Goal: Contribute content: Contribute content

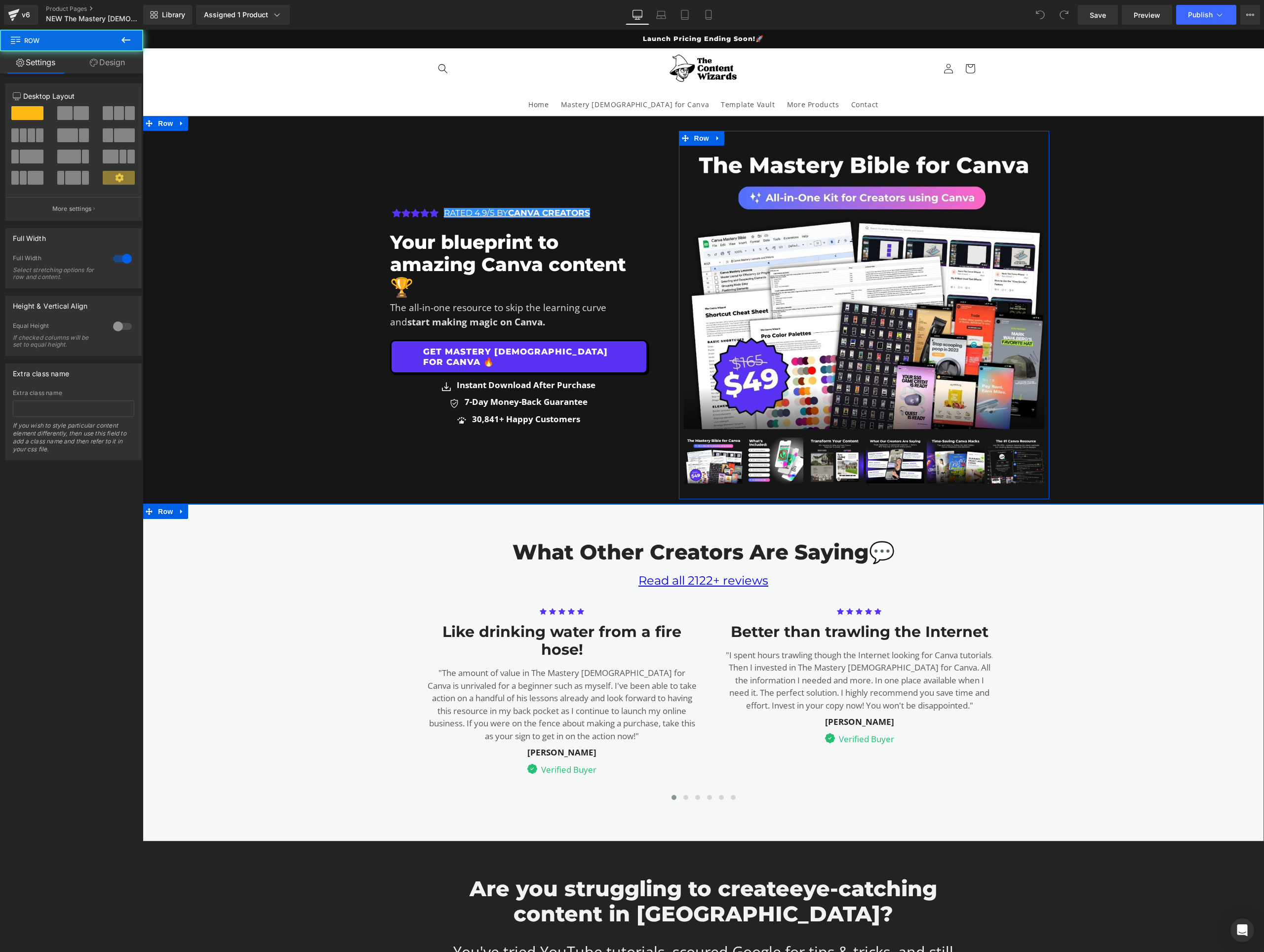
click at [1171, 596] on div "Icon Icon Icon Icon Icon Icon List Hoz RATED 4.9/5 BY CANVA CREATORS Text Block…" at bounding box center [703, 668] width 1121 height 286
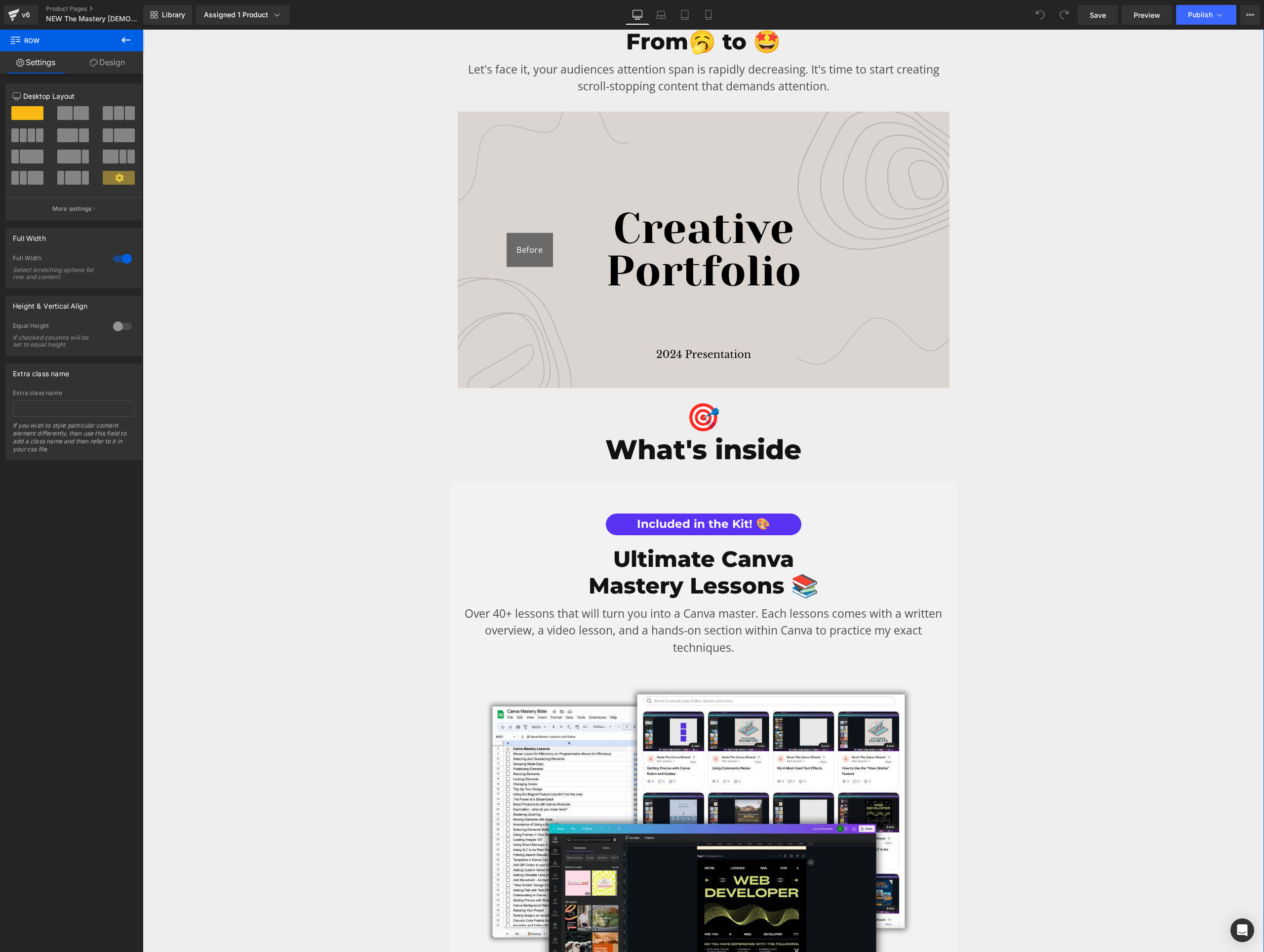
scroll to position [2053, 0]
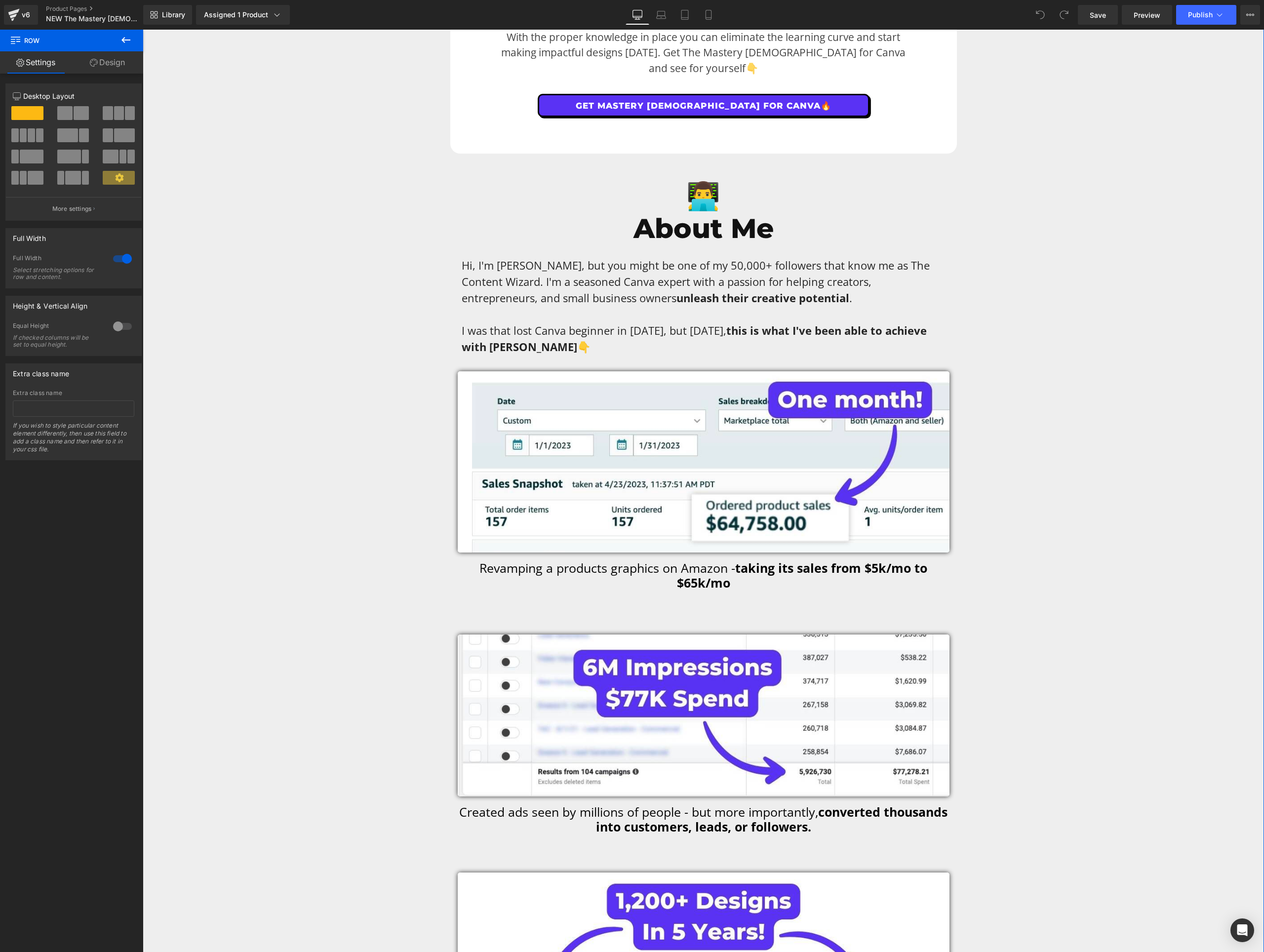
scroll to position [5309, 0]
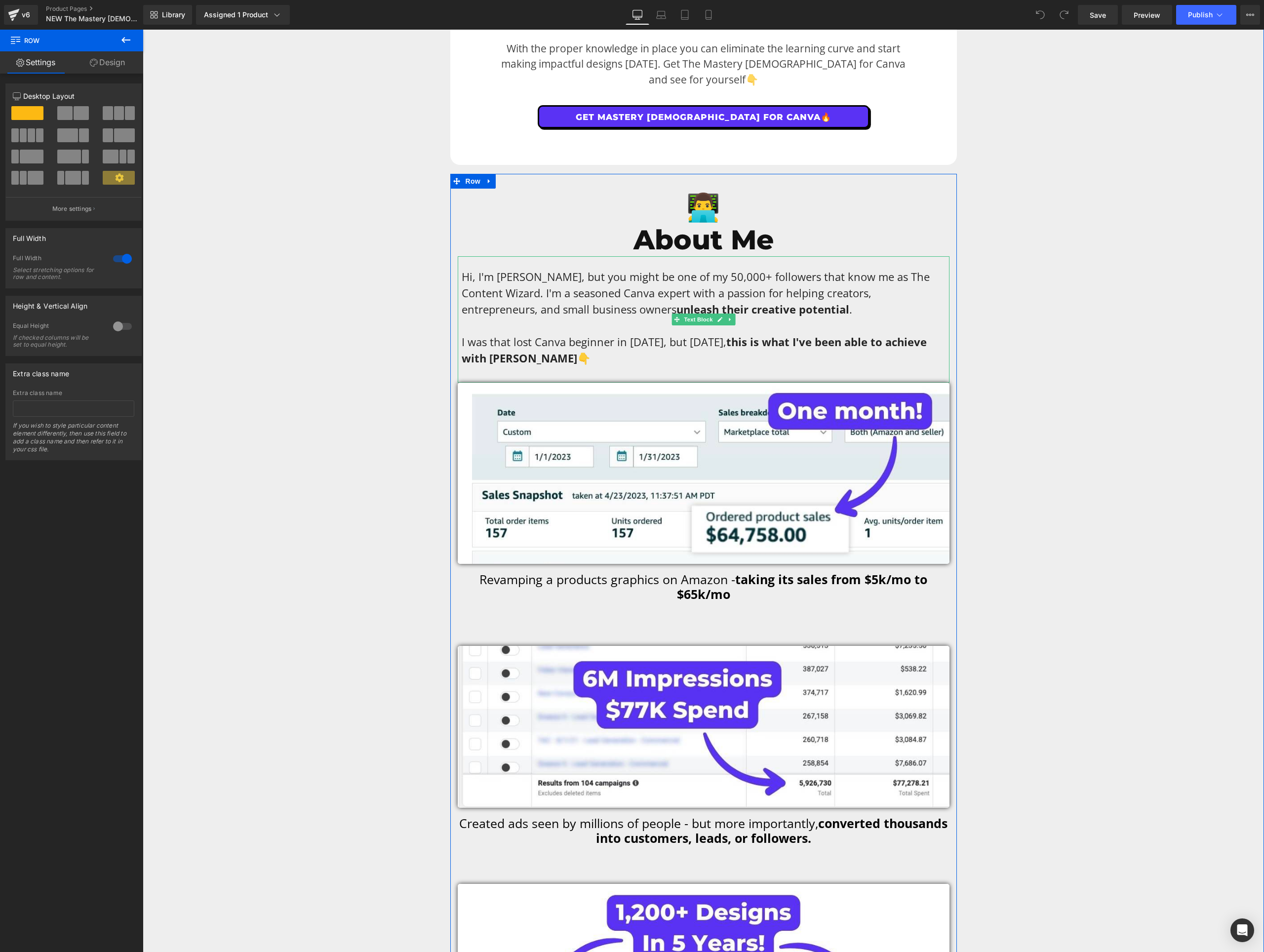
click at [680, 334] on p "I was that lost Canva beginner in [DATE], but [DATE], this is what I've been ab…" at bounding box center [704, 350] width 484 height 33
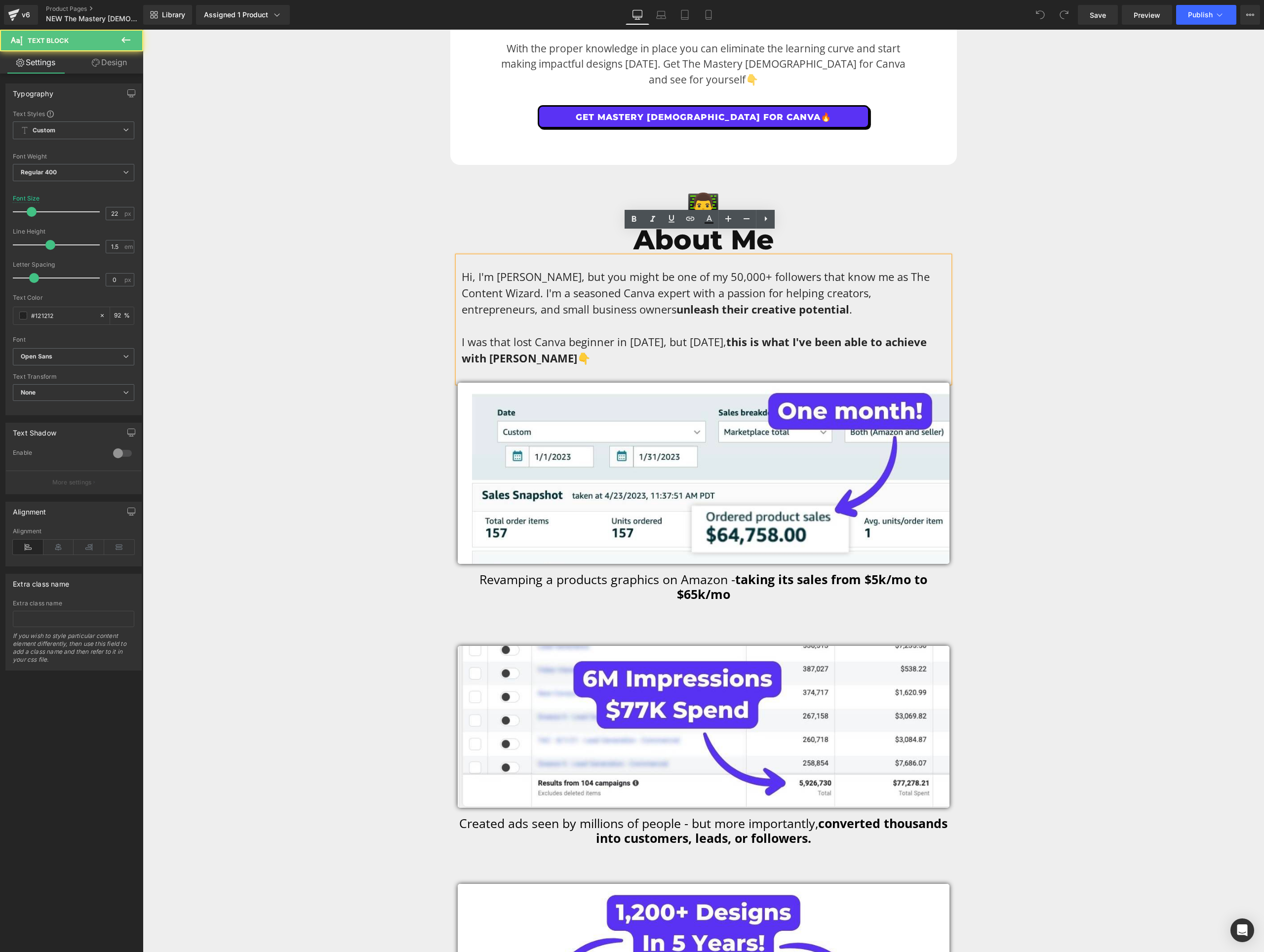
click at [680, 334] on p "I was that lost Canva beginner in [DATE], but [DATE], this is what I've been ab…" at bounding box center [704, 350] width 484 height 33
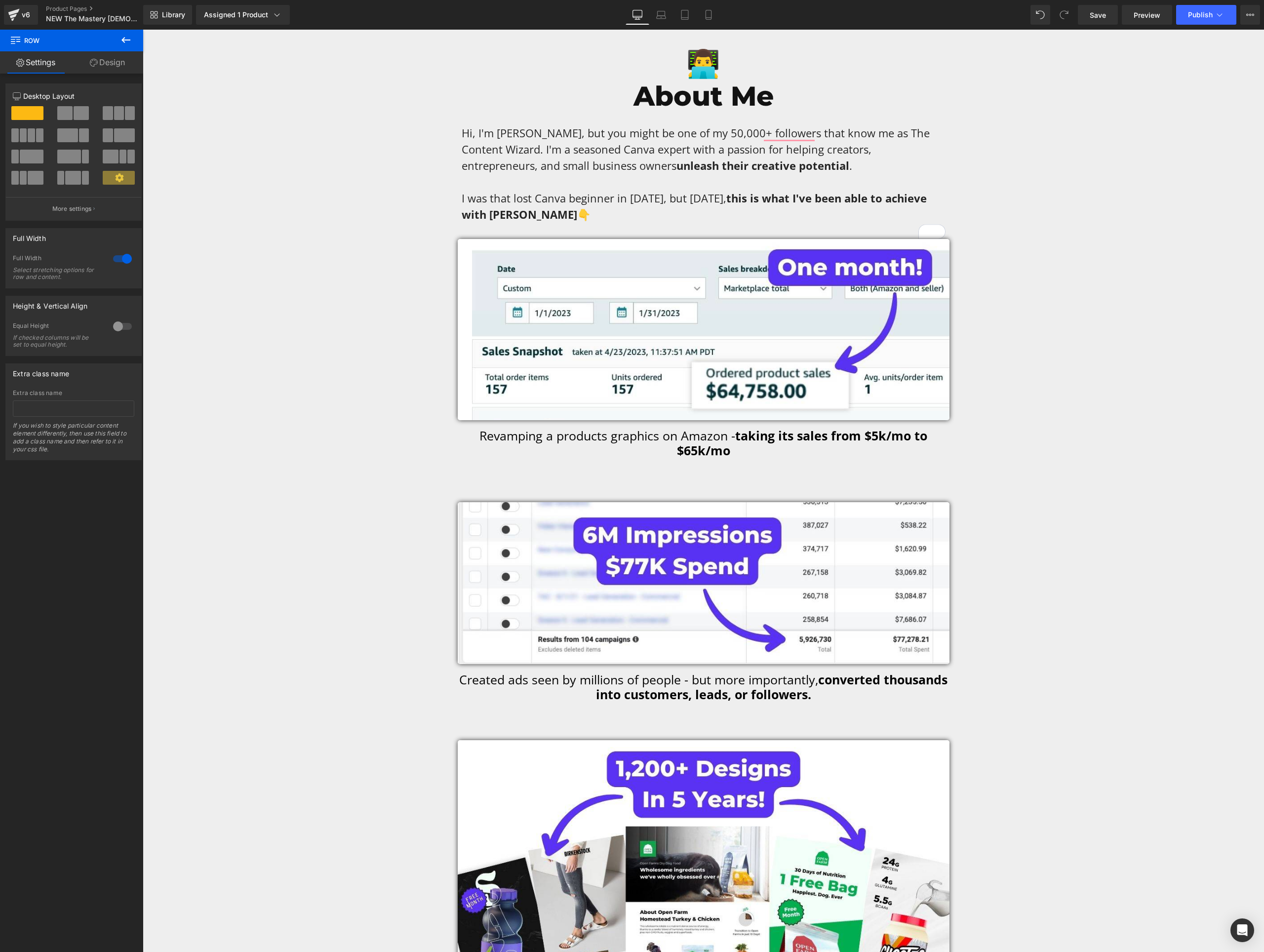
scroll to position [5288, 0]
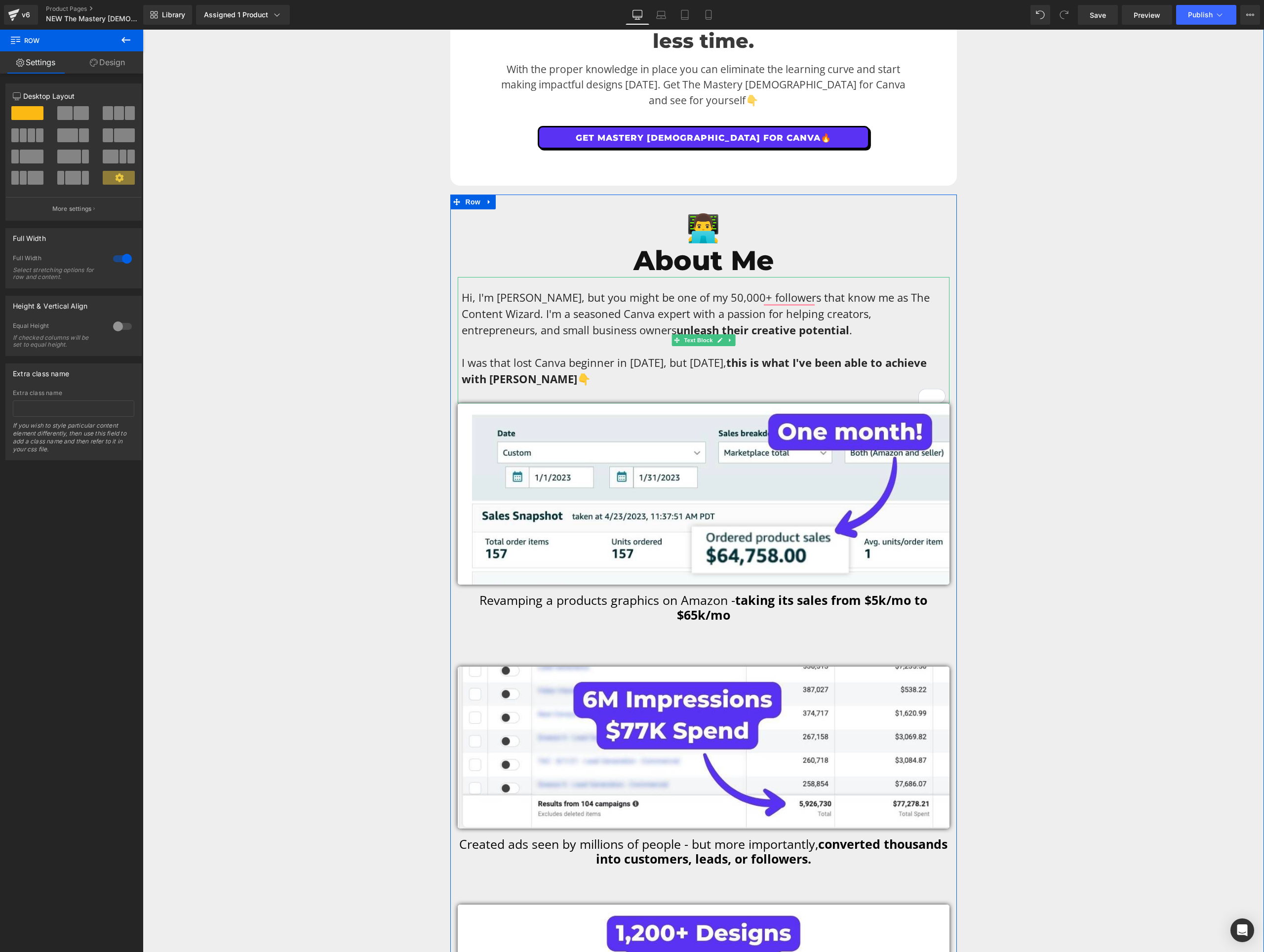
click at [682, 355] on p "I was that lost Canva beginner in [DATE], but [DATE], this is what I've been ab…" at bounding box center [704, 371] width 484 height 33
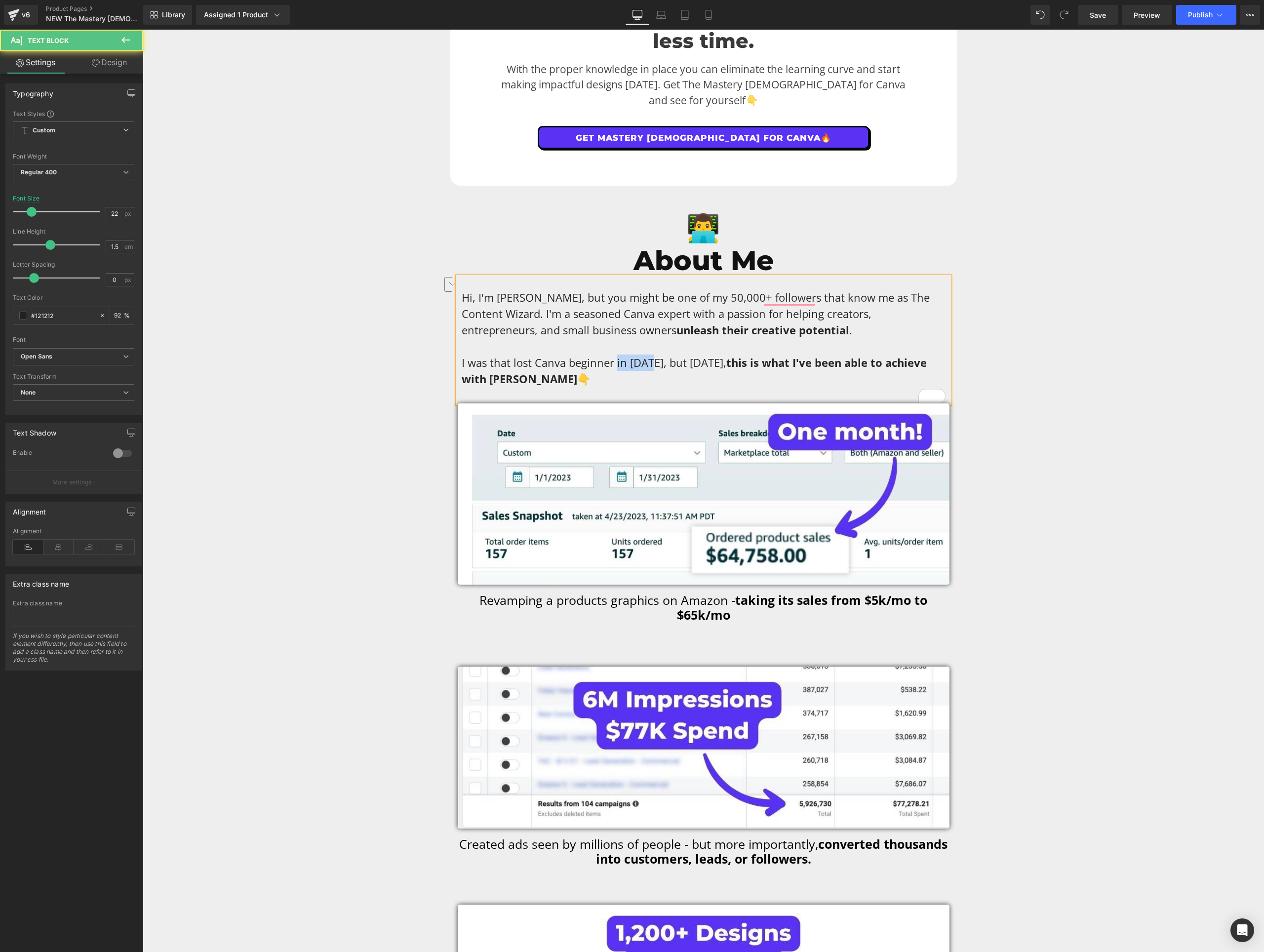
drag, startPoint x: 614, startPoint y: 342, endPoint x: 649, endPoint y: 340, distance: 35.1
click at [649, 355] on p "I was that lost Canva beginner in [DATE], but [DATE], this is what I've been ab…" at bounding box center [704, 371] width 484 height 33
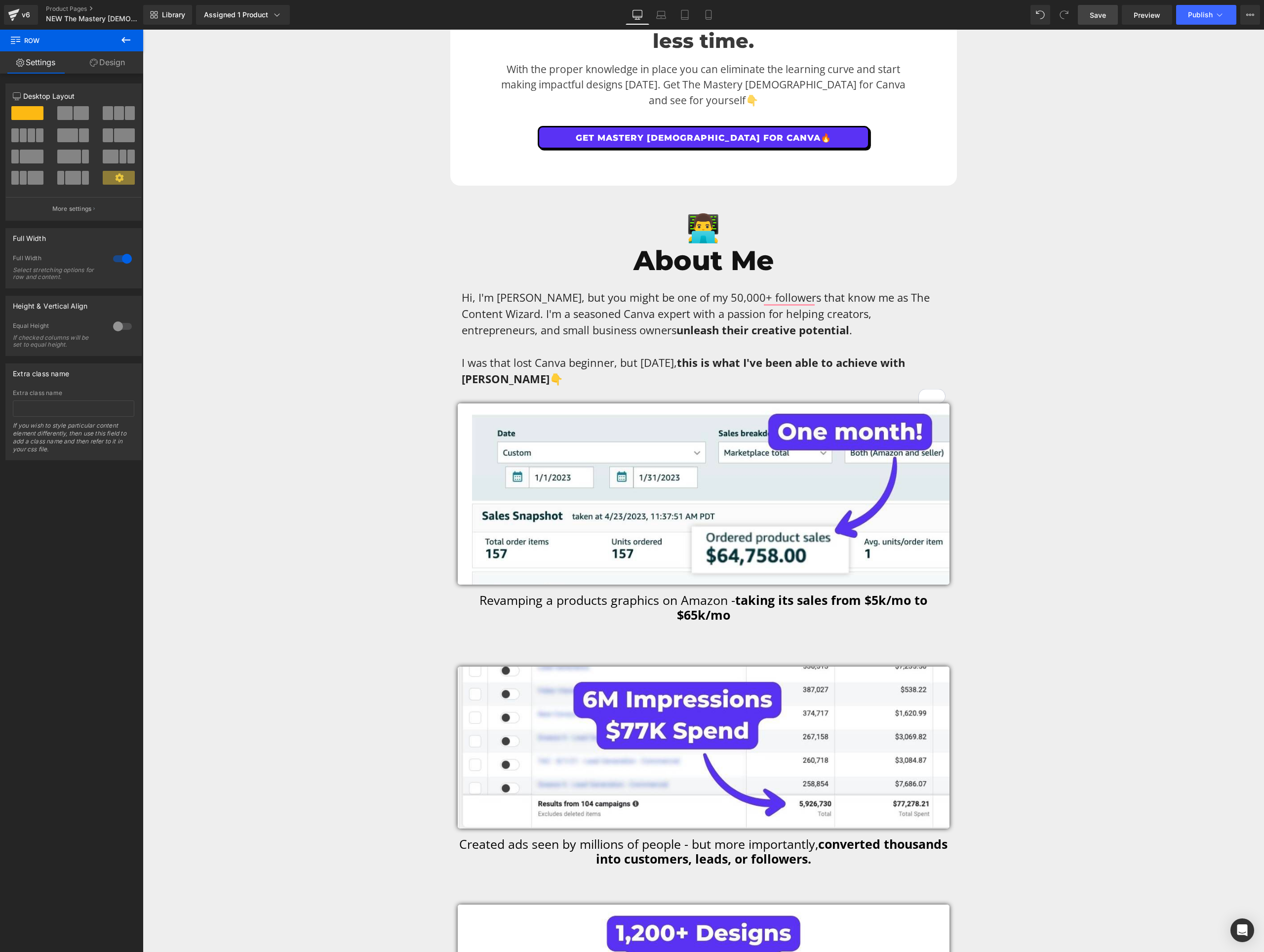
drag, startPoint x: 1096, startPoint y: 20, endPoint x: 255, endPoint y: 327, distance: 895.3
click at [1096, 20] on link "Save" at bounding box center [1098, 14] width 40 height 20
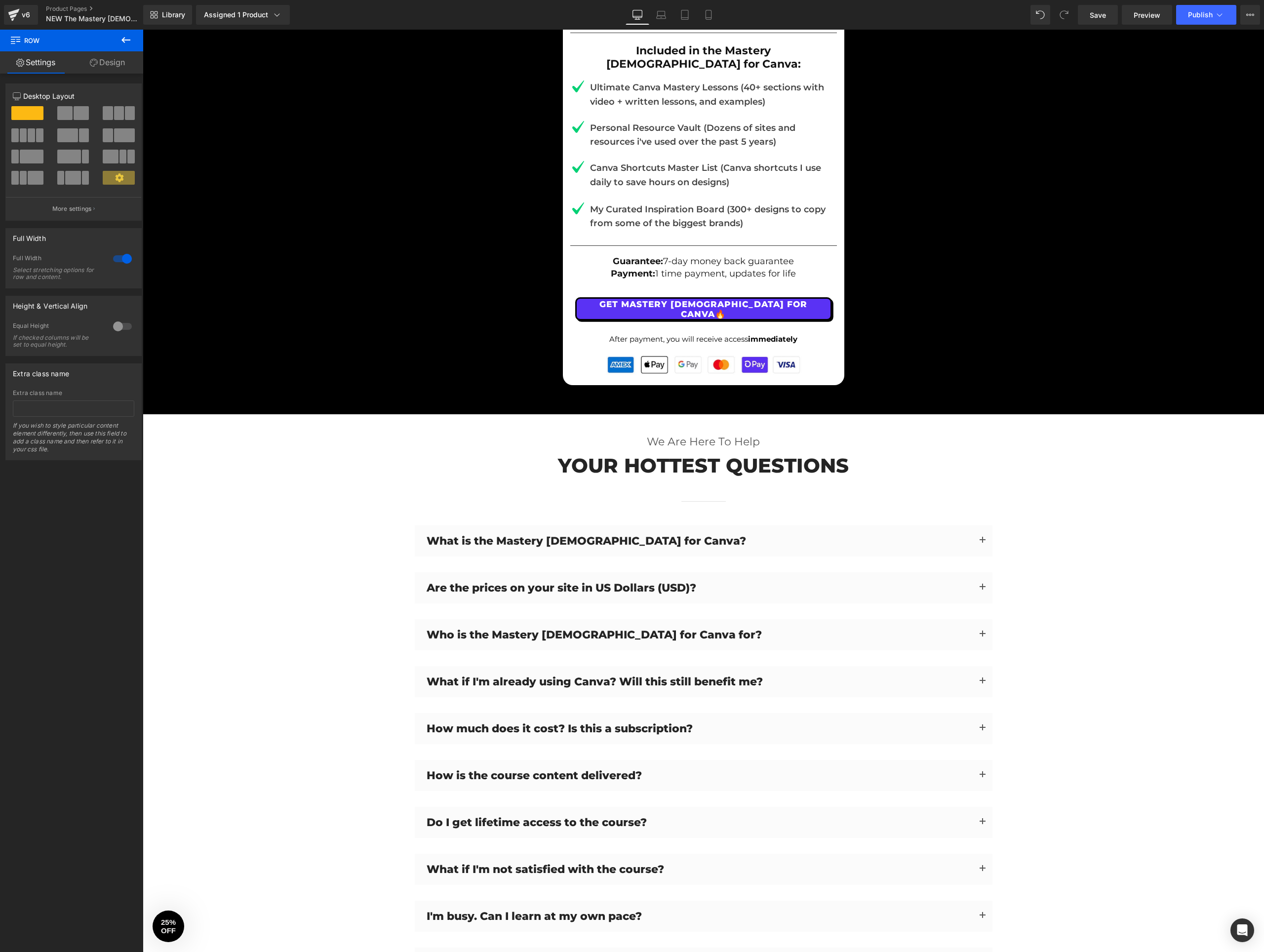
scroll to position [8328, 0]
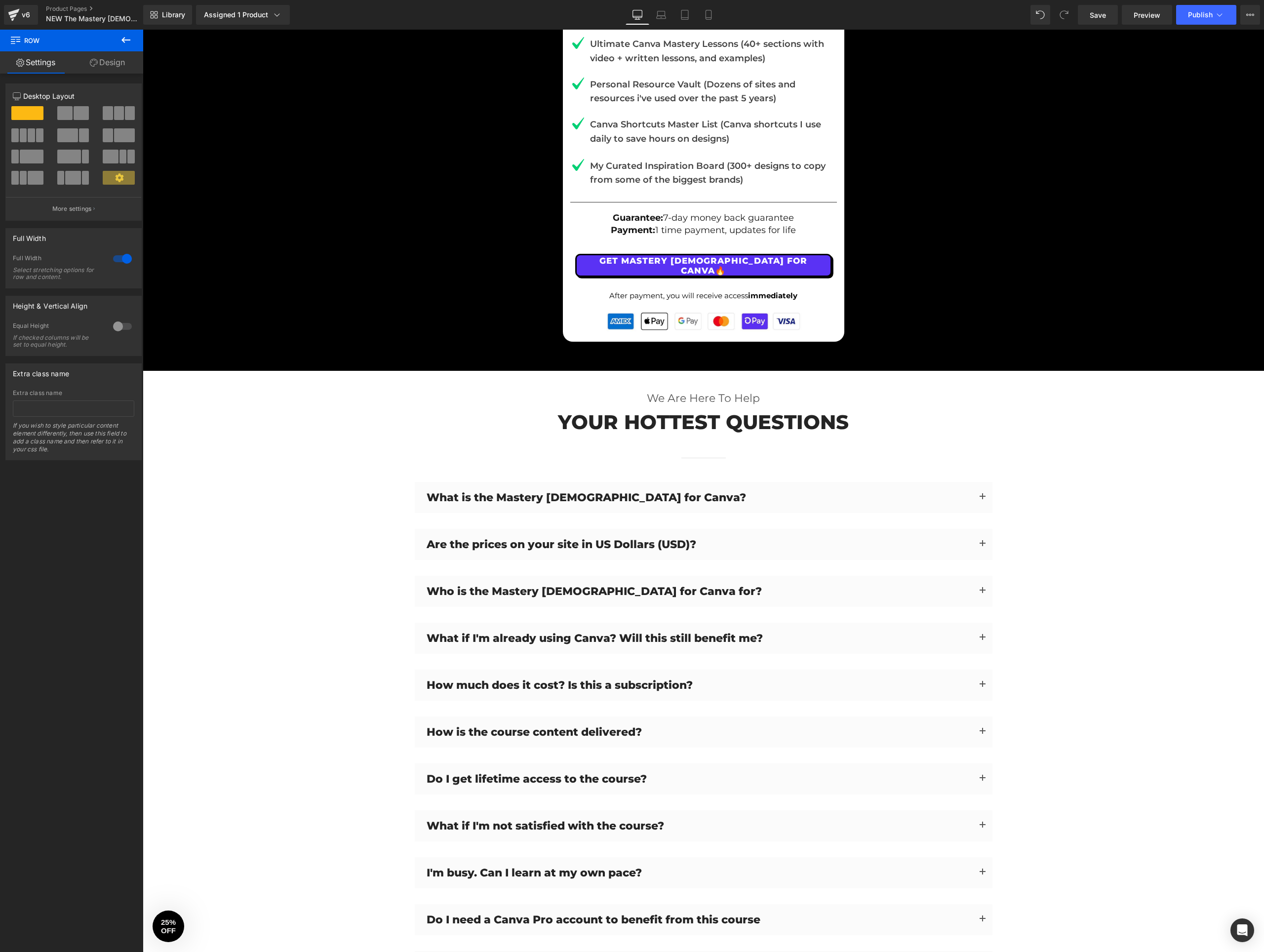
click at [728, 537] on p "Are the prices on your site in US Dollars (USD)?" at bounding box center [699, 544] width 546 height 16
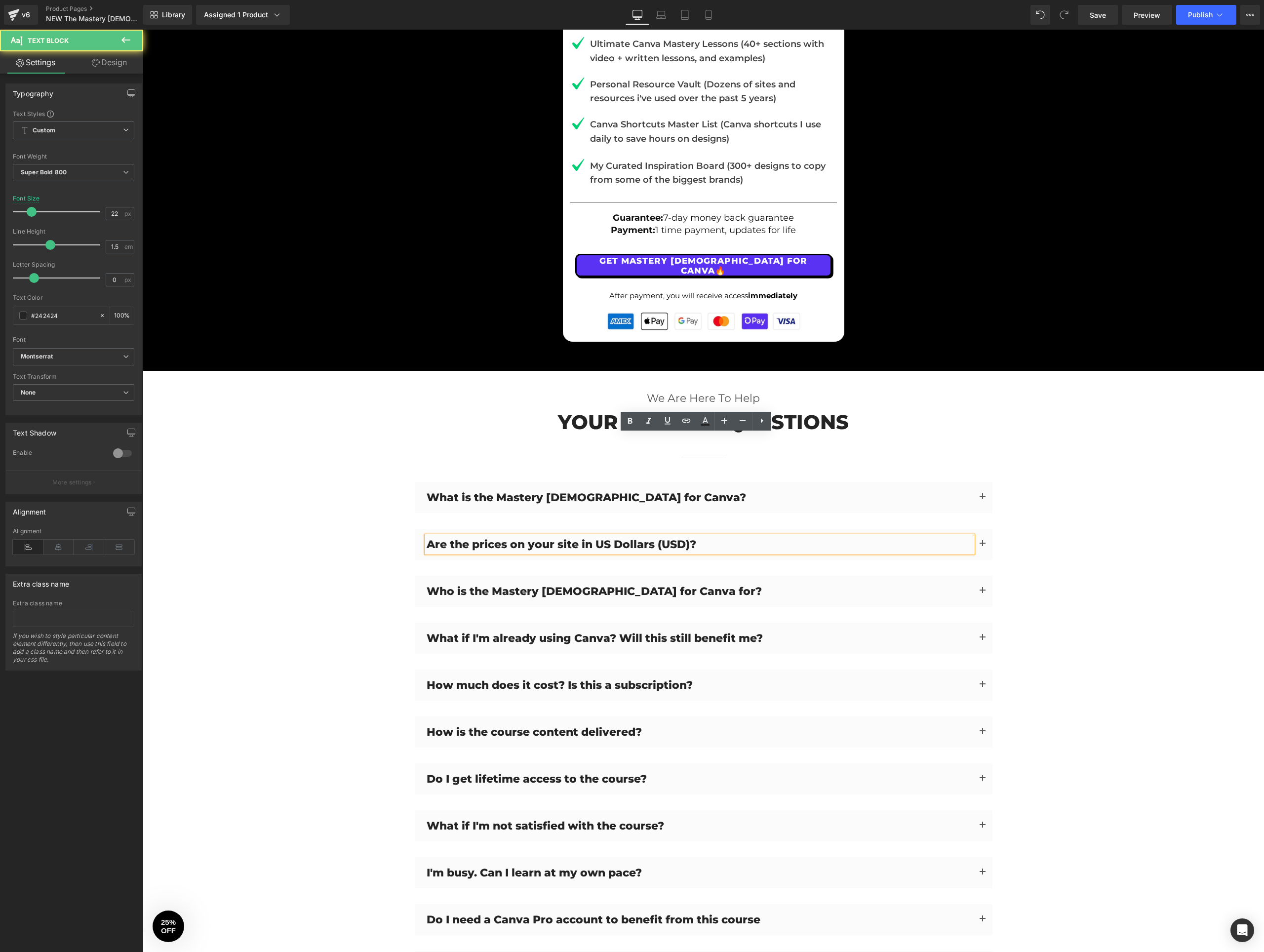
click at [1055, 438] on div "We Are Here To Help Text Block Your hottest questions Heading Separator Row Wha…" at bounding box center [703, 720] width 1121 height 660
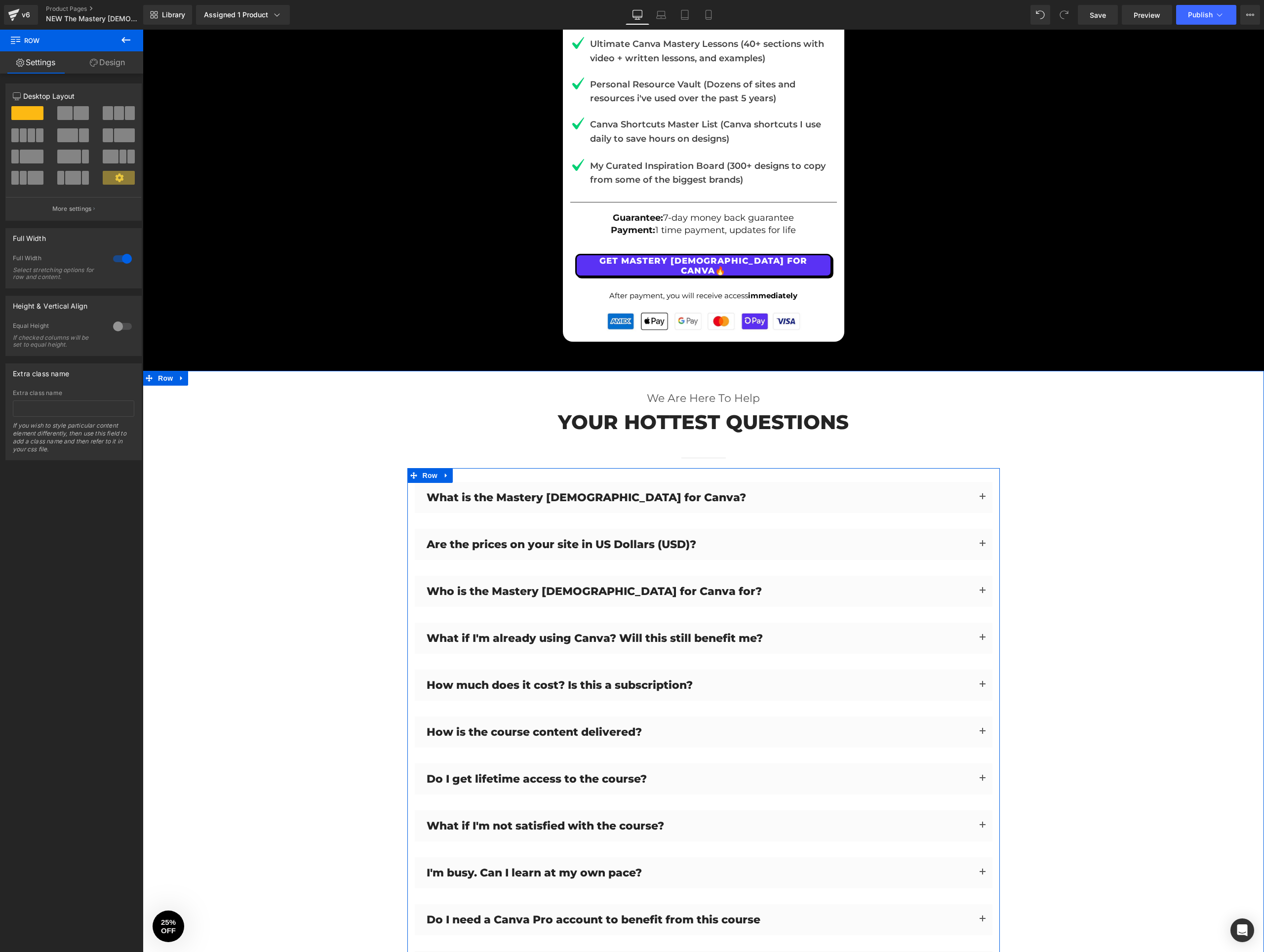
click at [983, 547] on span "button" at bounding box center [983, 547] width 0 height 0
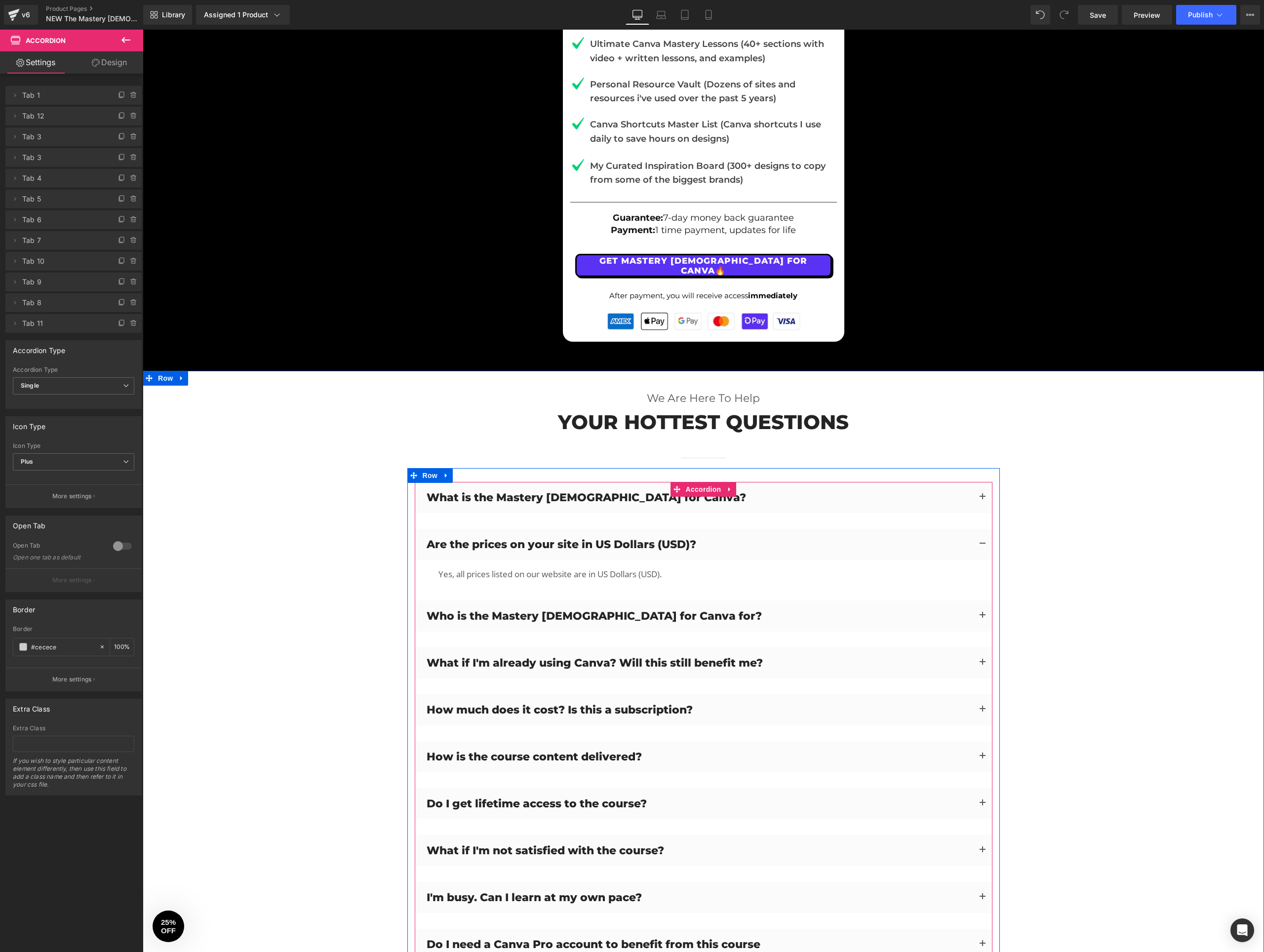
click at [982, 529] on button "button" at bounding box center [982, 544] width 20 height 31
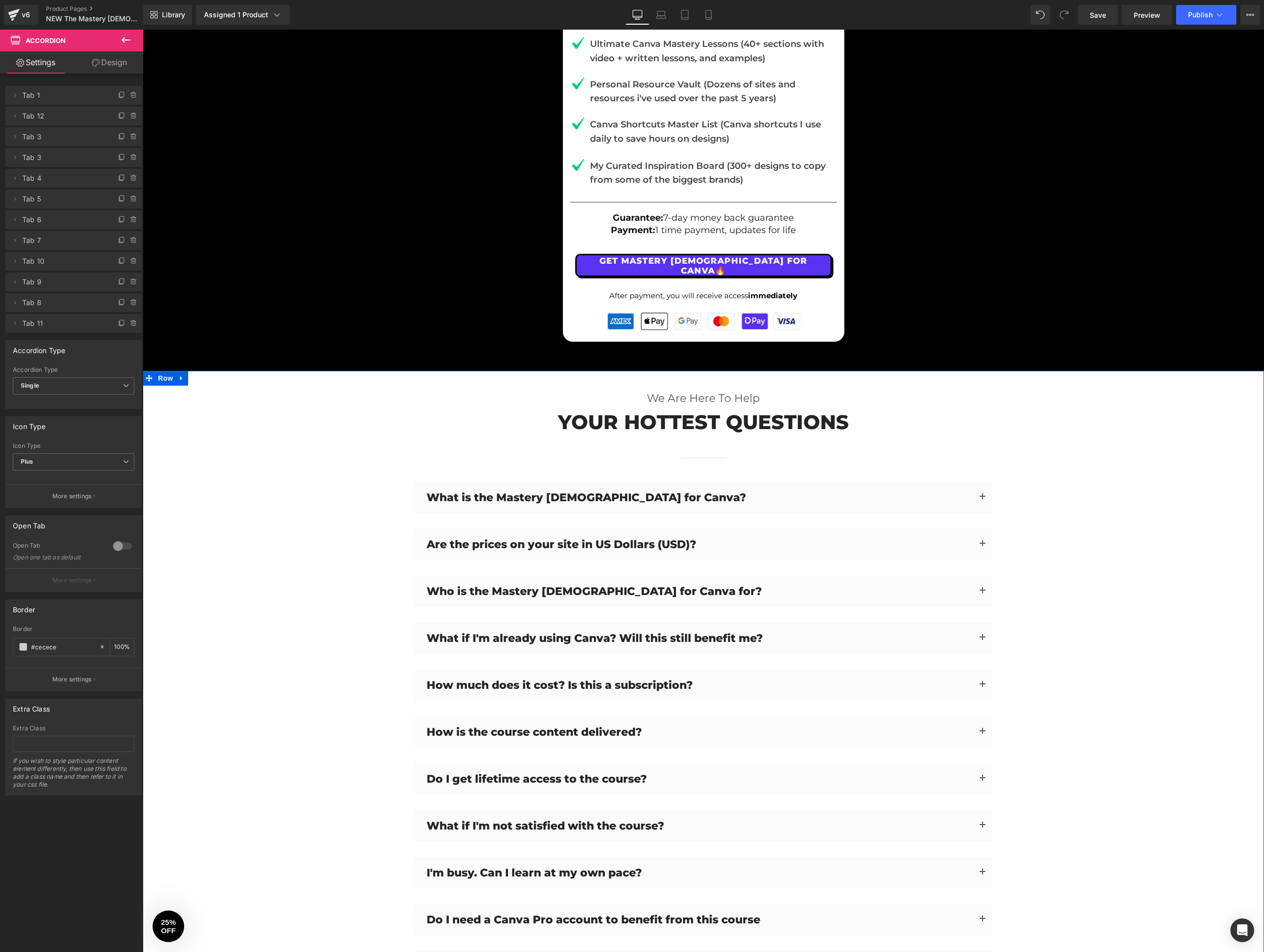
click at [287, 501] on div "We Are Here To Help Text Block Your hottest questions Heading Separator Row Wha…" at bounding box center [703, 720] width 1121 height 660
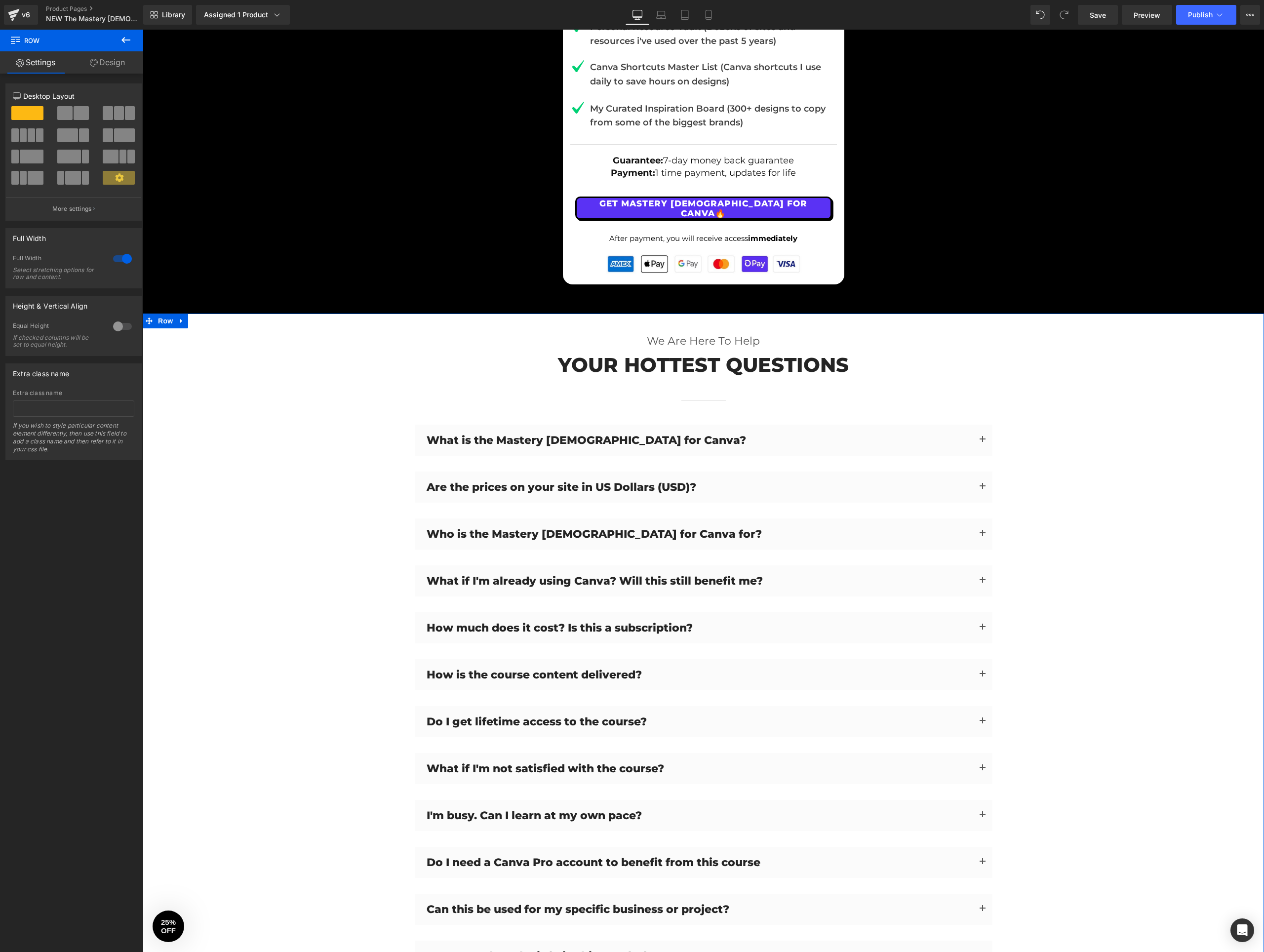
scroll to position [8407, 0]
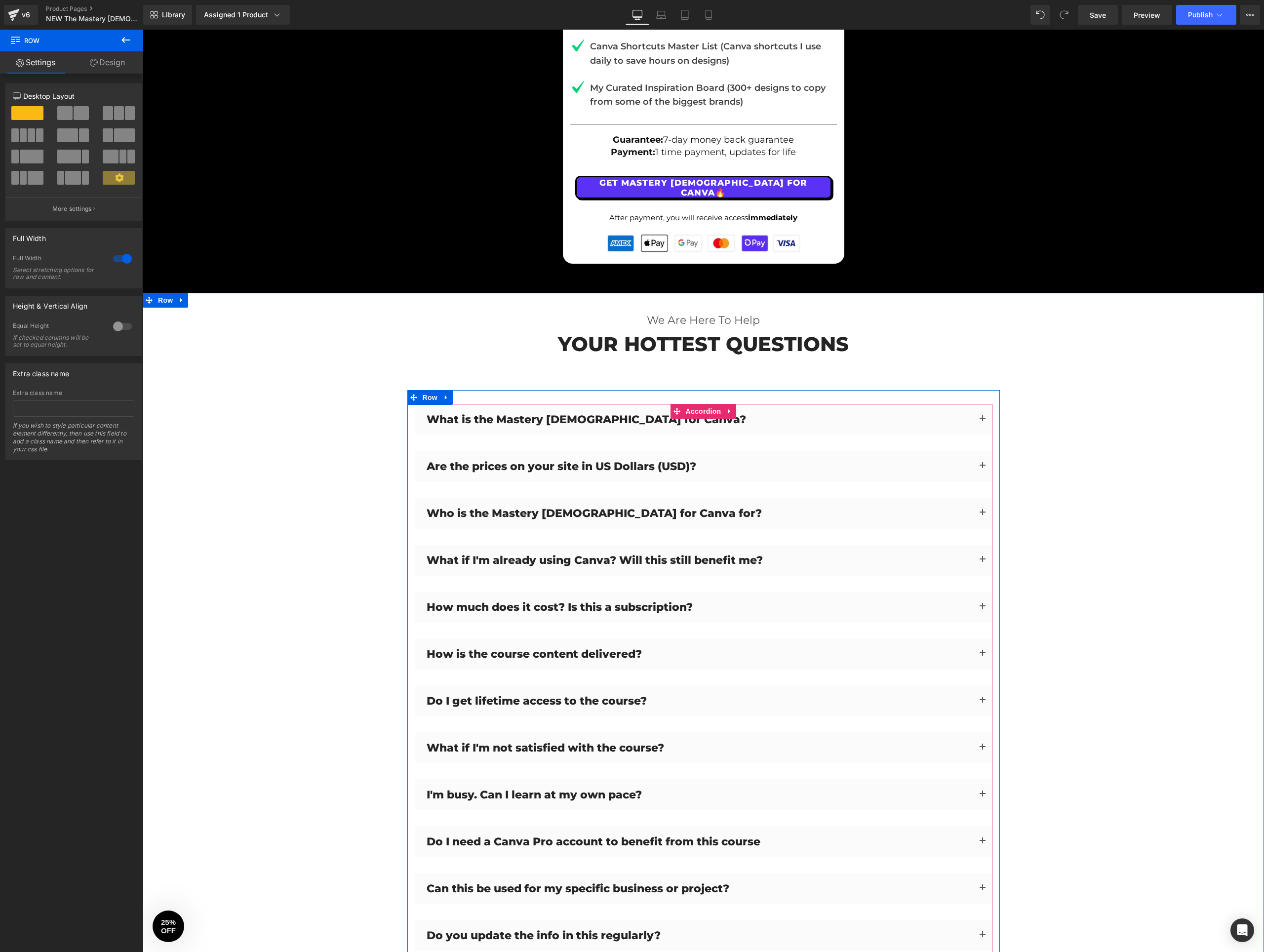
click at [978, 591] on button "button" at bounding box center [982, 607] width 20 height 31
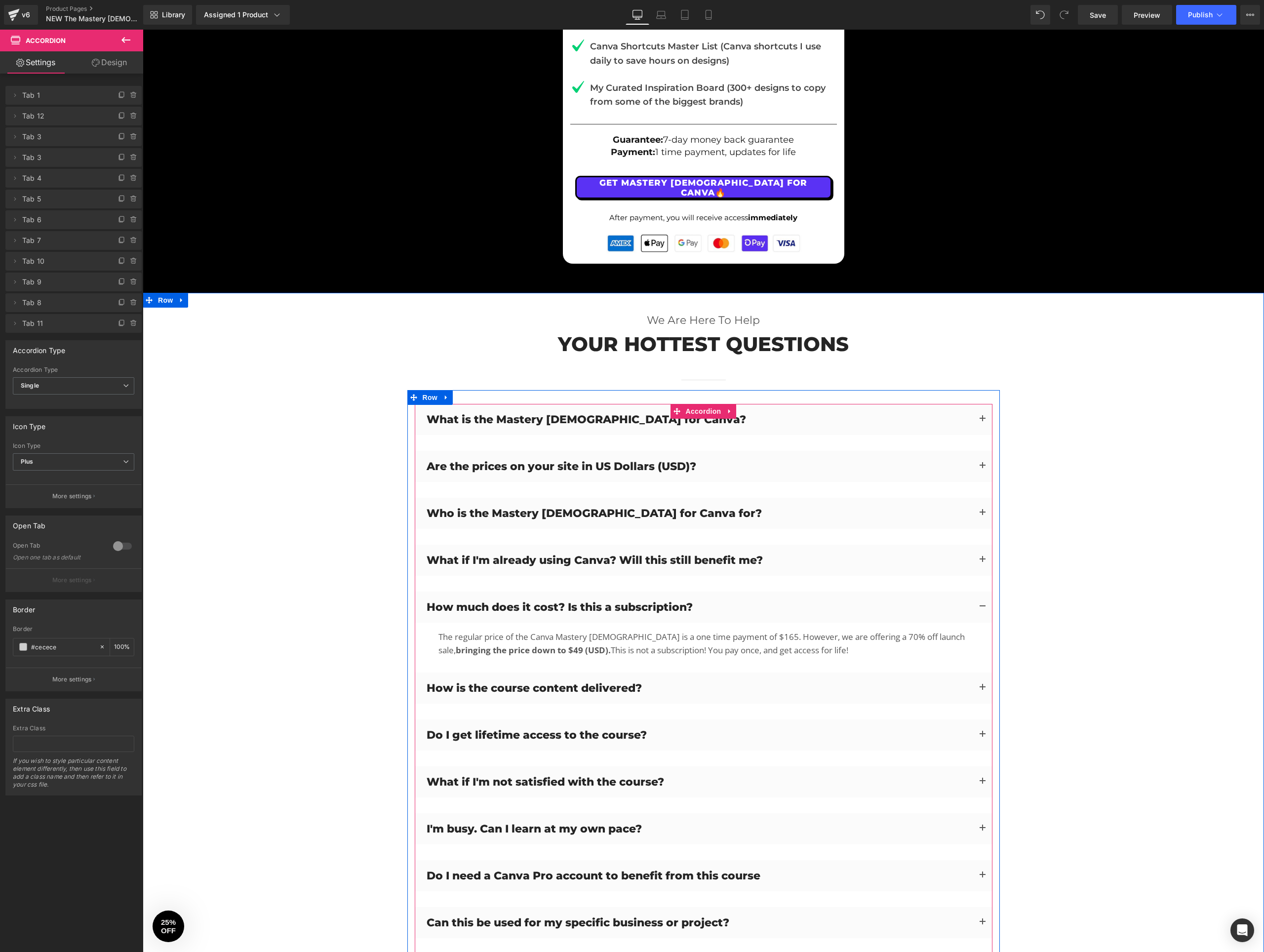
click at [978, 591] on button "button" at bounding box center [982, 607] width 20 height 31
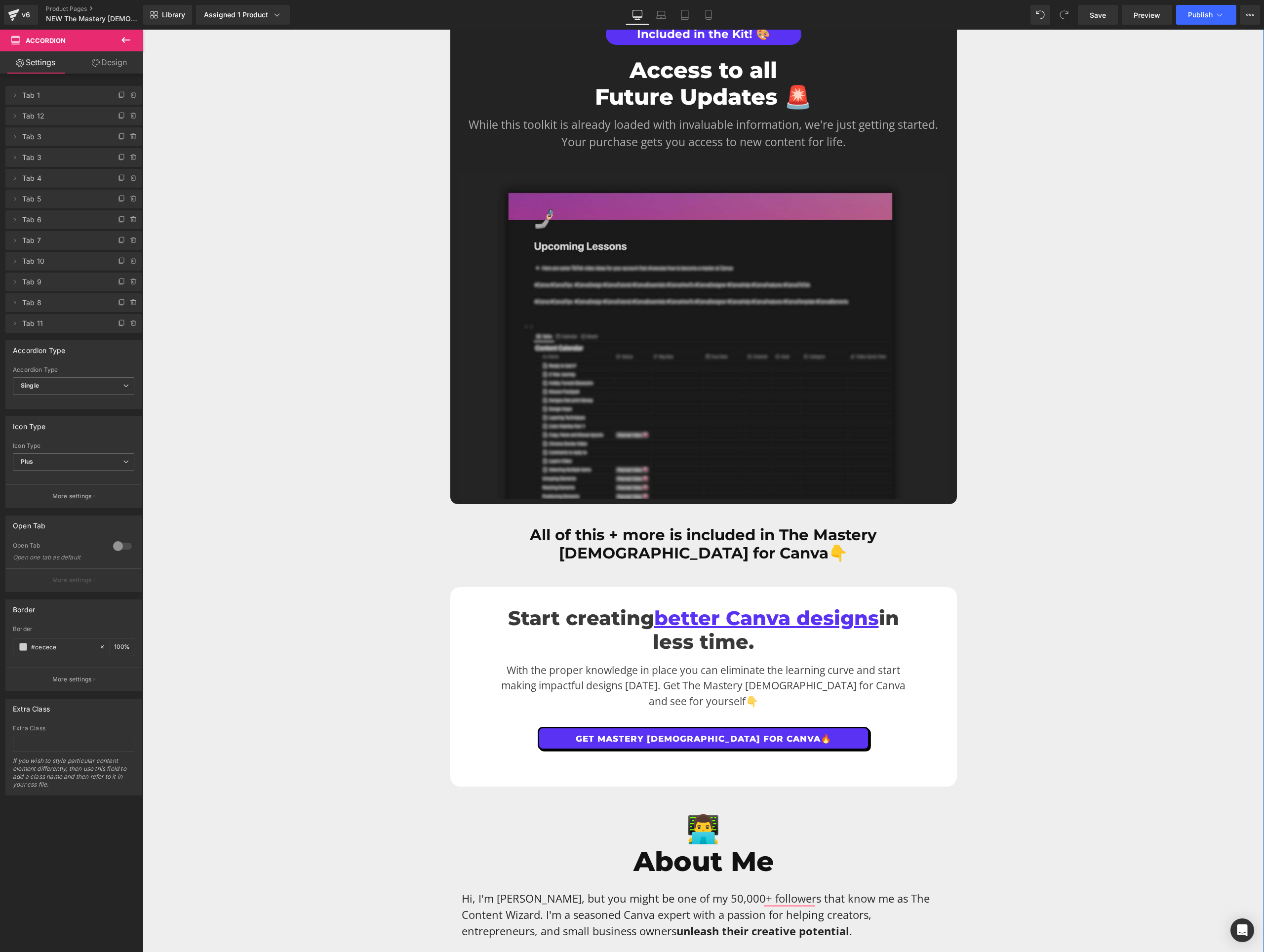
scroll to position [4882, 0]
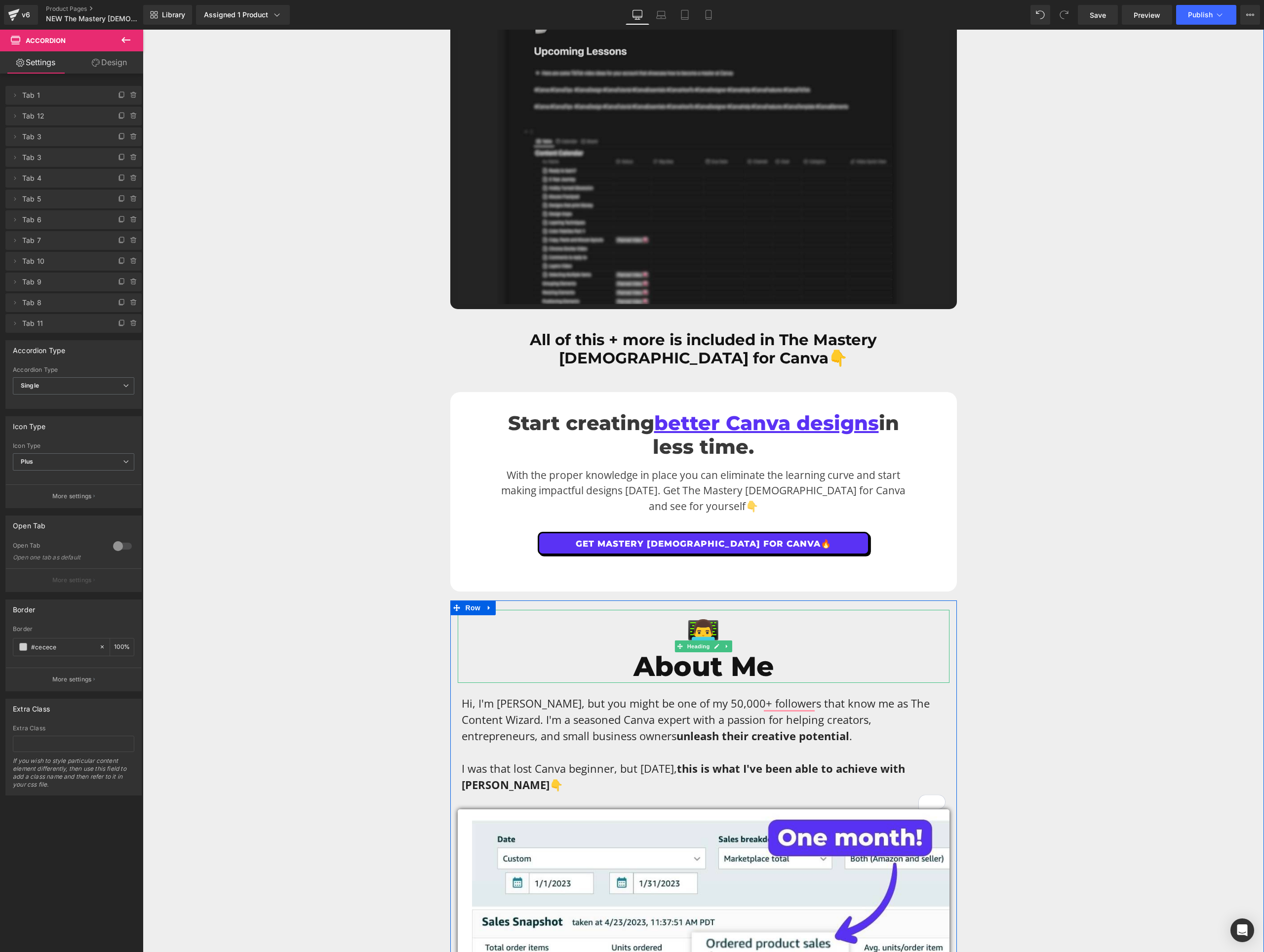
click at [804, 650] on h1 "About Me" at bounding box center [703, 667] width 492 height 33
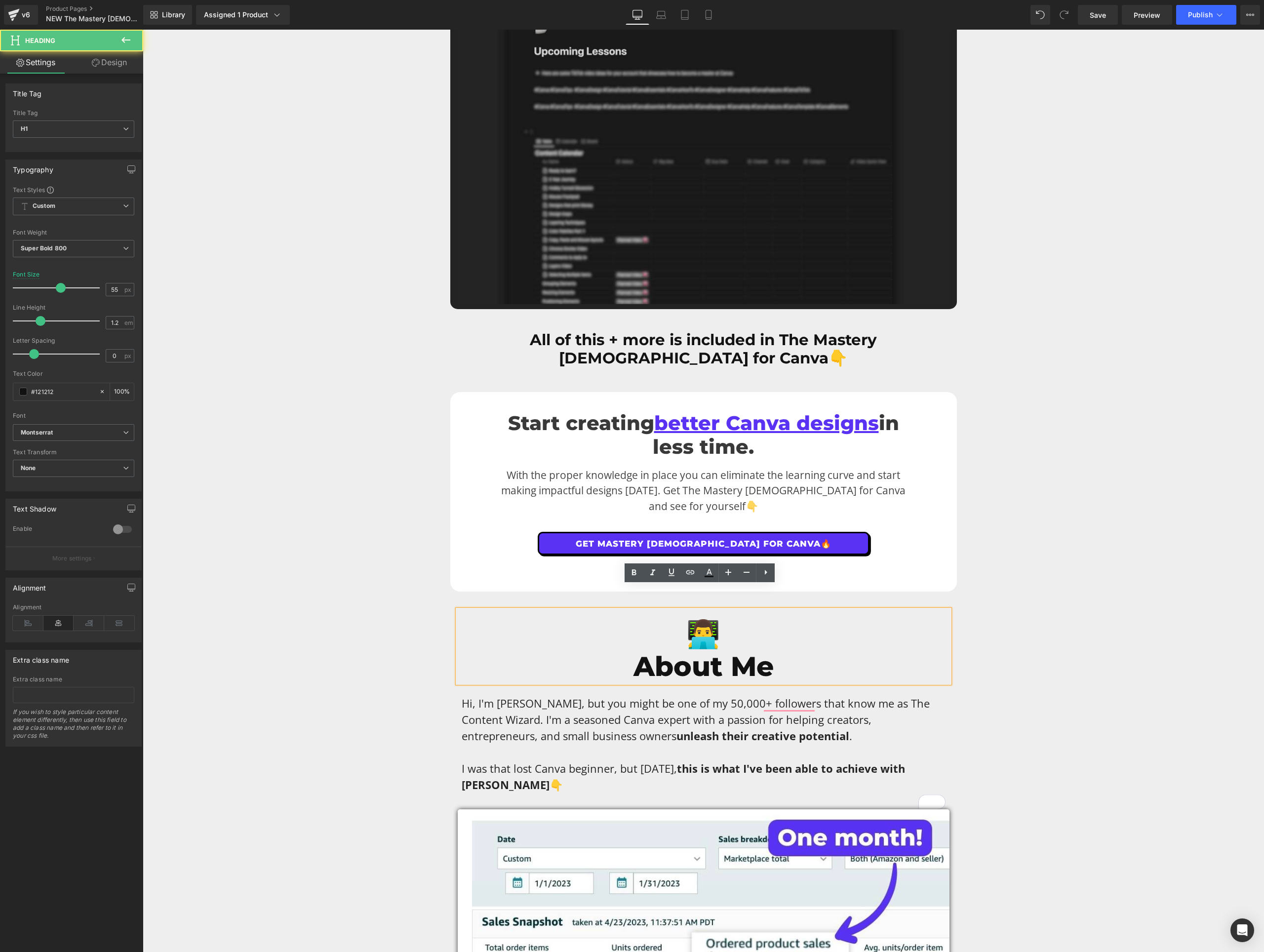
click at [766, 650] on h1 "About Me" at bounding box center [703, 667] width 492 height 33
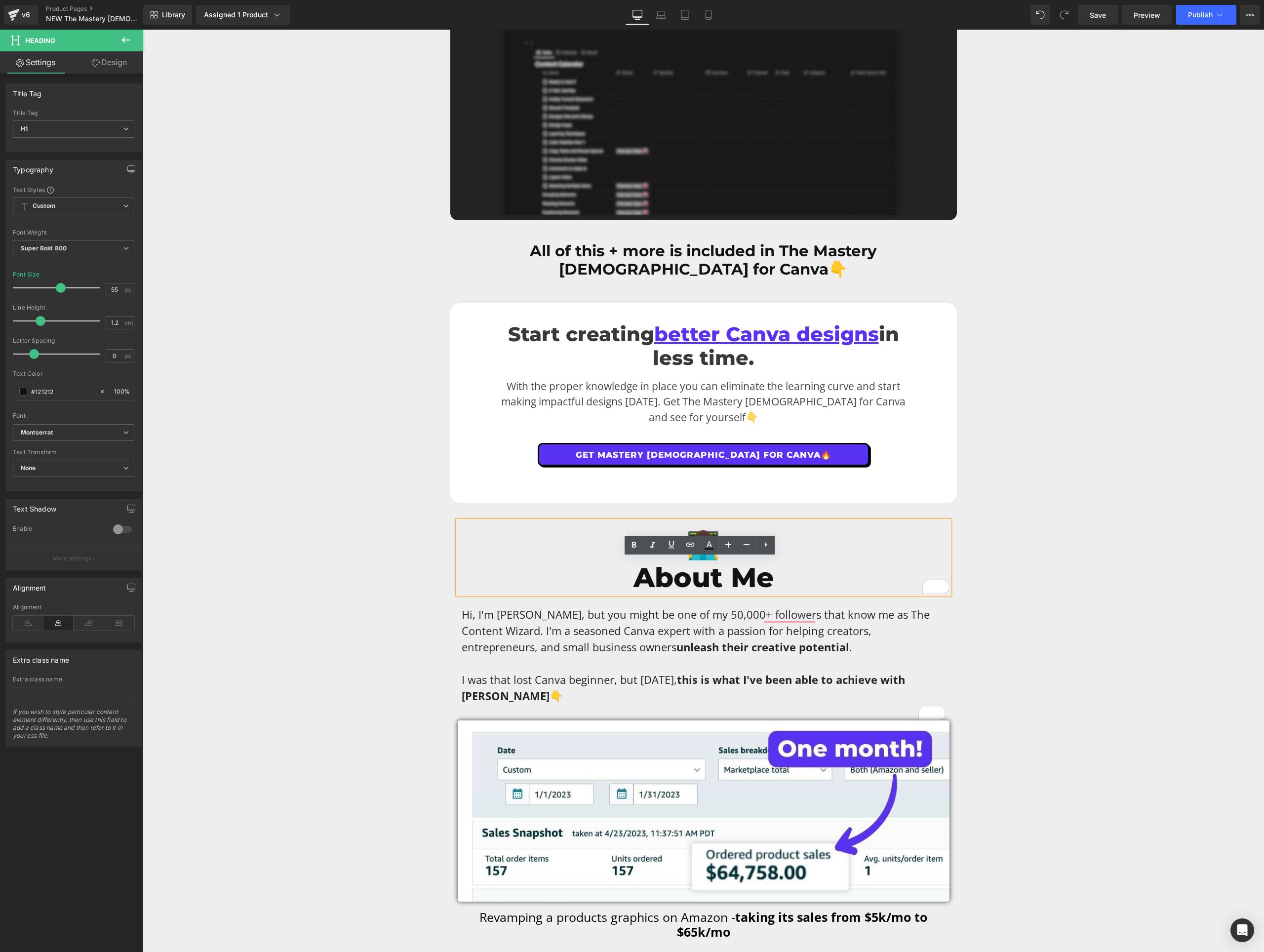
scroll to position [5055, 0]
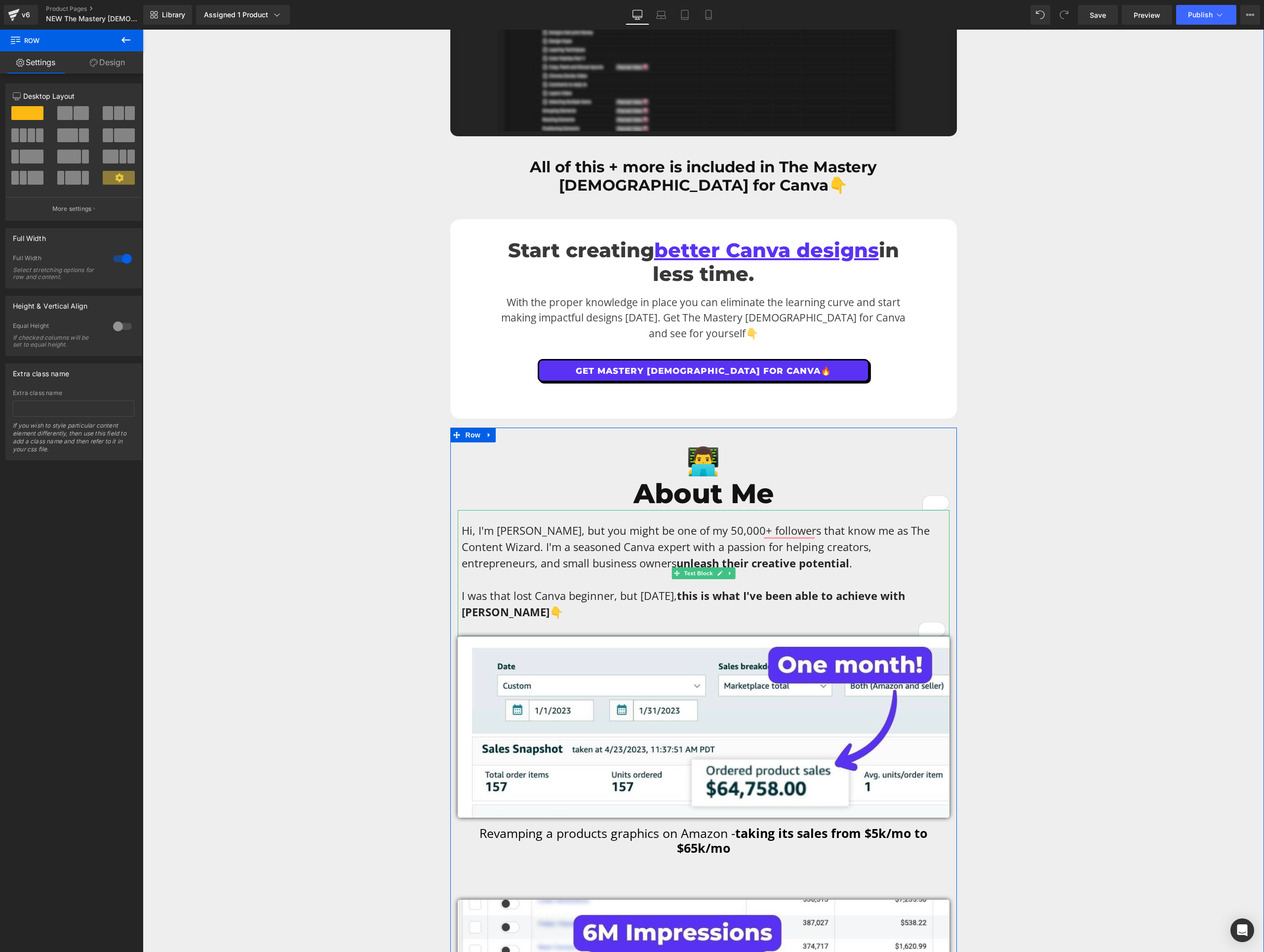
click at [561, 523] on p "Hi, I'm [PERSON_NAME], but you might be one of my 50,000+ followers that know m…" at bounding box center [704, 547] width 484 height 49
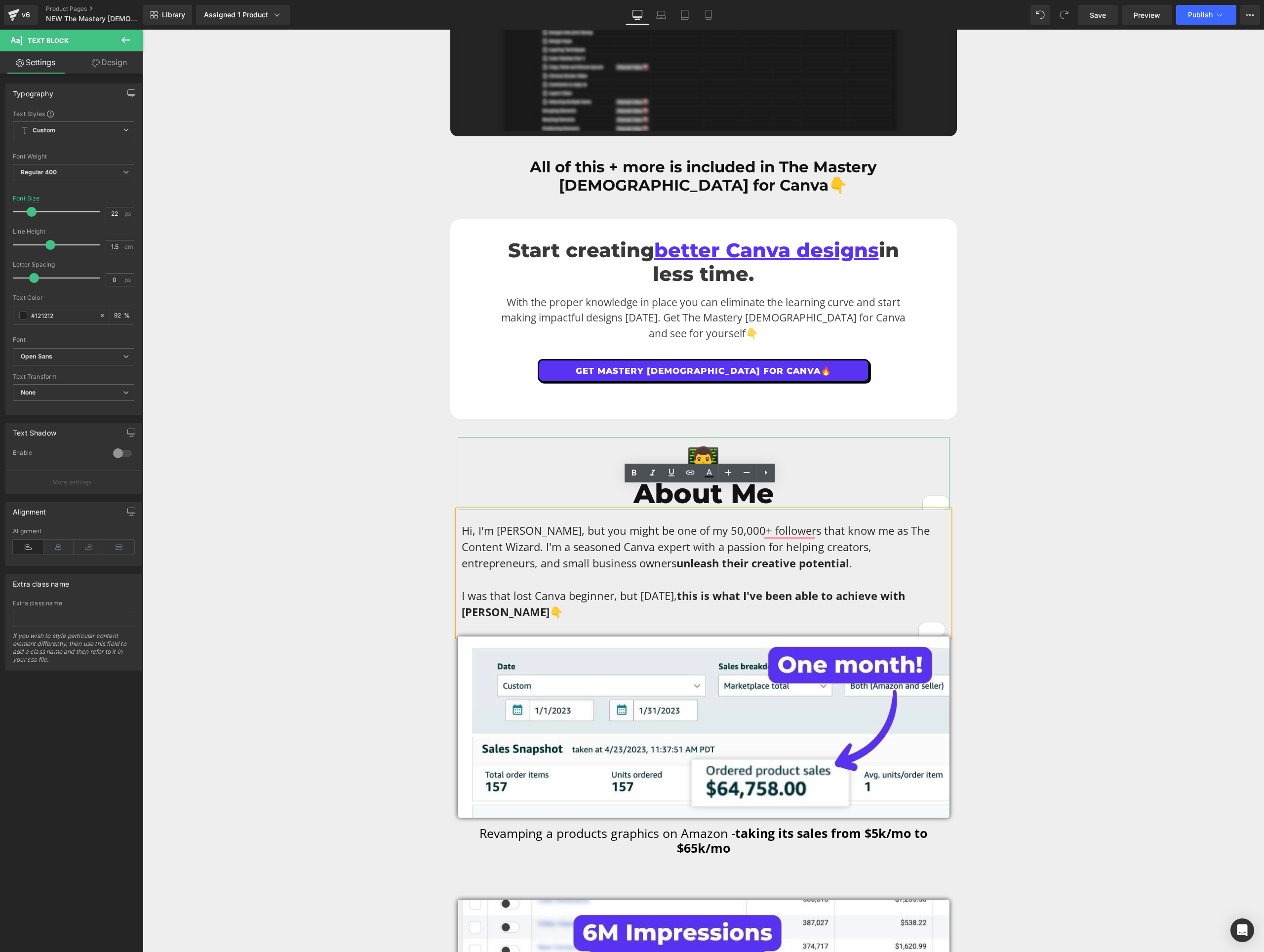
click at [858, 448] on h1 "👨‍💻" at bounding box center [703, 461] width 492 height 33
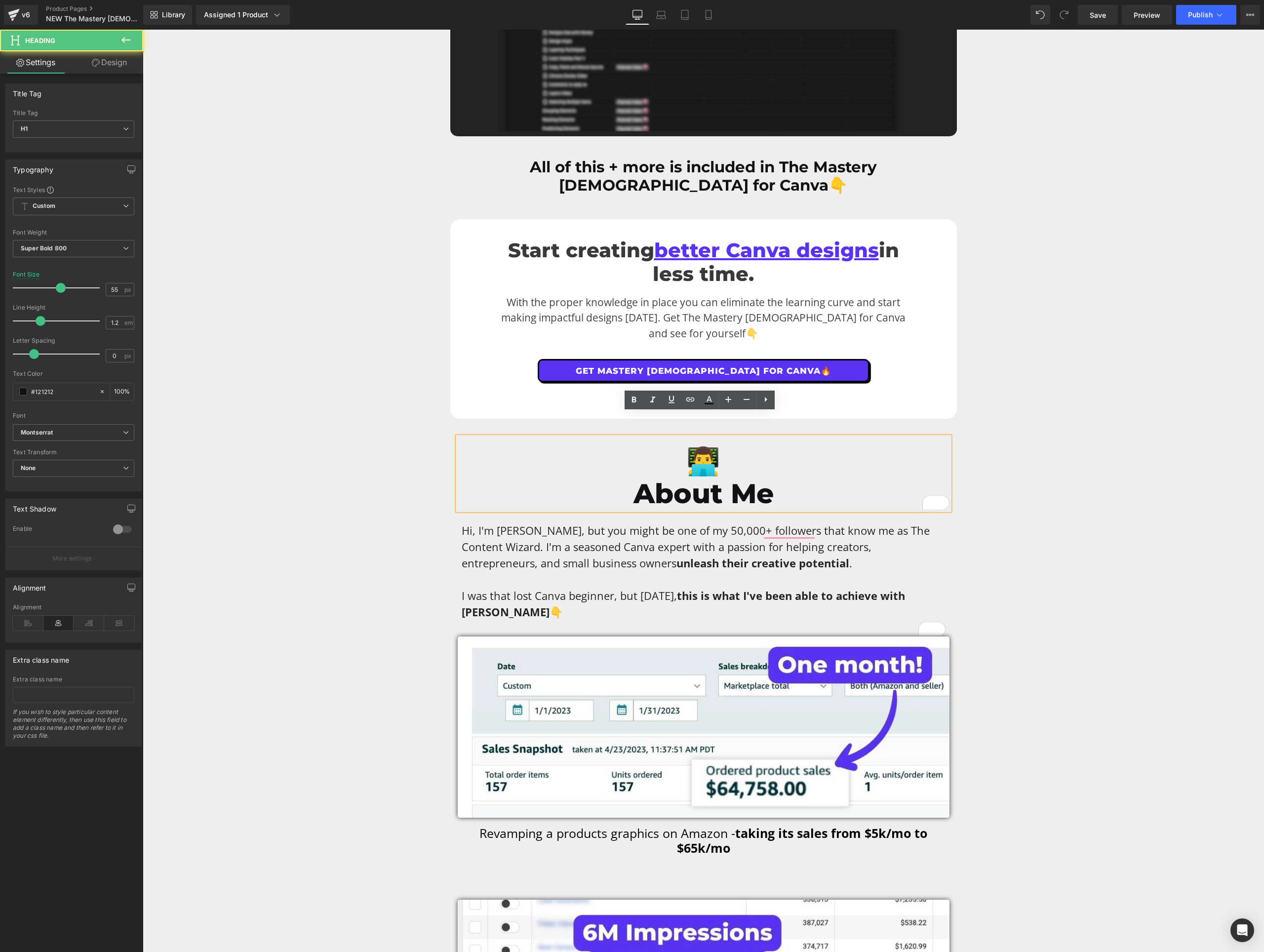
click at [816, 478] on h1 "About Me" at bounding box center [703, 494] width 492 height 33
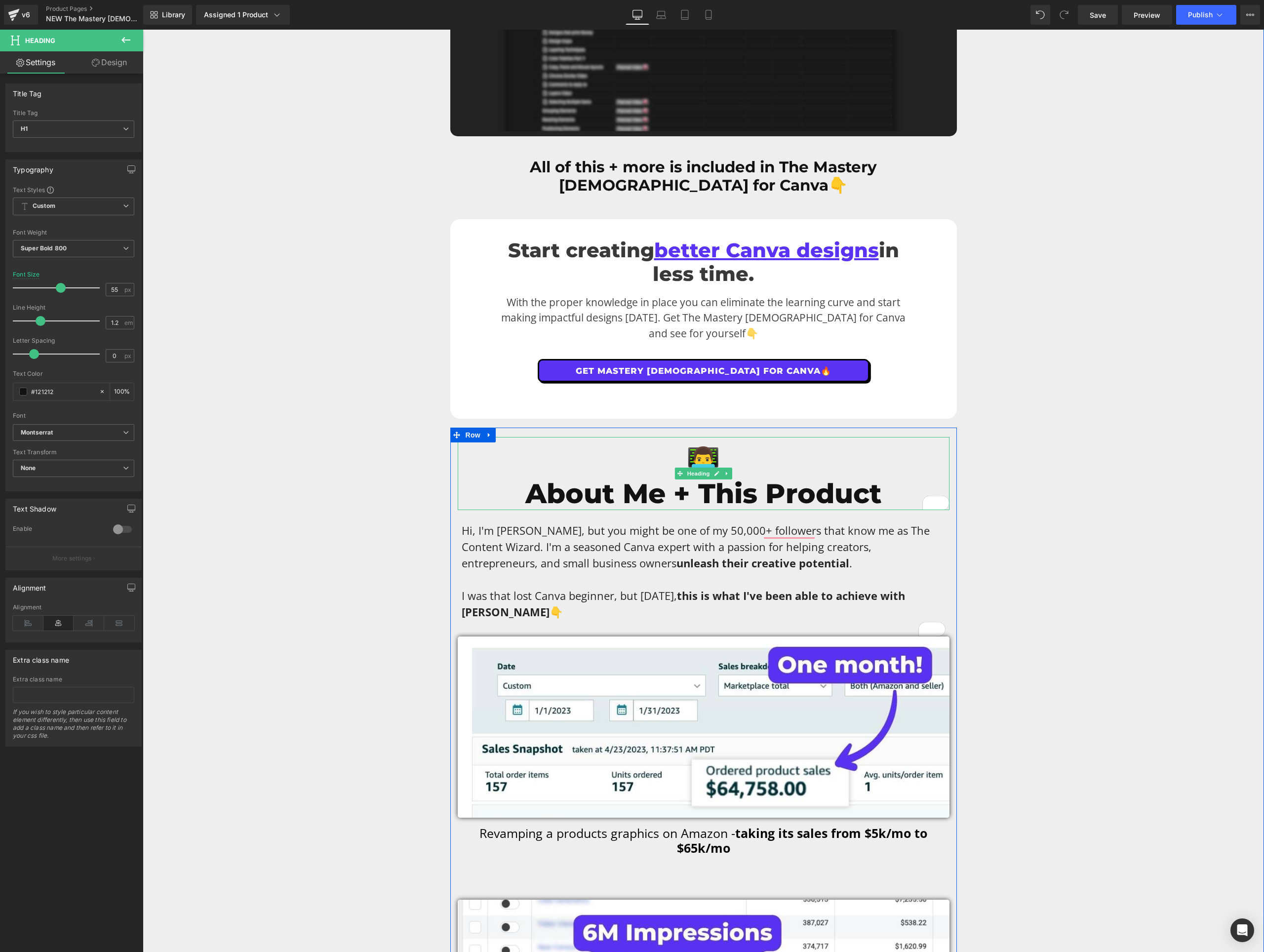
click at [692, 478] on h1 "About Me + This Product" at bounding box center [703, 494] width 492 height 33
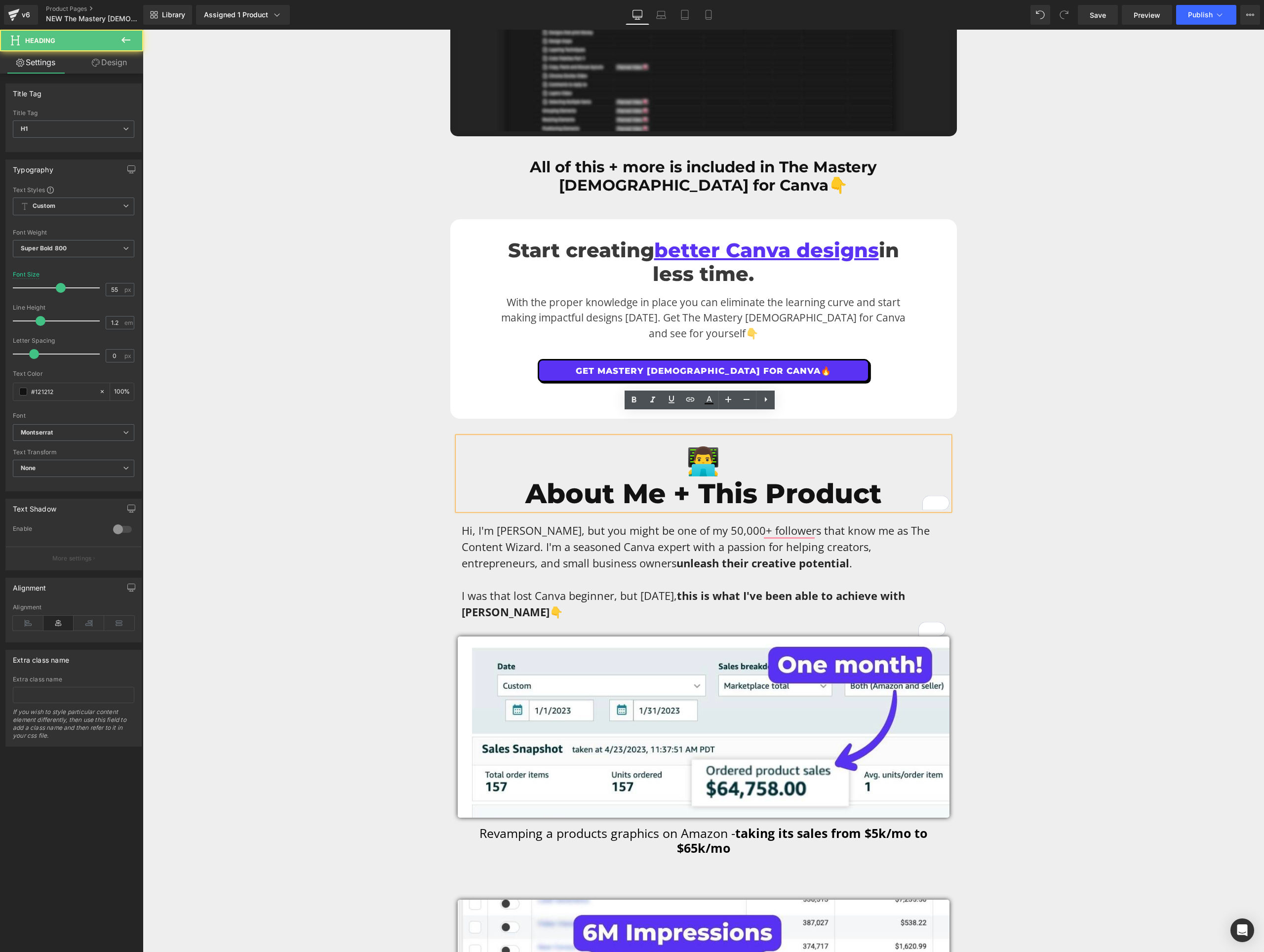
click at [683, 478] on h1 "About Me + This Product" at bounding box center [703, 494] width 492 height 33
drag, startPoint x: 888, startPoint y: 471, endPoint x: 814, endPoint y: 479, distance: 74.4
click at [814, 479] on h1 "About Me & This Product" at bounding box center [703, 494] width 492 height 33
click at [760, 542] on p "Hi, I'm [PERSON_NAME], but you might be one of my 50,000+ followers that know m…" at bounding box center [704, 547] width 484 height 49
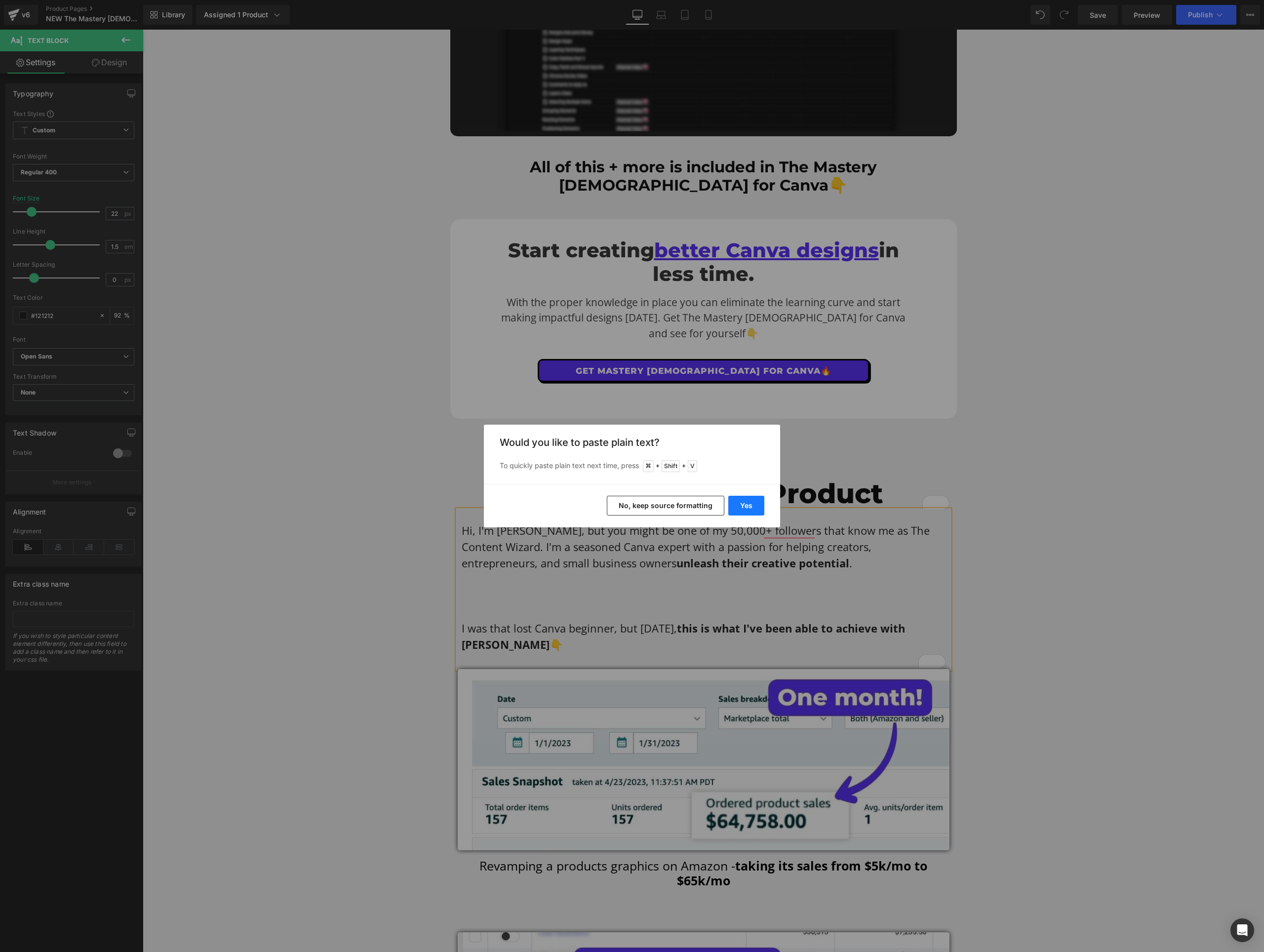
drag, startPoint x: 747, startPoint y: 508, endPoint x: 605, endPoint y: 479, distance: 144.9
click at [747, 508] on button "Yes" at bounding box center [747, 505] width 36 height 20
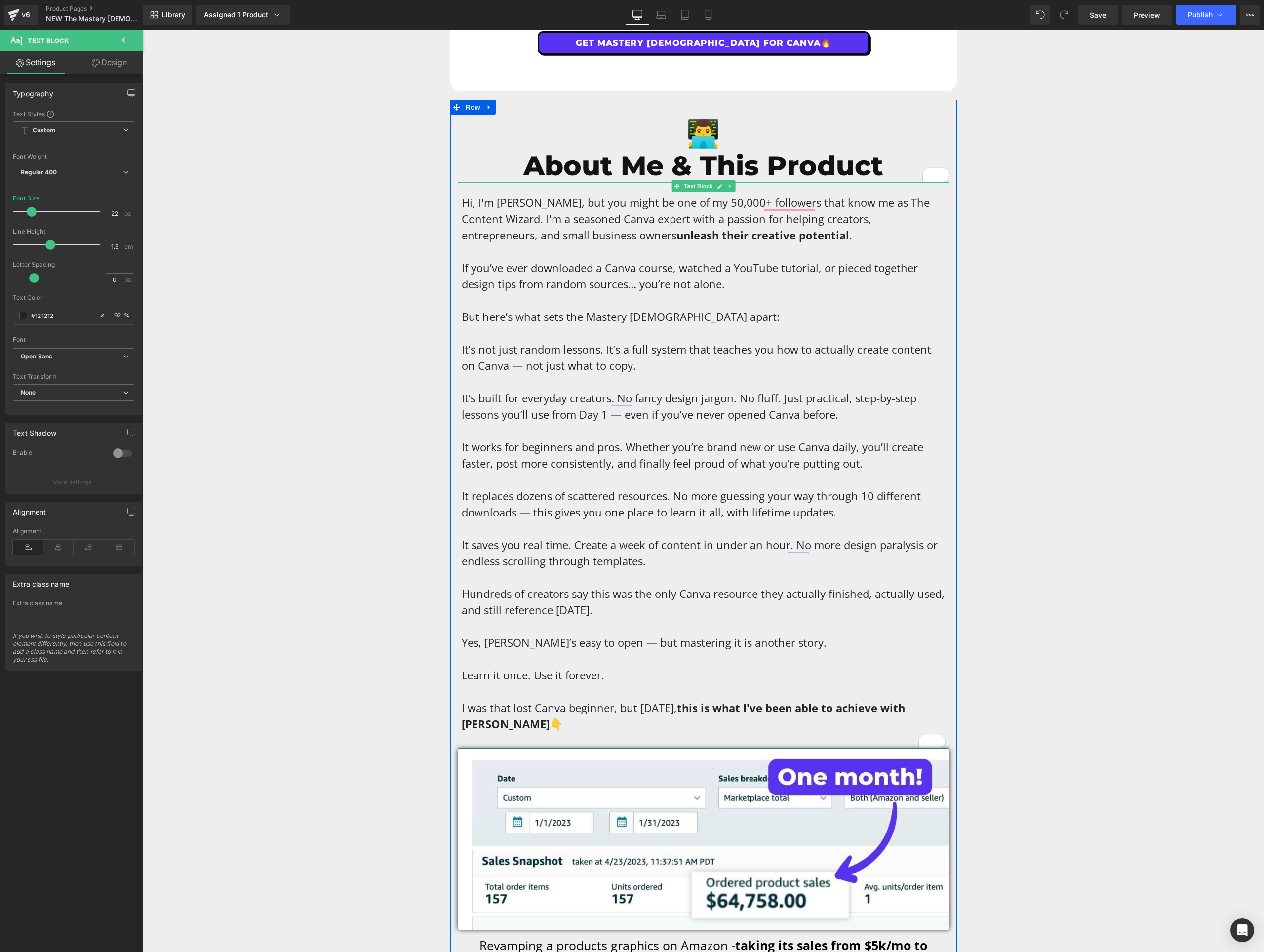
scroll to position [5384, 0]
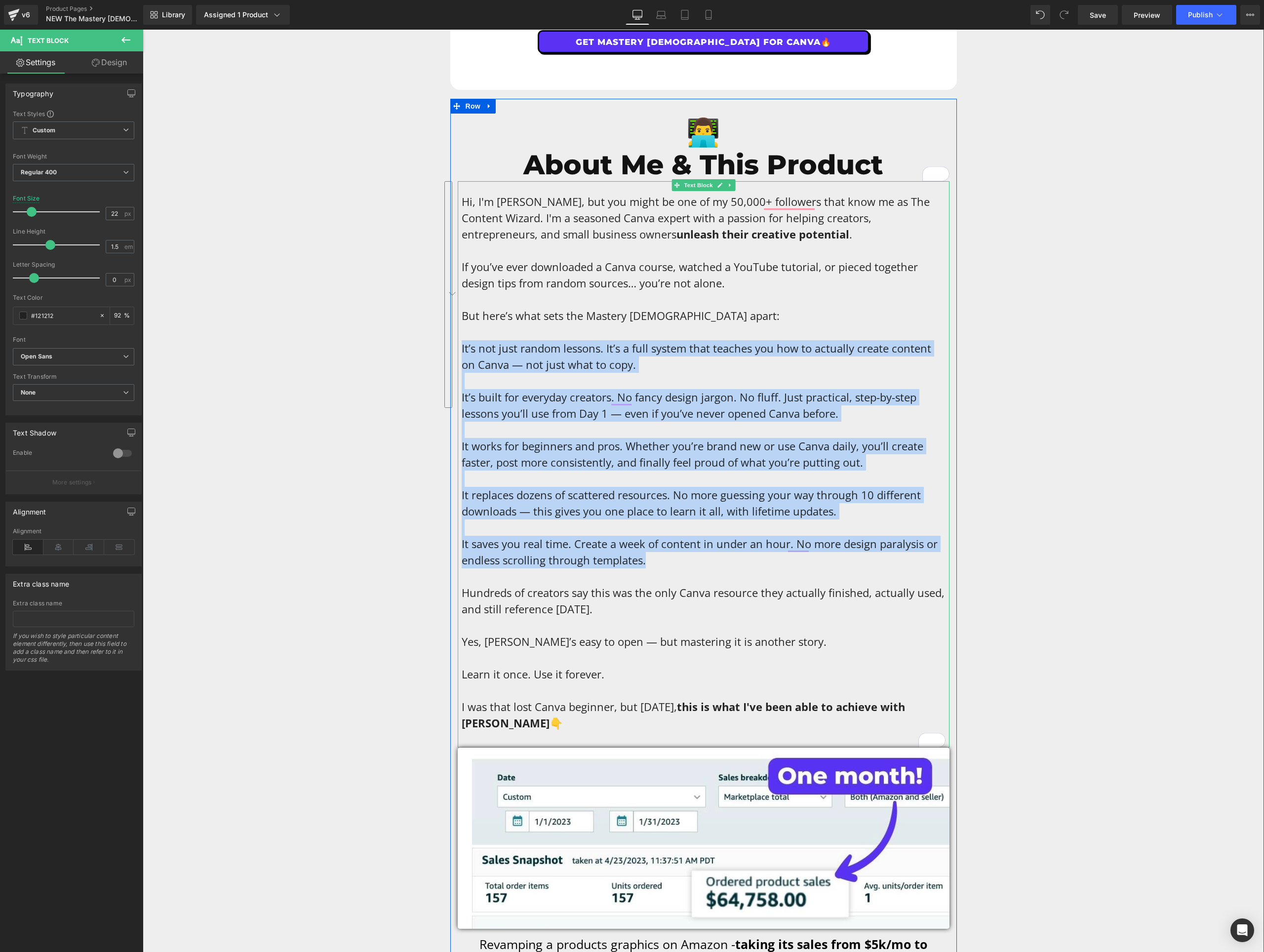
drag, startPoint x: 638, startPoint y: 530, endPoint x: 459, endPoint y: 323, distance: 273.7
click at [459, 323] on div "Hi, I'm [PERSON_NAME], but you might be one of my 50,000+ followers that know m…" at bounding box center [703, 464] width 492 height 567
click at [477, 340] on p "It’s not just random lessons. It’s a full system that teaches you how to actual…" at bounding box center [704, 356] width 484 height 33
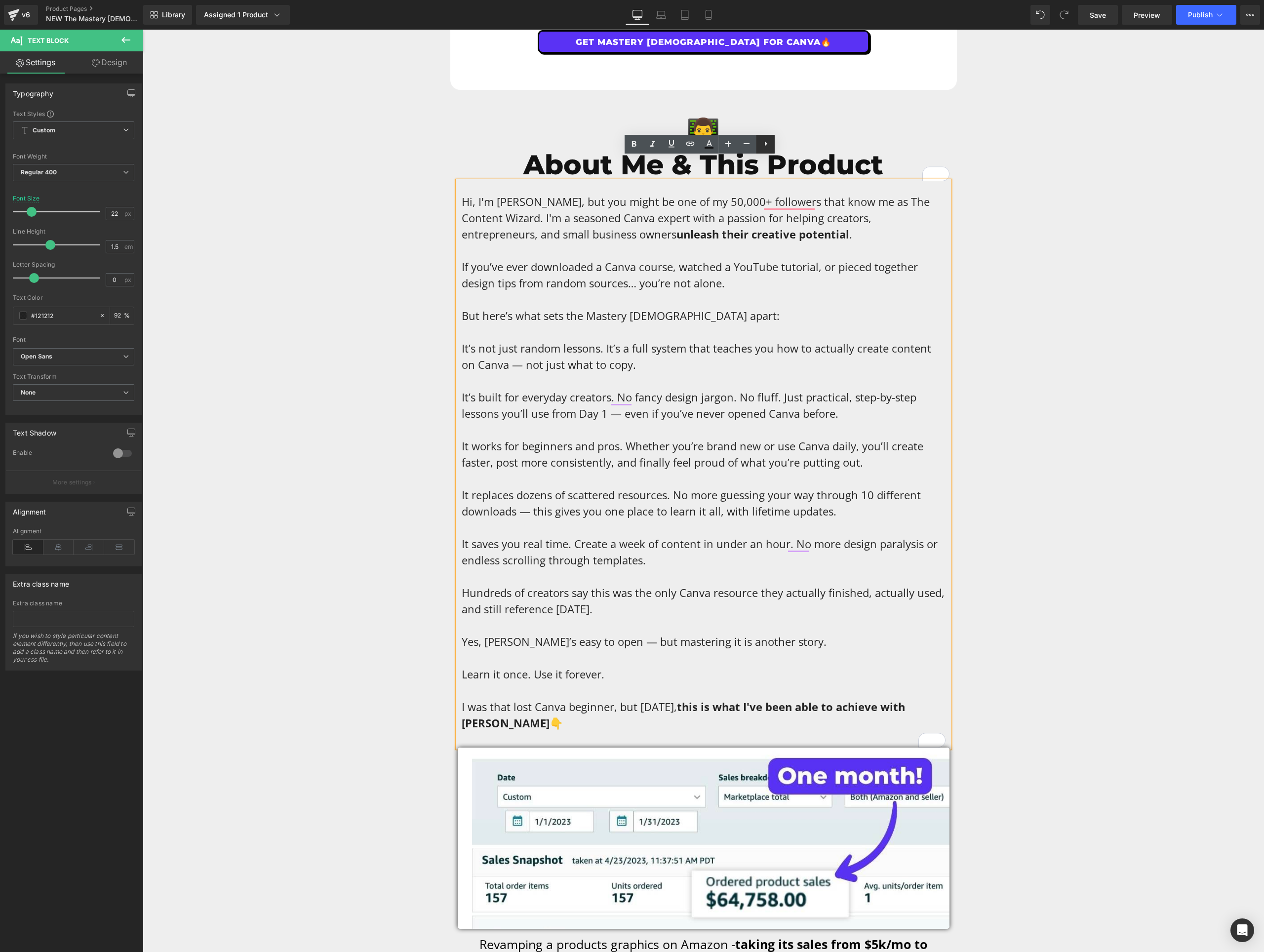
click at [765, 141] on icon at bounding box center [766, 144] width 12 height 12
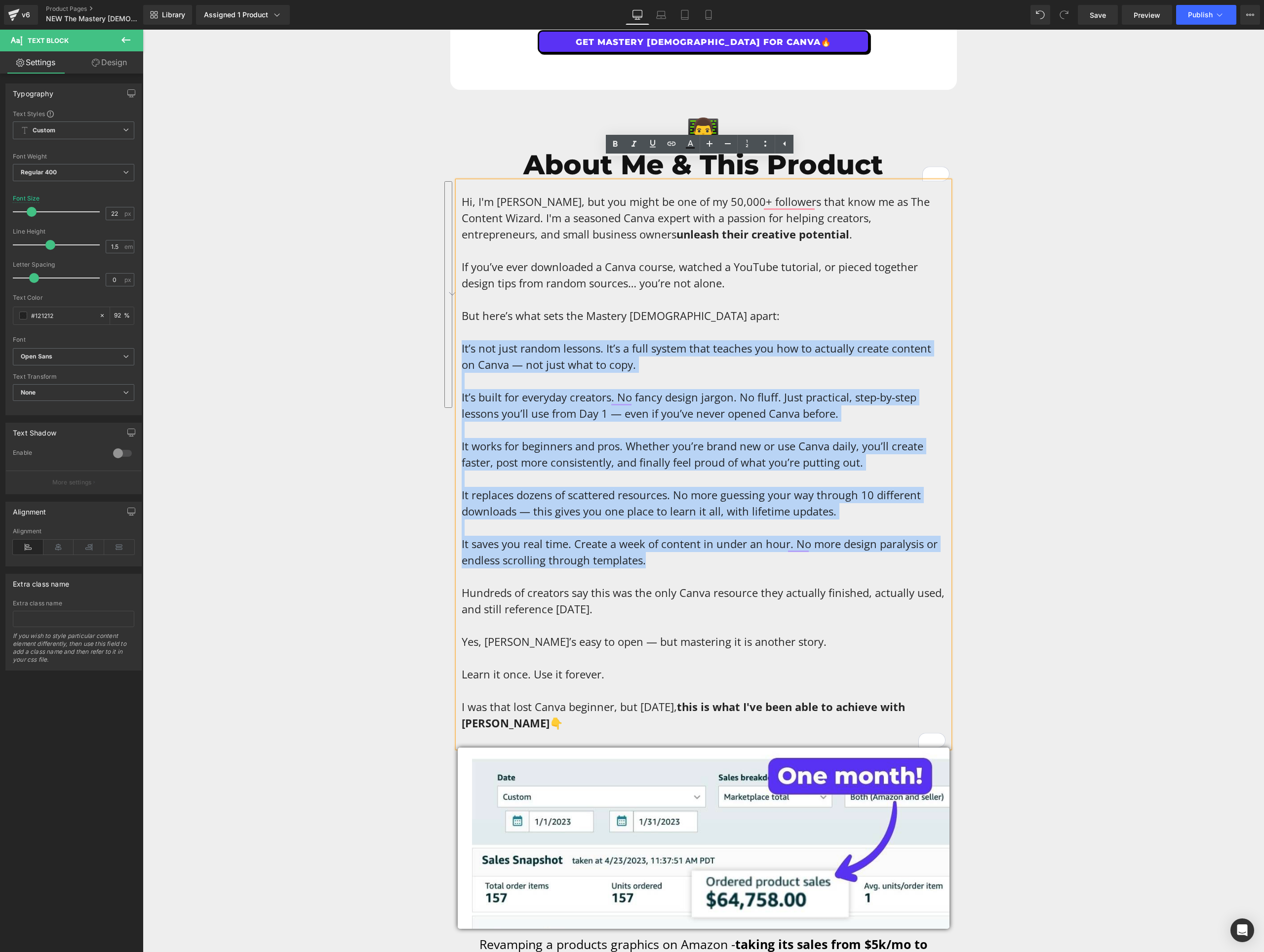
drag, startPoint x: 651, startPoint y: 535, endPoint x: 458, endPoint y: 325, distance: 285.2
click at [458, 325] on div "Hi, I'm [PERSON_NAME], but you might be one of my 50,000+ followers that know m…" at bounding box center [703, 464] width 492 height 567
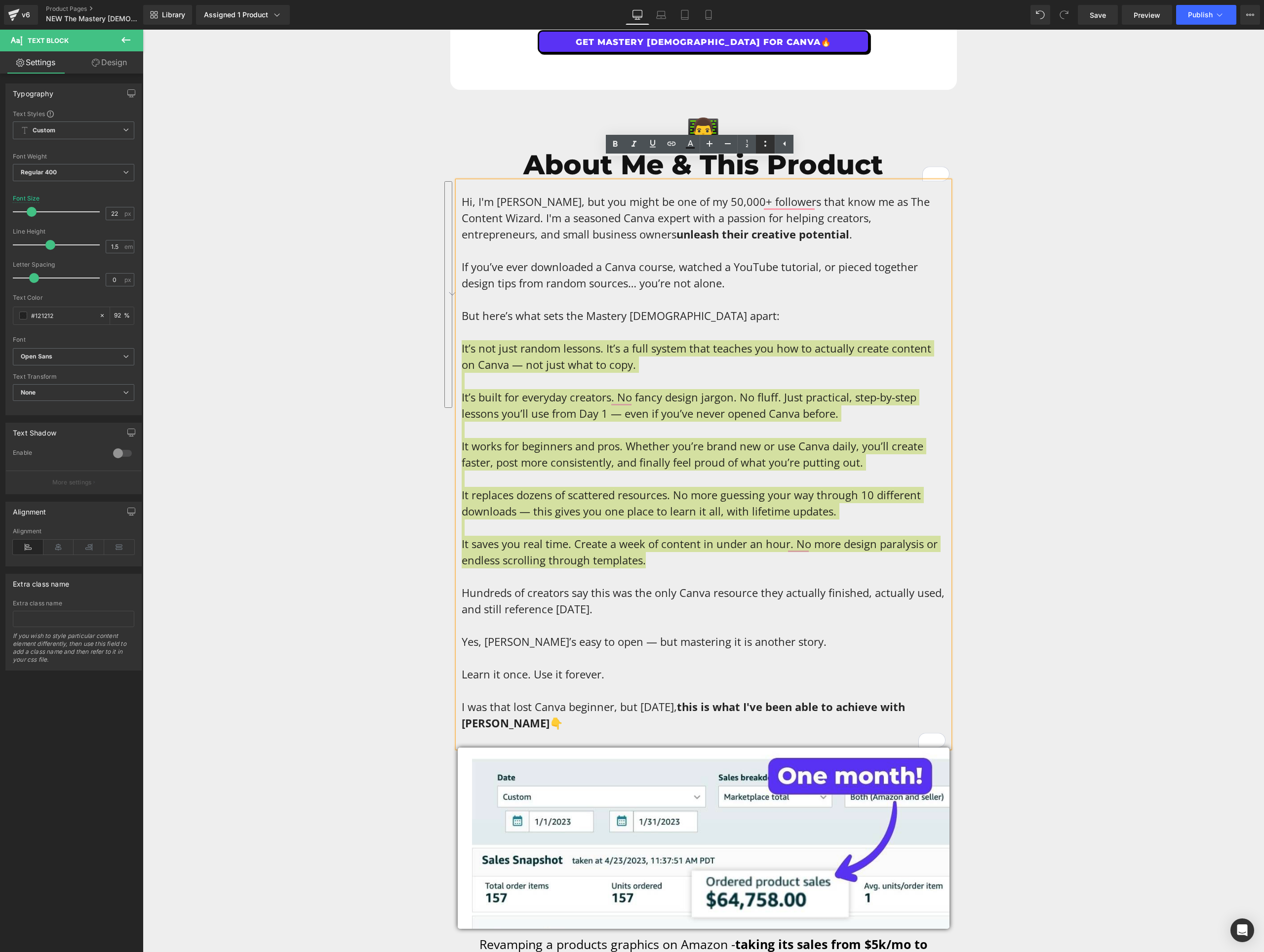
click at [768, 144] on icon at bounding box center [765, 144] width 12 height 12
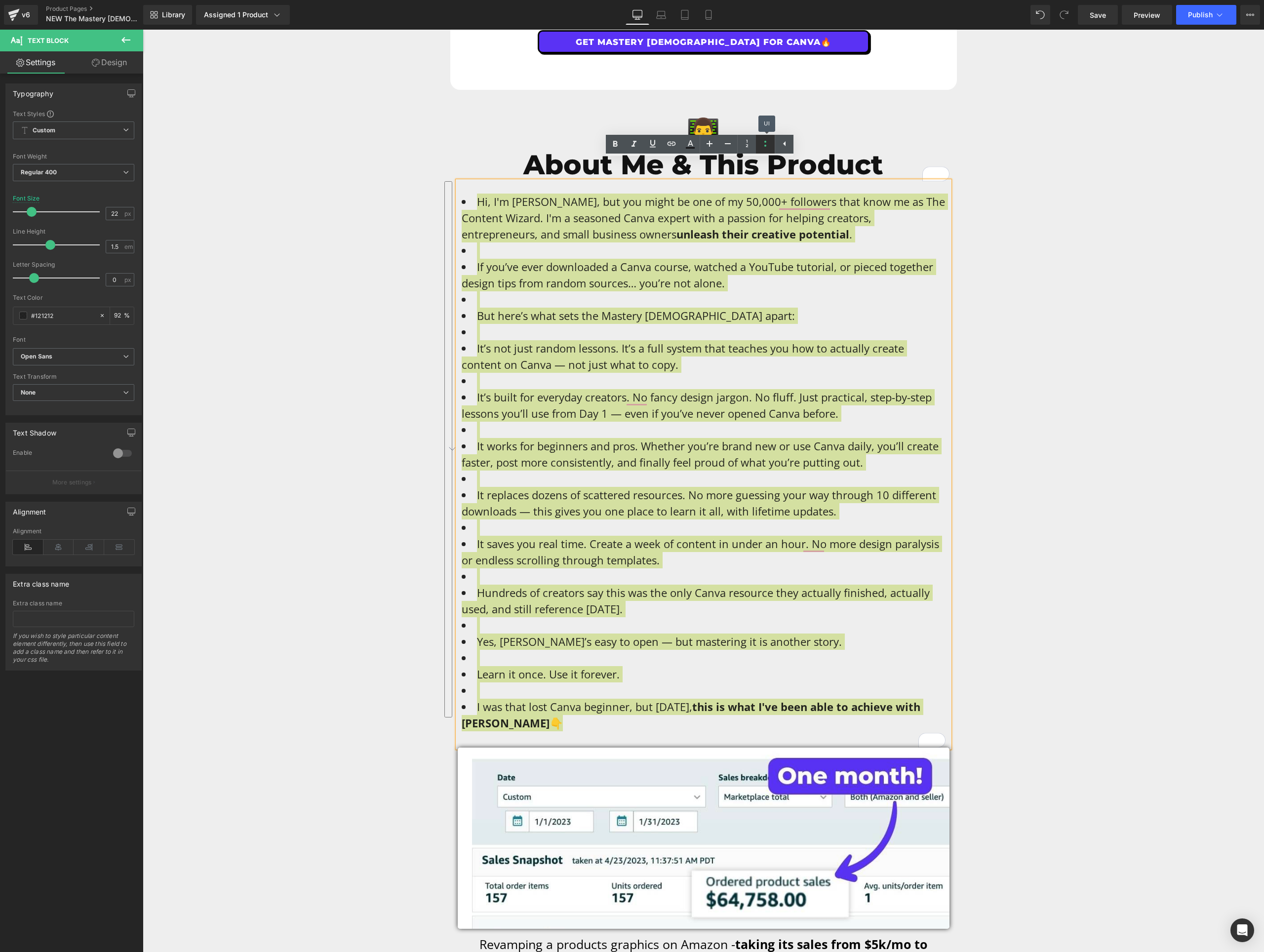
click at [768, 144] on icon at bounding box center [765, 144] width 12 height 12
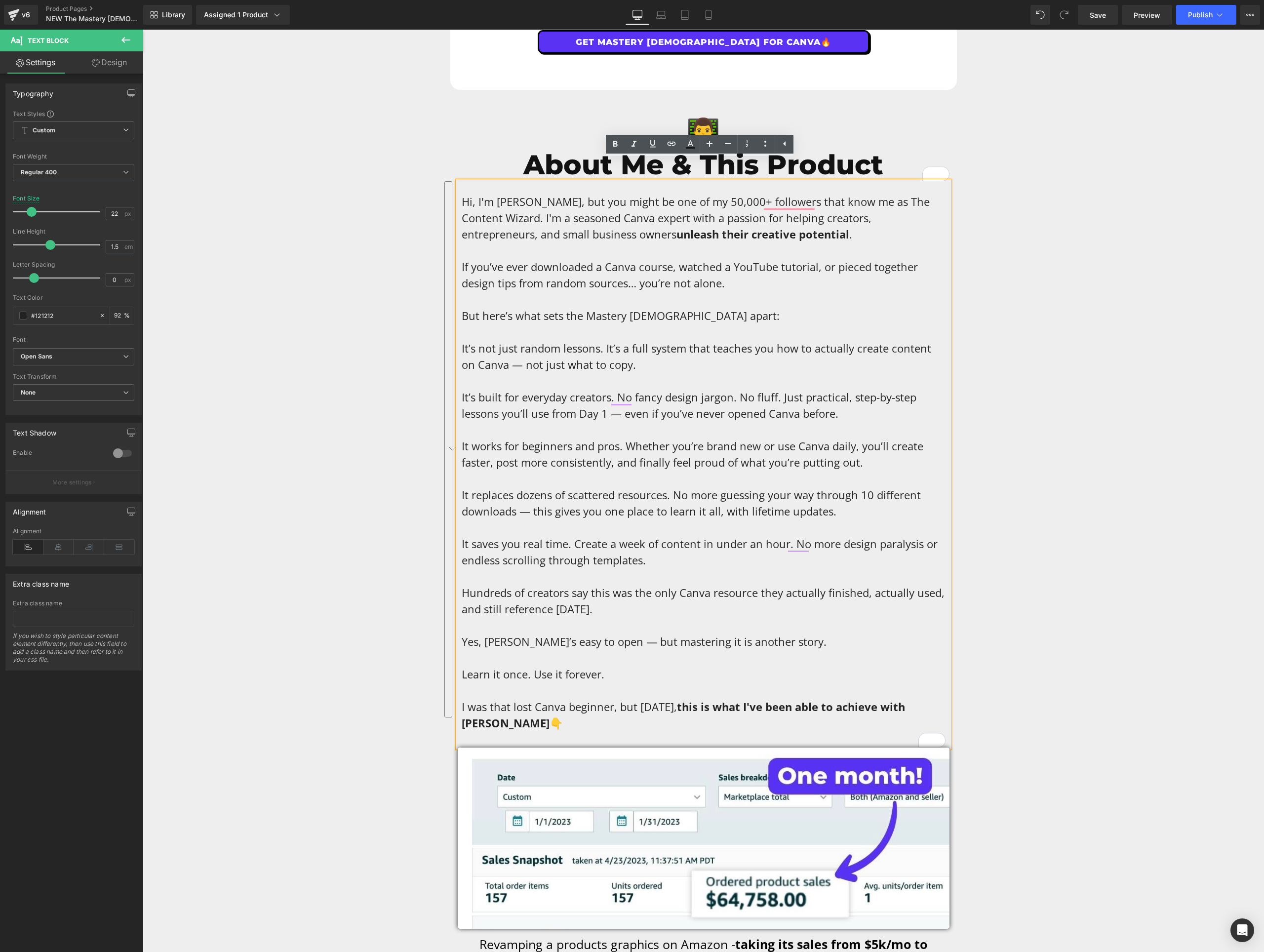
click at [498, 341] on span "It’s not just random lessons. It’s a full system that teaches you how to actual…" at bounding box center [697, 356] width 470 height 31
click at [462, 341] on span "It’s not just random lessons. It’s a full system that teaches you how to actual…" at bounding box center [697, 356] width 470 height 31
drag, startPoint x: 645, startPoint y: 320, endPoint x: 621, endPoint y: 325, distance: 24.5
click at [646, 341] on span "-It’s not just random lessons. It’s a full system that teaches you how to actua…" at bounding box center [699, 356] width 473 height 31
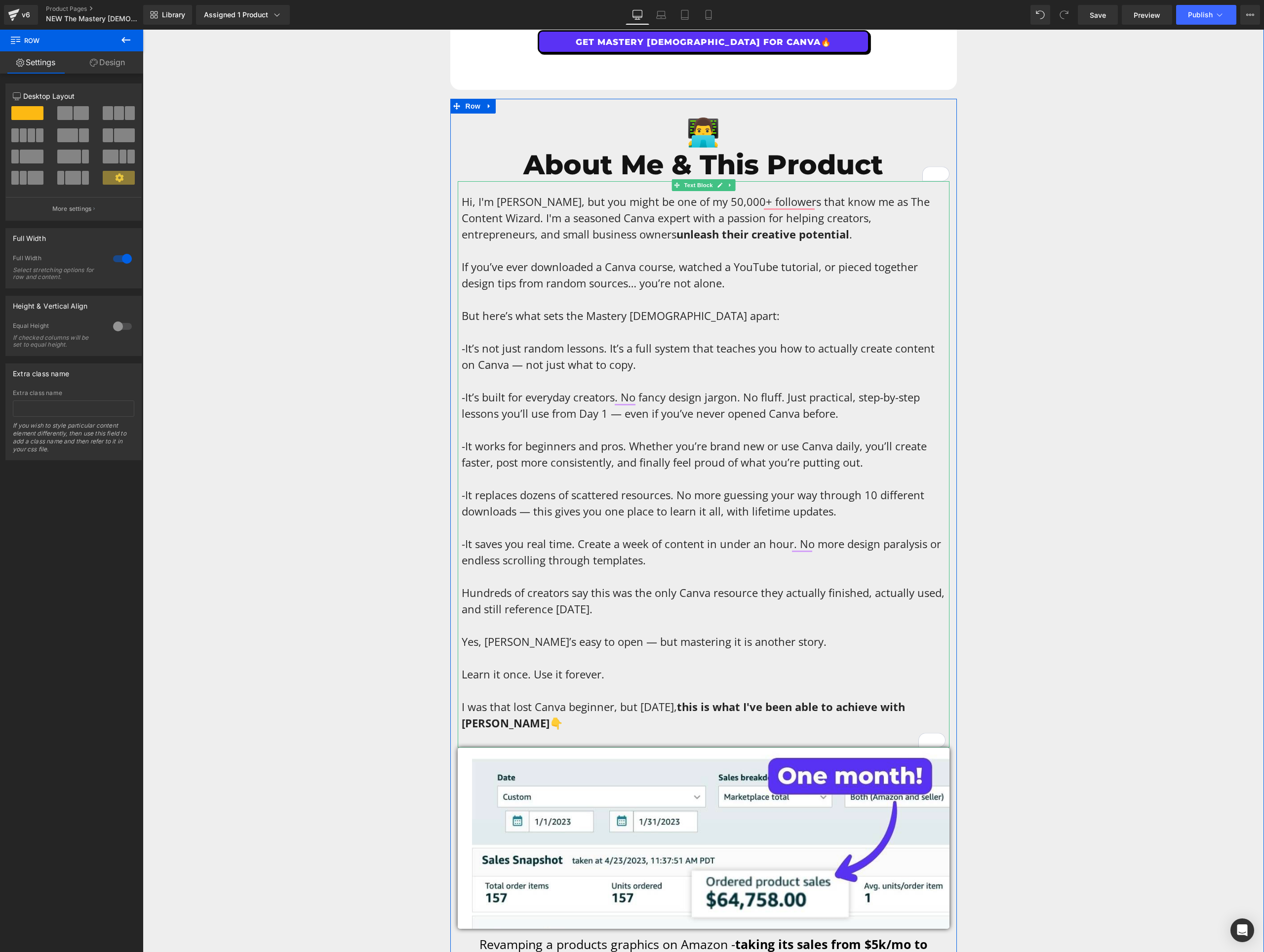
click at [711, 260] on span "If you’ve ever downloaded a Canva course, watched a YouTube tutorial, or pieced…" at bounding box center [690, 275] width 456 height 31
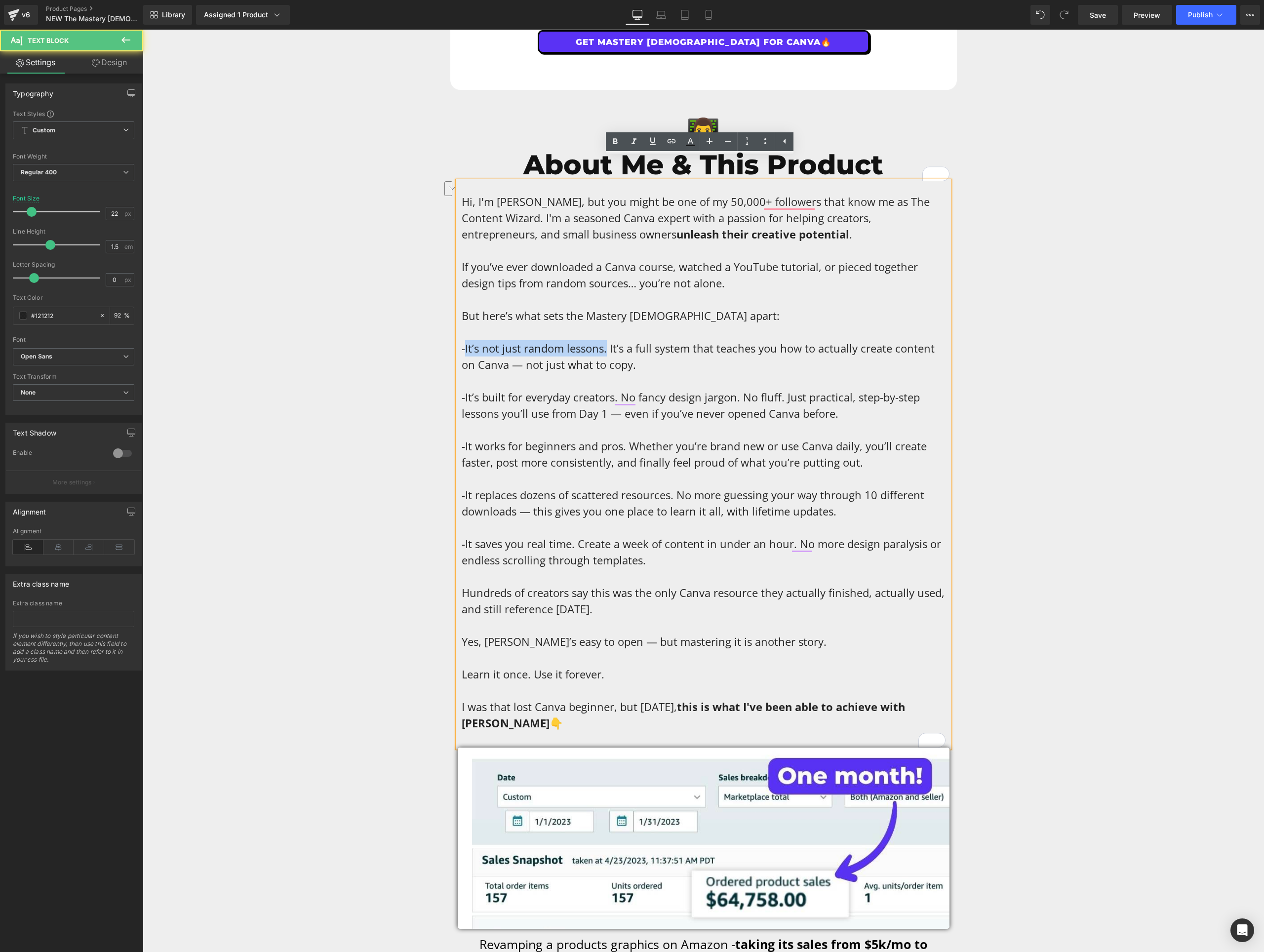
drag, startPoint x: 602, startPoint y: 326, endPoint x: 461, endPoint y: 330, distance: 141.1
click at [462, 341] on span "-It’s not just random lessons. It’s a full system that teaches you how to actua…" at bounding box center [699, 356] width 473 height 31
drag, startPoint x: 558, startPoint y: 376, endPoint x: 462, endPoint y: 376, distance: 96.0
click at [462, 390] on span "-It’s built for everyday creators. No fancy design jargon. No fluff. Just pract…" at bounding box center [691, 405] width 458 height 31
drag, startPoint x: 591, startPoint y: 421, endPoint x: 461, endPoint y: 423, distance: 130.0
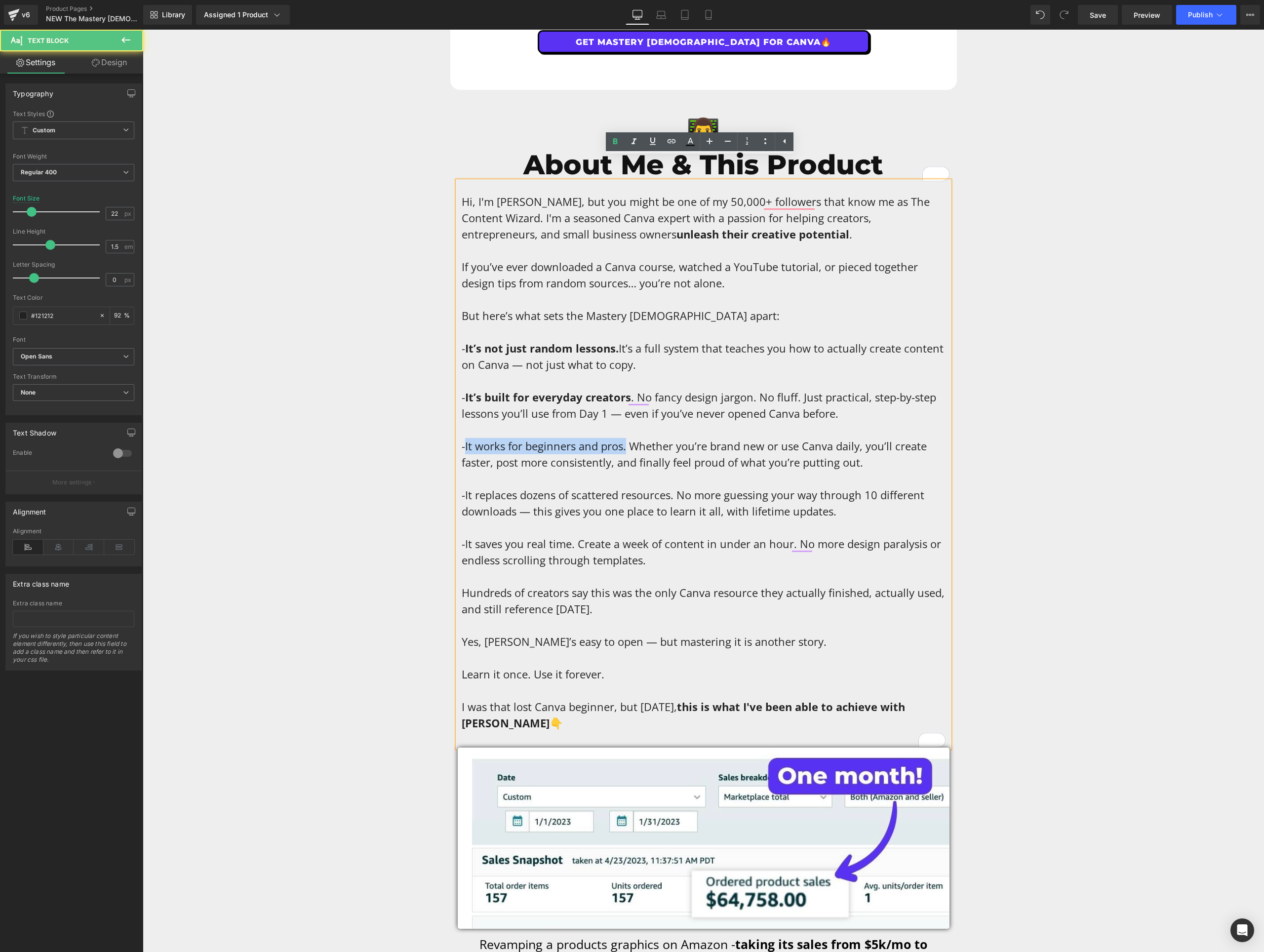
click at [462, 438] on span "-It works for beginners and pros. Whether you’re brand new or use Canva daily, …" at bounding box center [694, 454] width 465 height 31
drag, startPoint x: 671, startPoint y: 473, endPoint x: 462, endPoint y: 472, distance: 209.0
click at [462, 487] on span "-It replaces dozens of scattered resources. No more guessing your way through 1…" at bounding box center [693, 503] width 462 height 31
drag, startPoint x: 570, startPoint y: 520, endPoint x: 461, endPoint y: 521, distance: 109.0
click at [462, 537] on span "-It saves you real time. Create a week of content in under an hour. No more des…" at bounding box center [702, 552] width 479 height 31
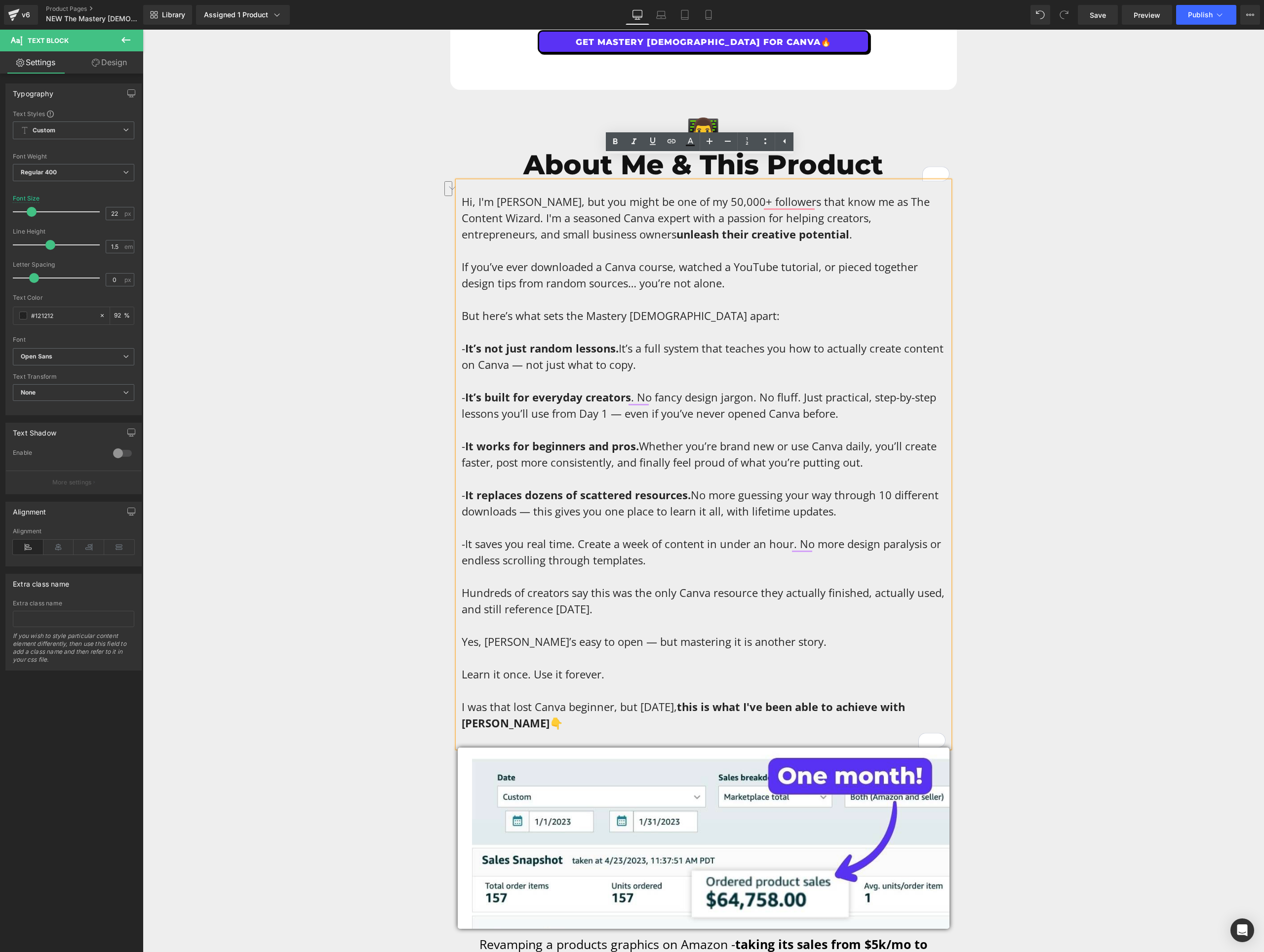
click at [652, 539] on p "Hi, I'm [PERSON_NAME], but you might be one of my 50,000+ followers that know m…" at bounding box center [704, 462] width 484 height 538
drag, startPoint x: 649, startPoint y: 540, endPoint x: 457, endPoint y: 523, distance: 192.8
click at [458, 523] on div "Hi, I'm [PERSON_NAME], but you might be one of my 50,000+ followers that know m…" at bounding box center [703, 464] width 492 height 567
copy span "-It saves you real time. Create a week of content in under an hour. No more des…"
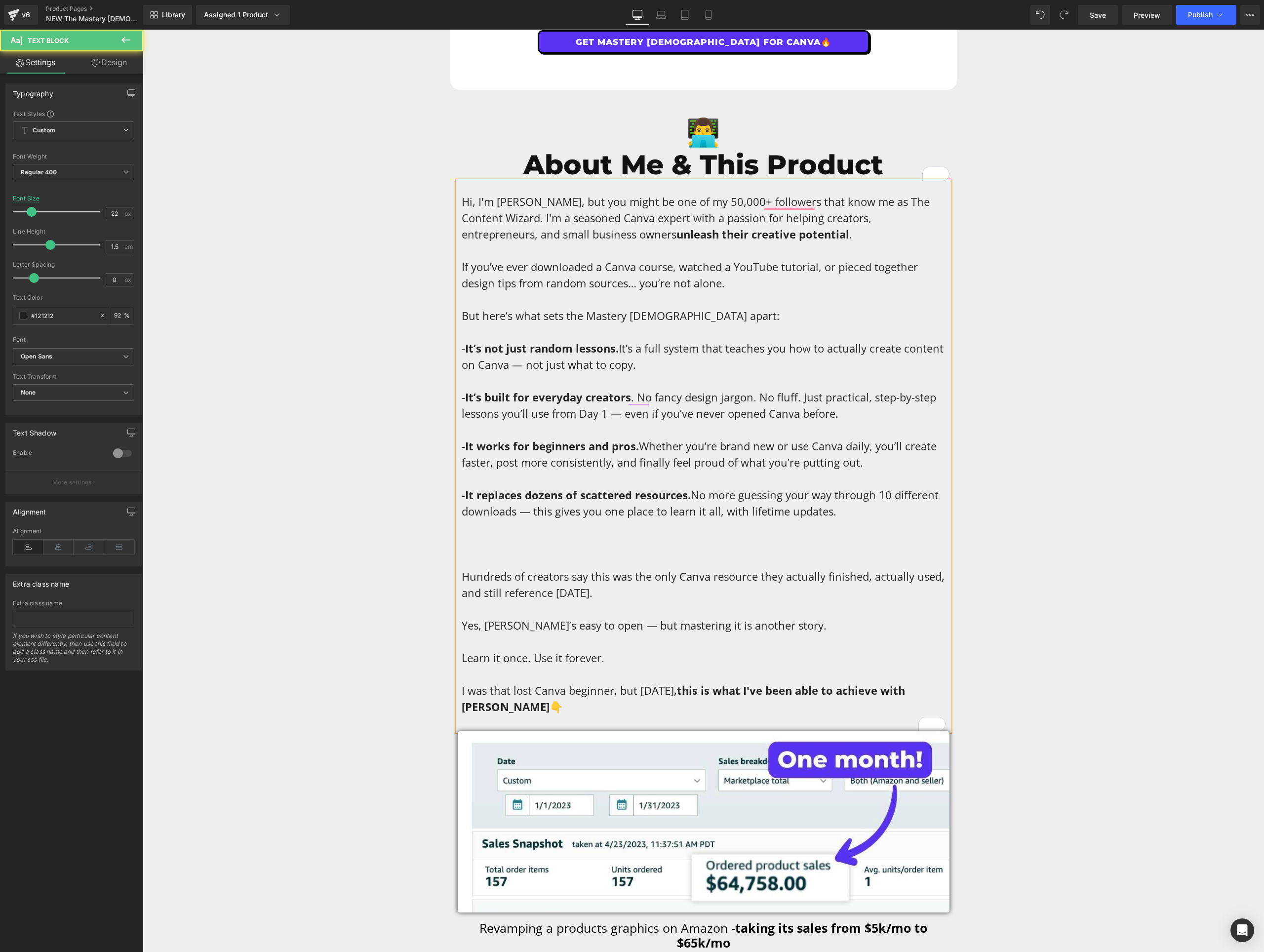
click at [464, 309] on p "Hi, I'm [PERSON_NAME], but you might be one of my 50,000+ followers that know m…" at bounding box center [704, 454] width 484 height 521
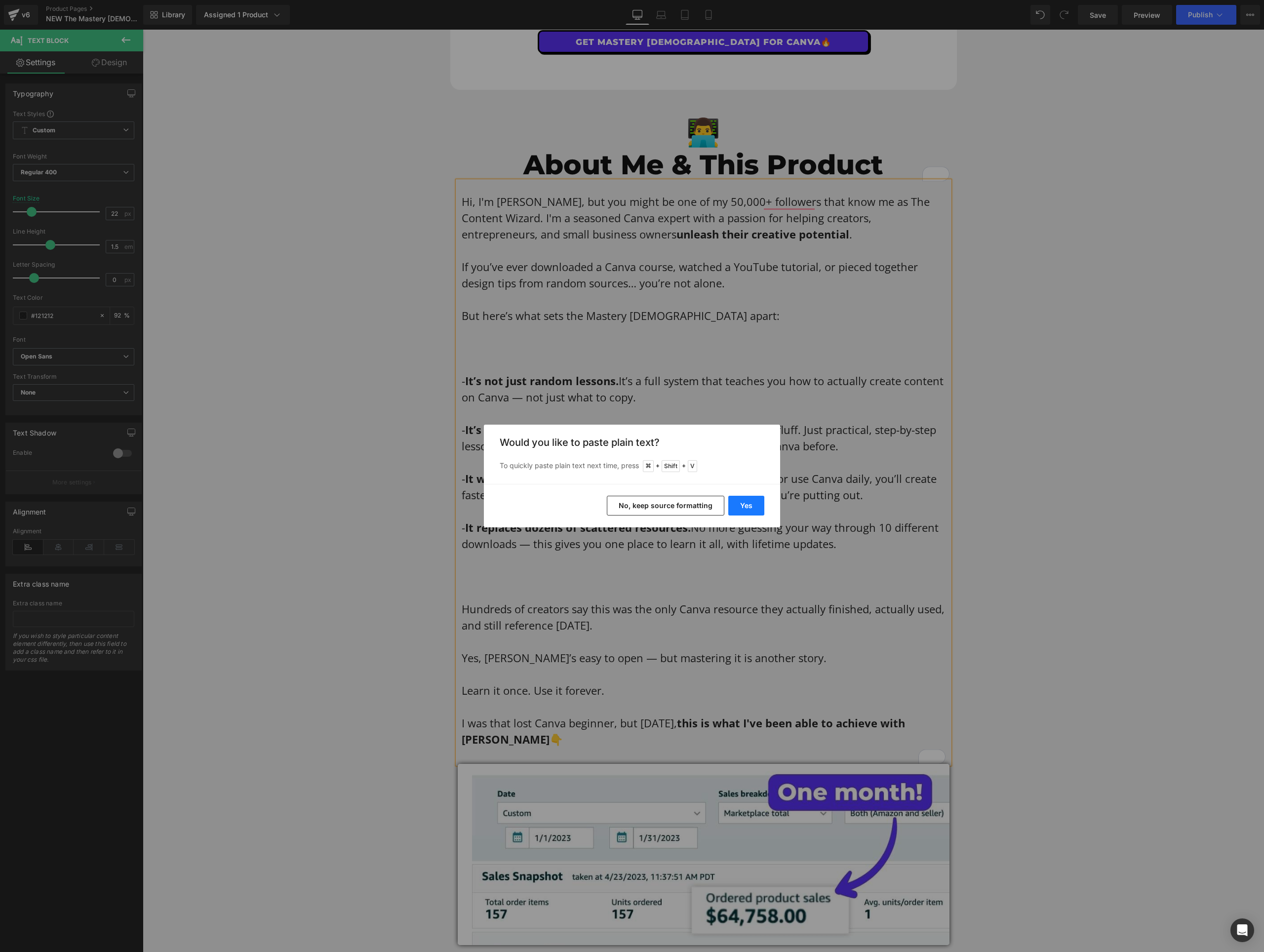
click at [753, 505] on button "Yes" at bounding box center [747, 505] width 36 height 20
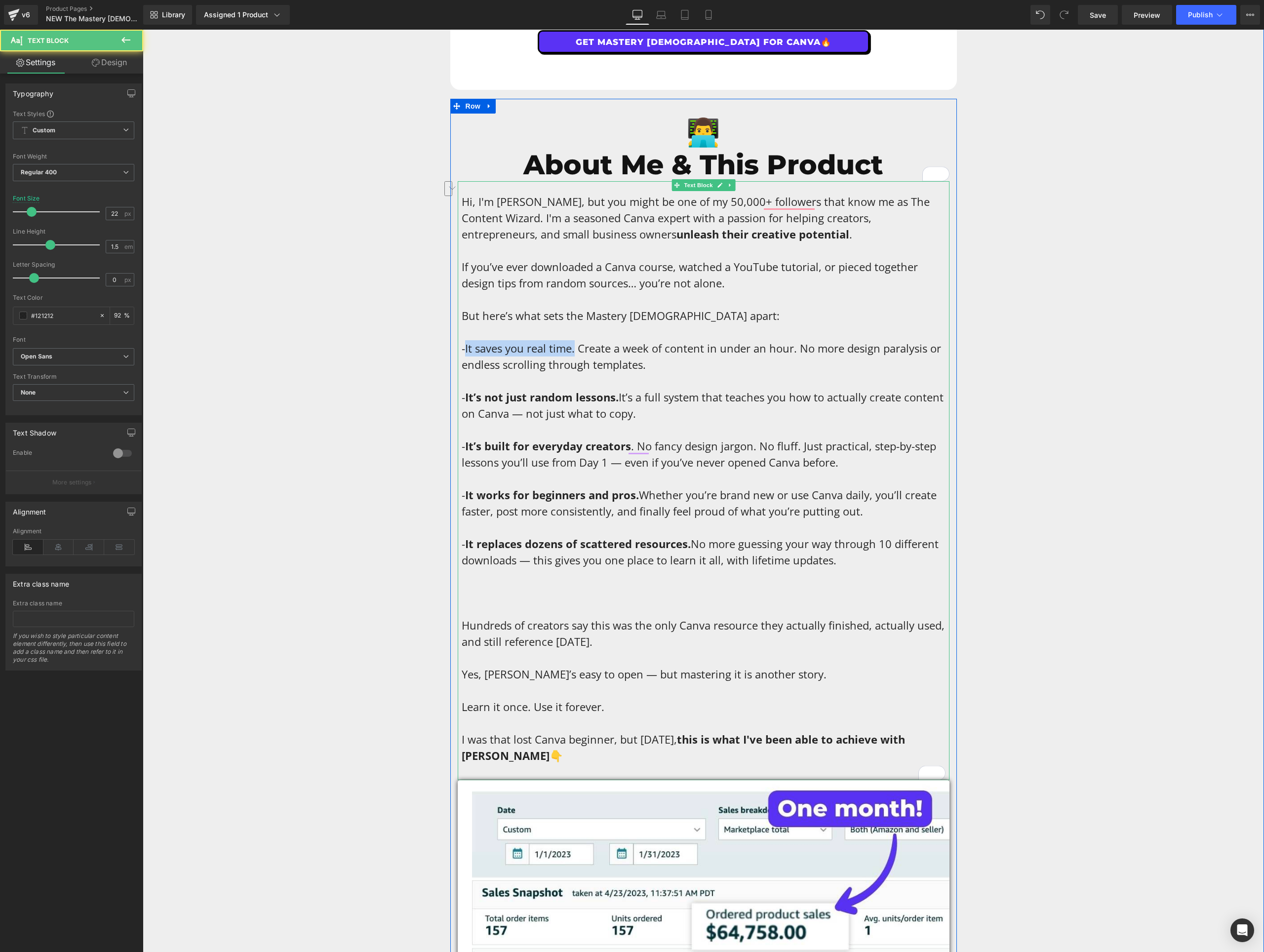
drag, startPoint x: 572, startPoint y: 325, endPoint x: 462, endPoint y: 329, distance: 110.1
click at [462, 329] on p "Hi, I'm [PERSON_NAME], but you might be one of my 50,000+ followers that know m…" at bounding box center [704, 478] width 484 height 570
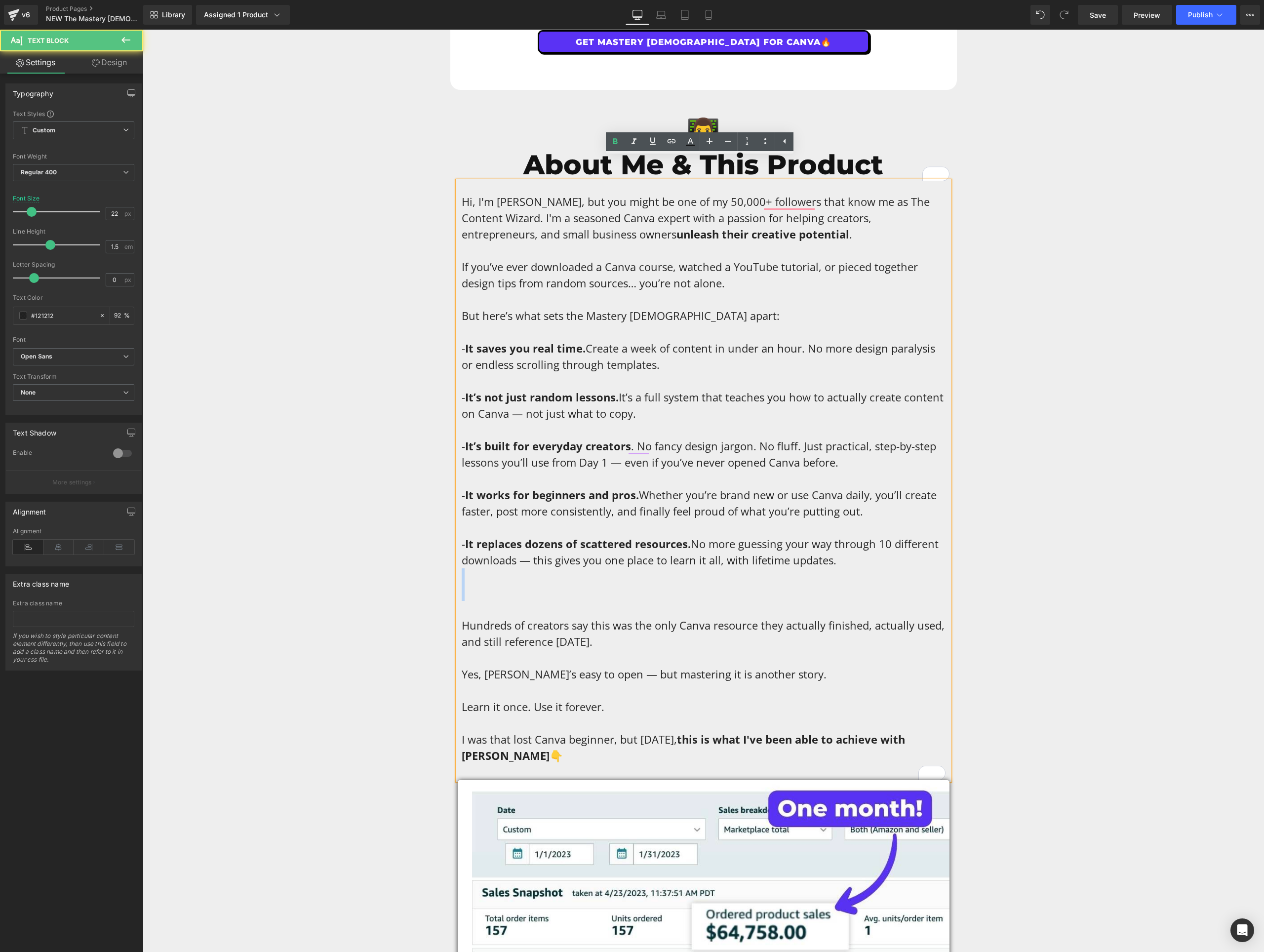
click at [505, 577] on p "Hi, I'm [PERSON_NAME], but you might be one of my 50,000+ followers that know m…" at bounding box center [704, 478] width 484 height 570
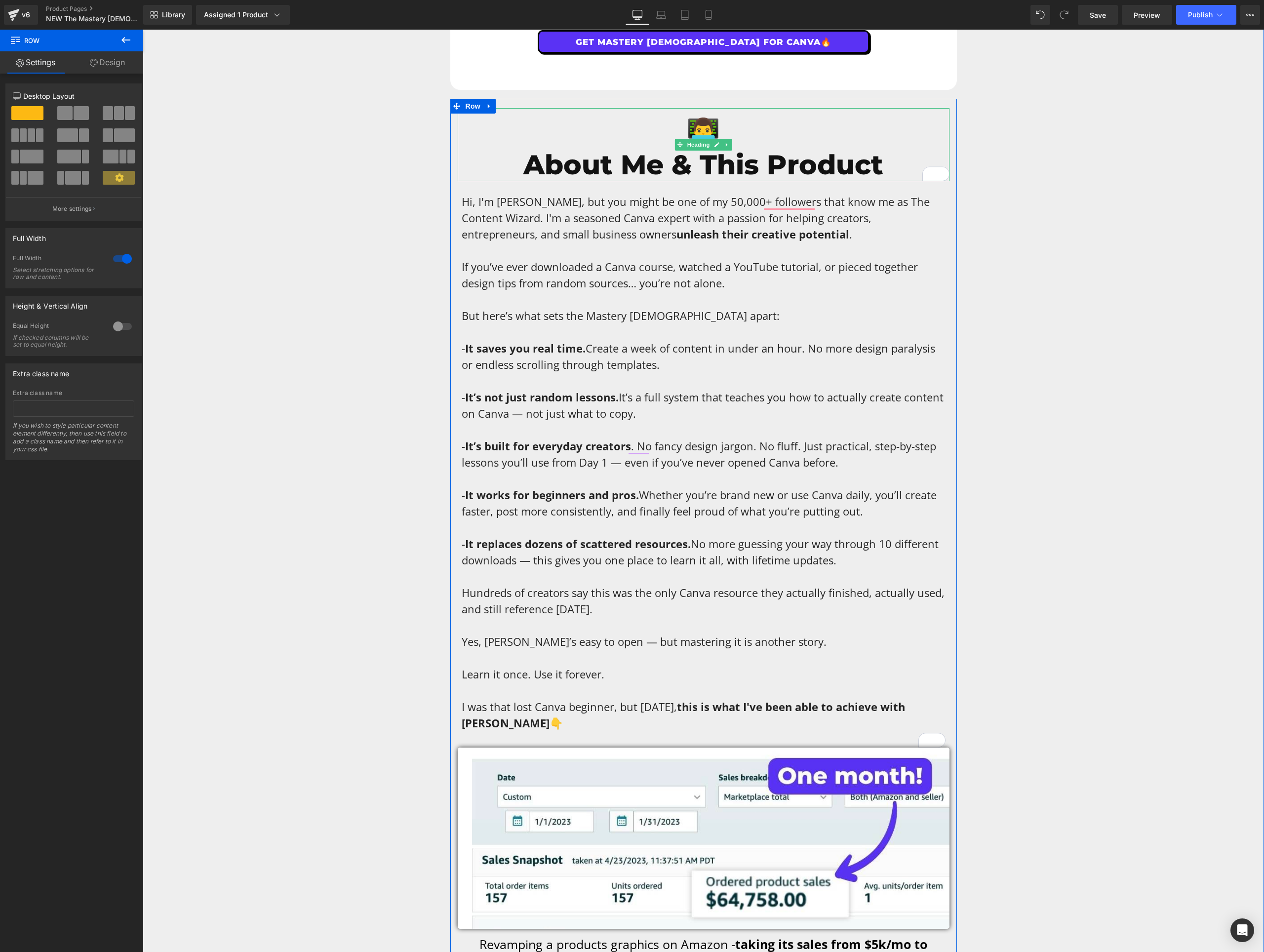
click at [723, 149] on h1 "About Me & This Product" at bounding box center [703, 165] width 492 height 33
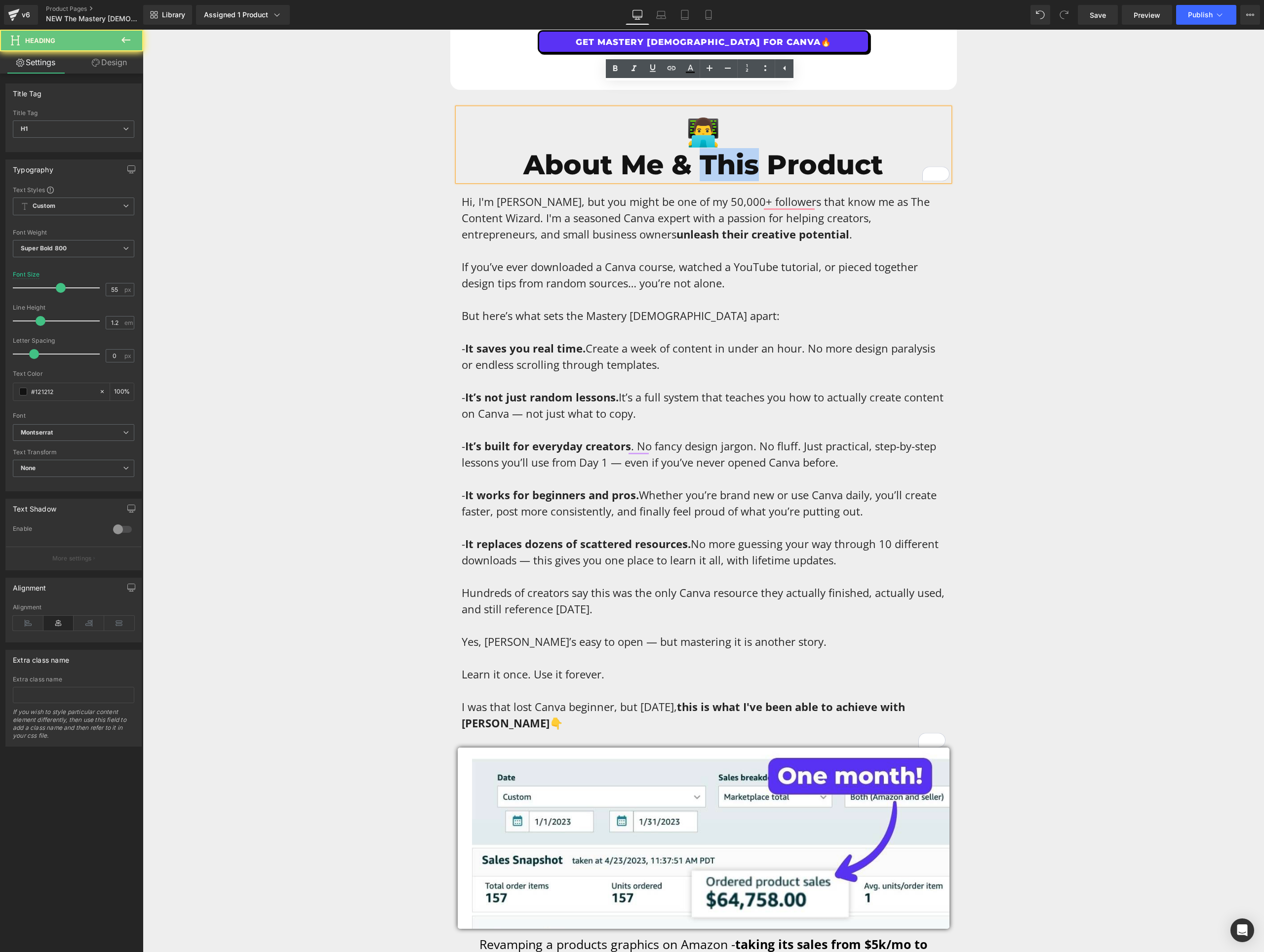
click at [723, 149] on h1 "About Me & This Product" at bounding box center [703, 165] width 492 height 33
click at [859, 149] on h1 "About Me & This Product" at bounding box center [703, 165] width 492 height 33
drag, startPoint x: 880, startPoint y: 137, endPoint x: 702, endPoint y: 128, distance: 178.2
click at [702, 149] on h1 "About Me & This Product" at bounding box center [703, 165] width 492 height 33
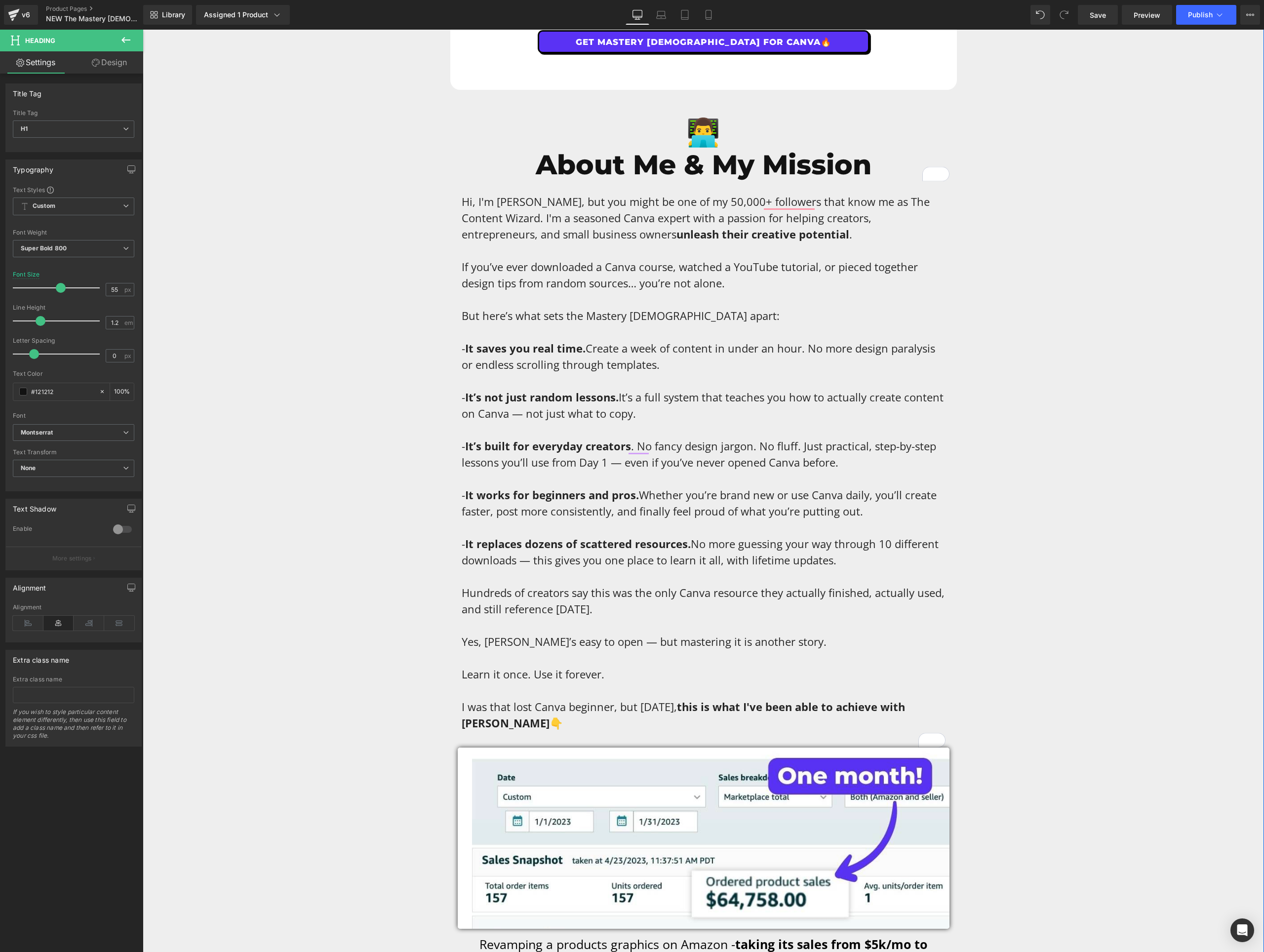
drag, startPoint x: 223, startPoint y: 339, endPoint x: 225, endPoint y: 347, distance: 8.2
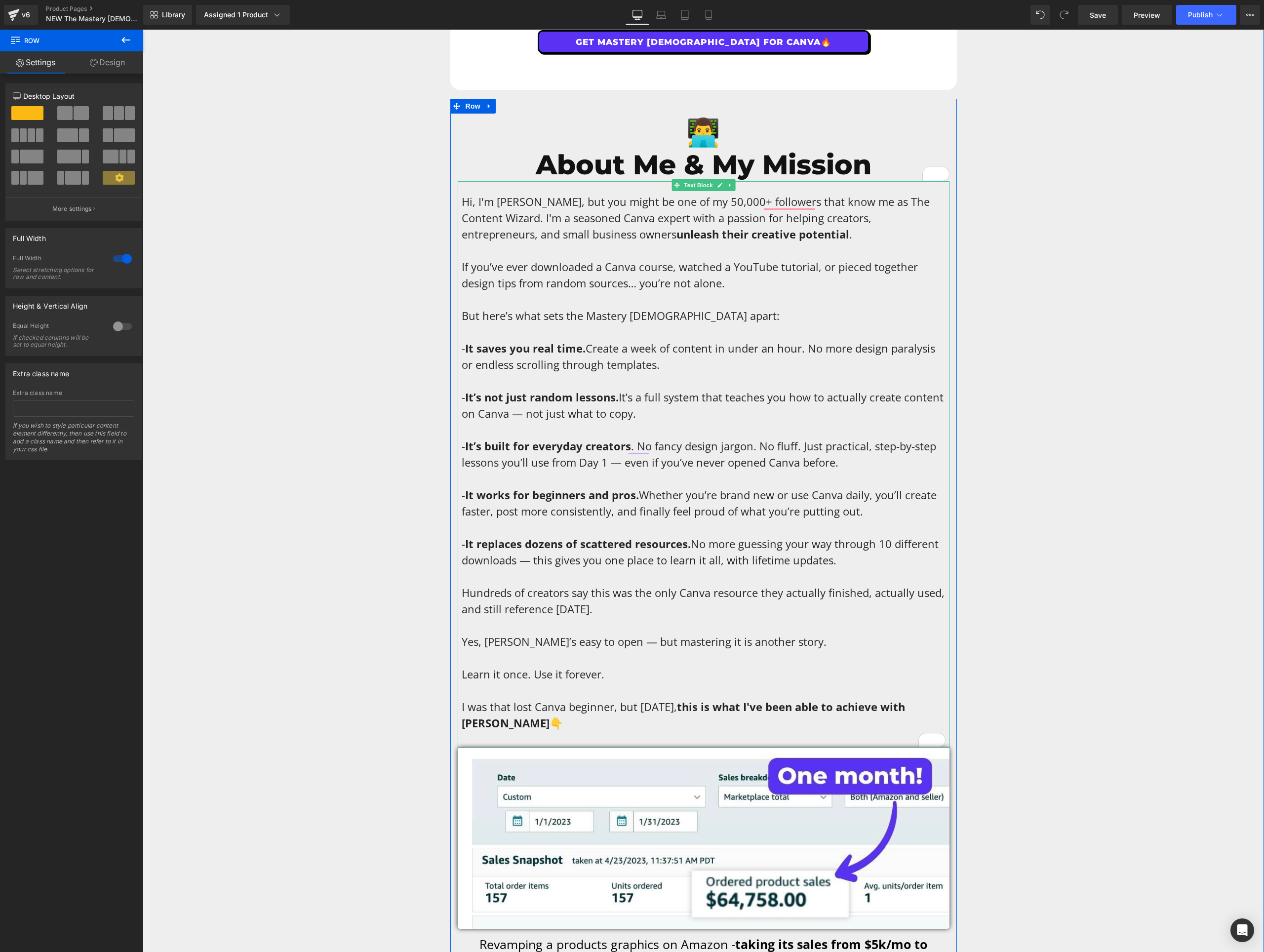
click at [629, 199] on span "Hi, I'm [PERSON_NAME], but you might be one of my 50,000+ followers that know m…" at bounding box center [696, 217] width 468 height 48
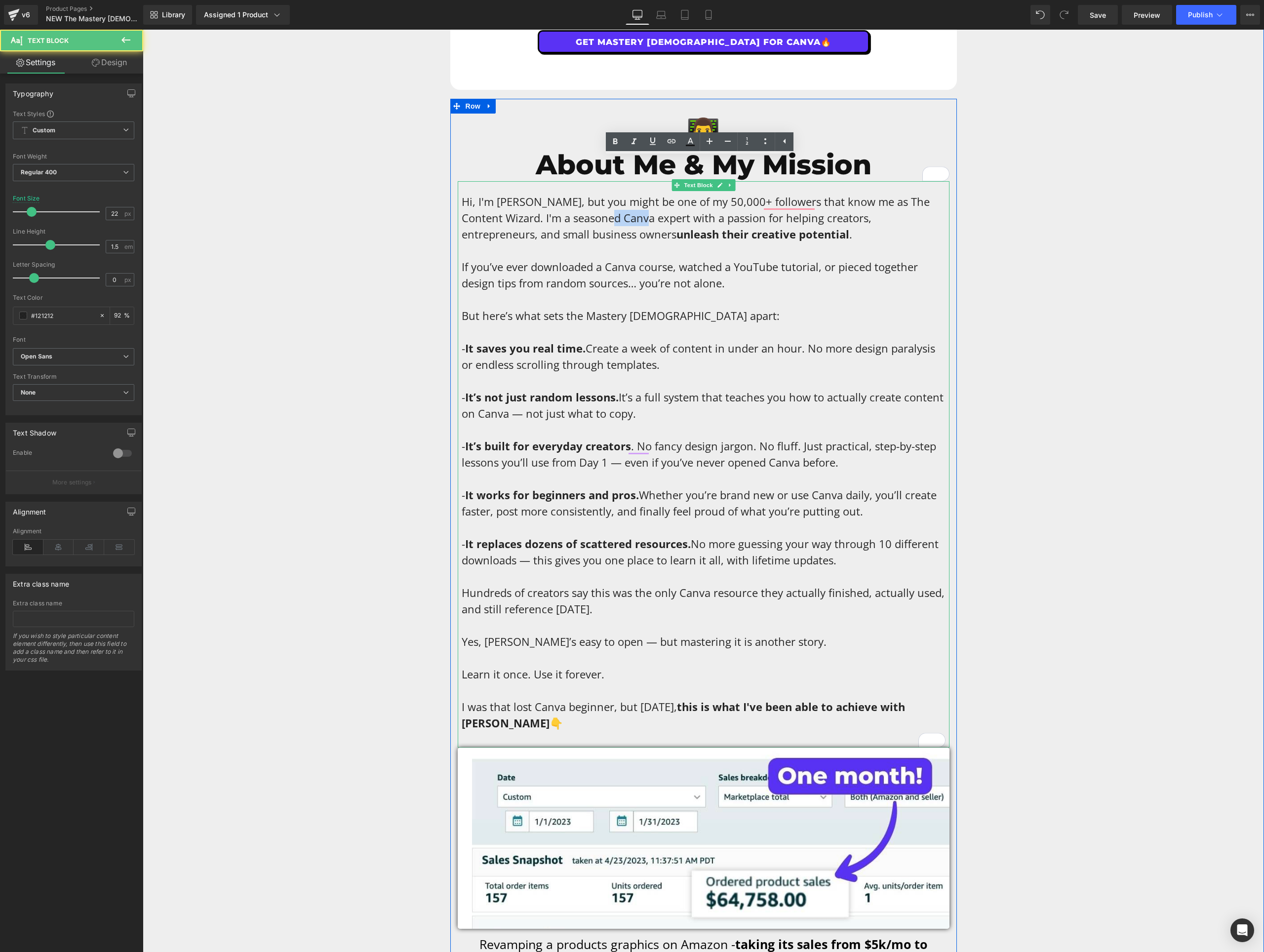
click at [629, 199] on span "Hi, I'm [PERSON_NAME], but you might be one of my 50,000+ followers that know m…" at bounding box center [696, 217] width 468 height 48
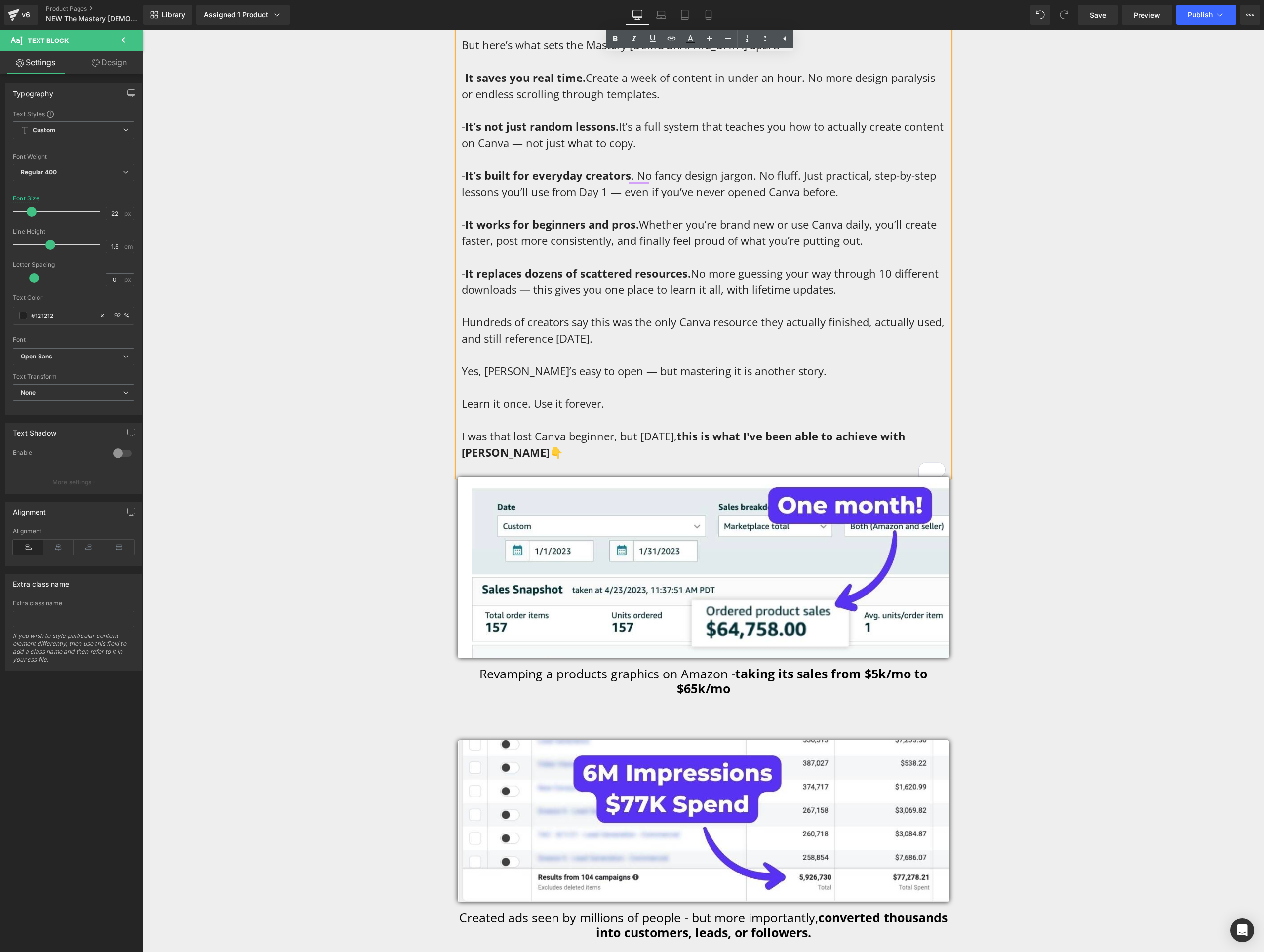
scroll to position [5241, 0]
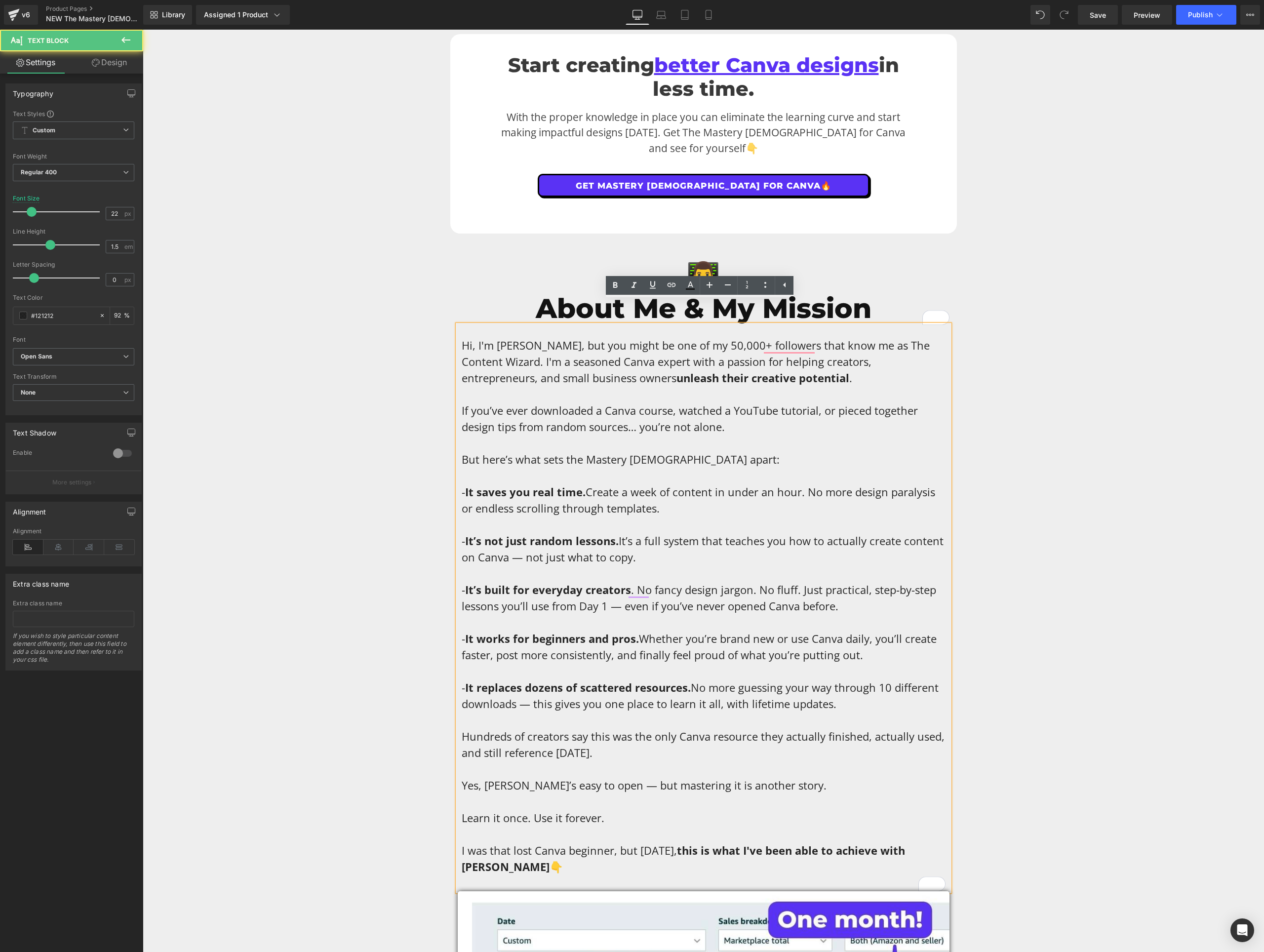
drag, startPoint x: 624, startPoint y: 345, endPoint x: 623, endPoint y: 340, distance: 5.1
click at [624, 345] on p "Hi, I'm [PERSON_NAME], but you might be one of my 50,000+ followers that know m…" at bounding box center [704, 606] width 484 height 538
click at [623, 339] on span "Hi, I'm [PERSON_NAME], but you might be one of my 50,000+ followers that know m…" at bounding box center [696, 361] width 468 height 48
click at [624, 339] on span "Hi, I'm [PERSON_NAME], but you might be one of my 50,000+ followers that know m…" at bounding box center [696, 361] width 468 height 48
click at [623, 338] on span "Hi, I'm [PERSON_NAME], but you might be one of my 50,000+ followers that know m…" at bounding box center [696, 361] width 468 height 48
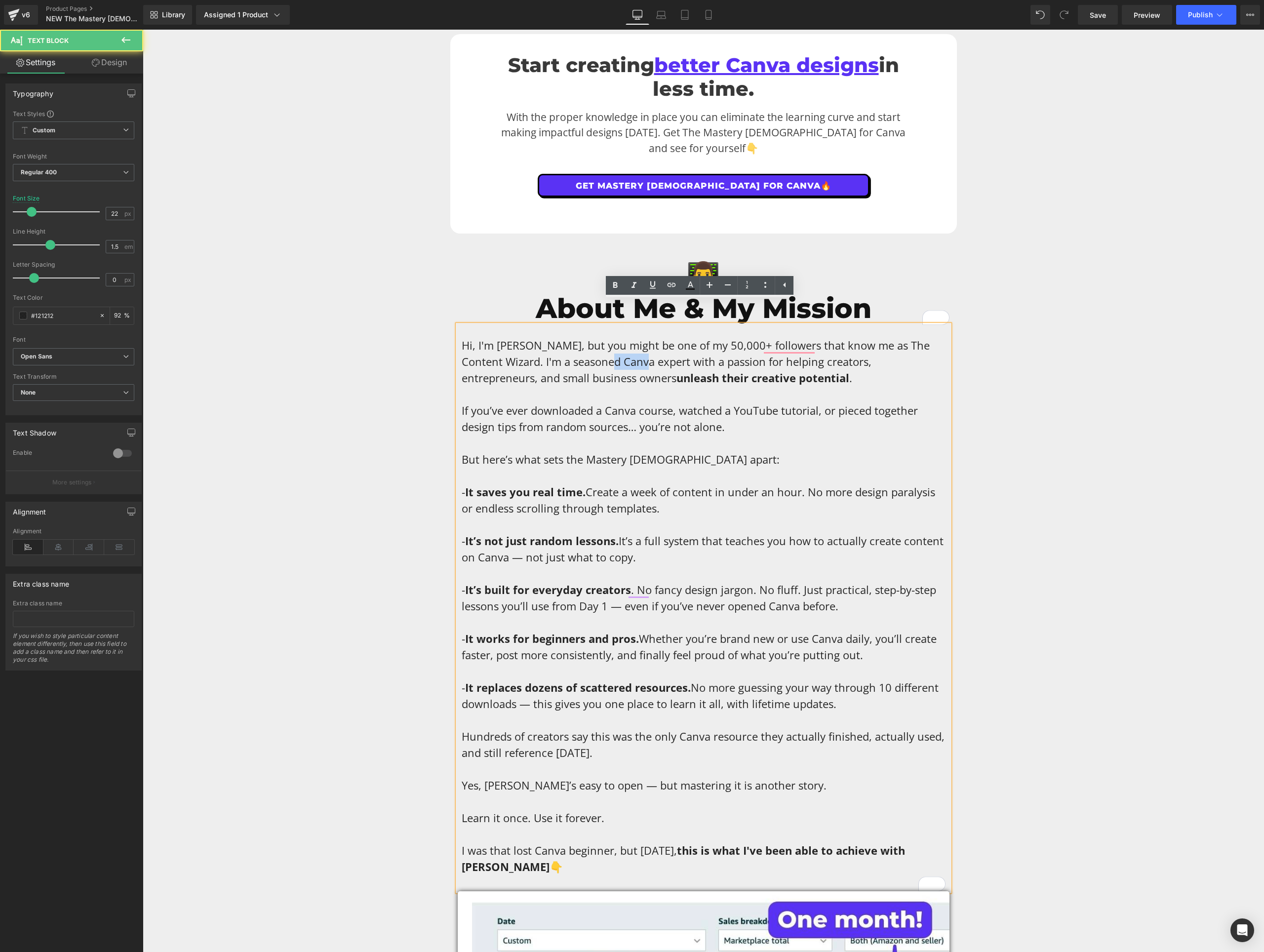
click at [623, 338] on span "Hi, I'm [PERSON_NAME], but you might be one of my 50,000+ followers that know m…" at bounding box center [696, 361] width 468 height 48
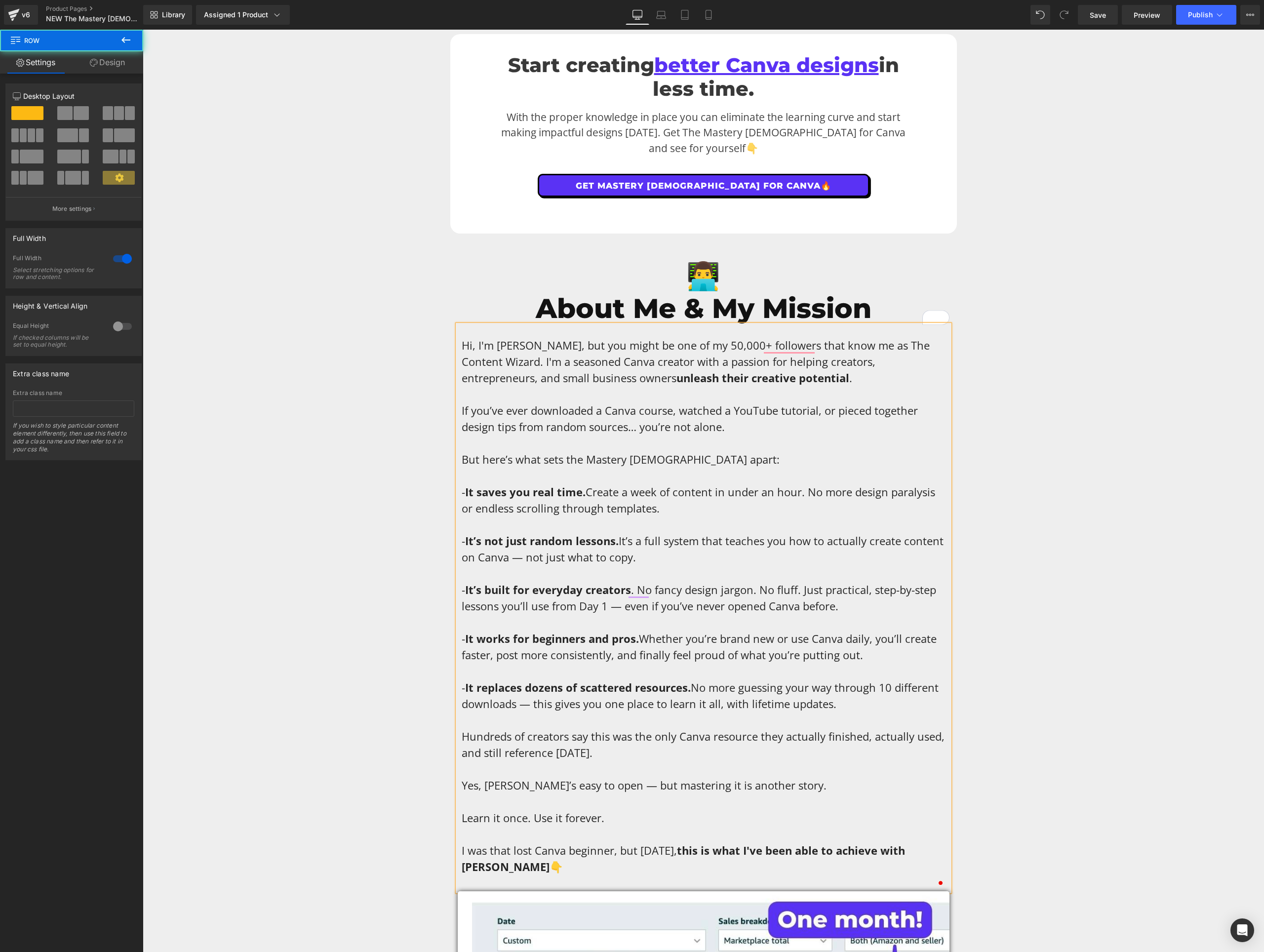
drag, startPoint x: 278, startPoint y: 382, endPoint x: 291, endPoint y: 380, distance: 13.2
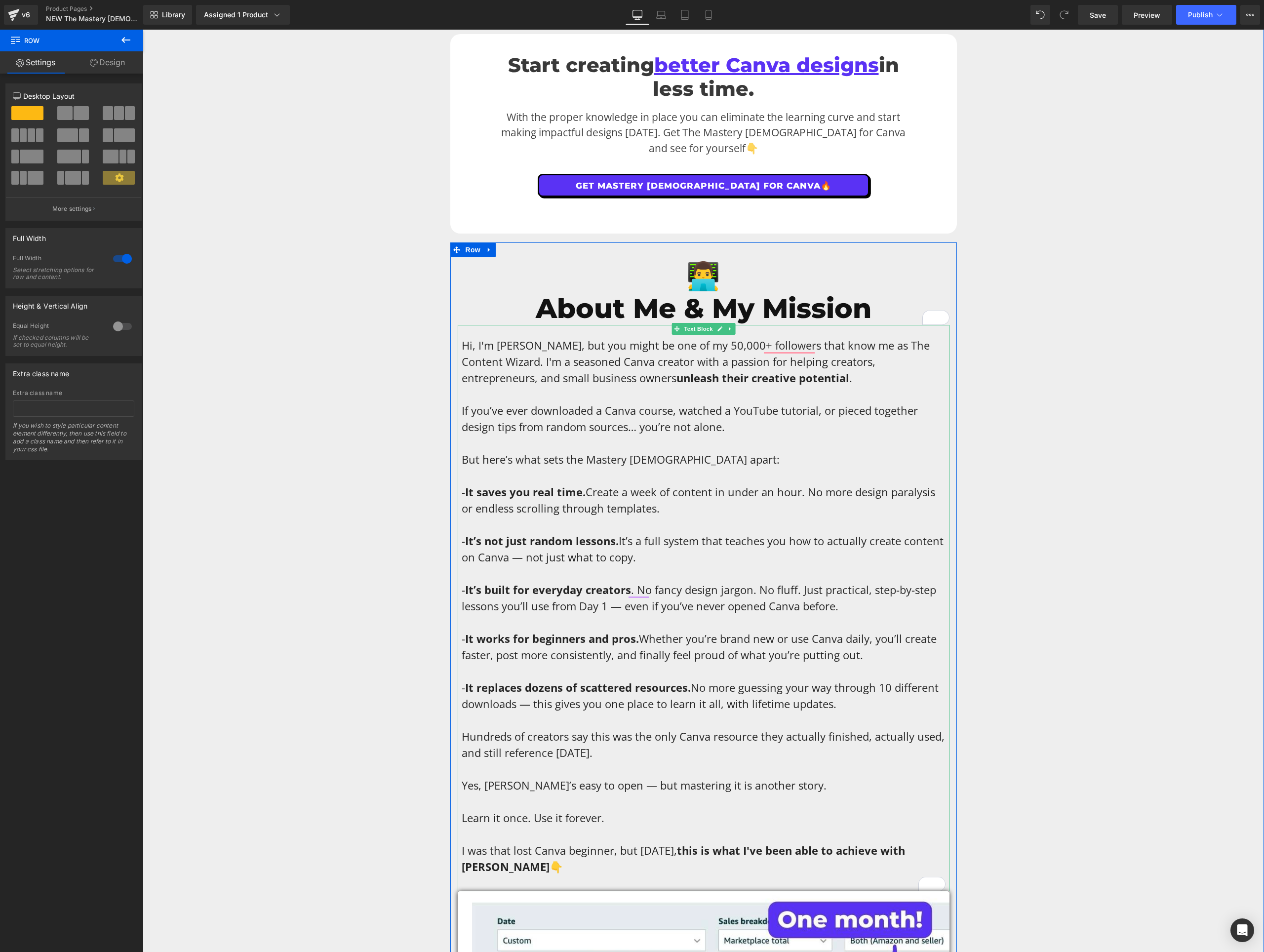
click at [624, 340] on span "Hi, I'm [PERSON_NAME], but you might be one of my 50,000+ followers that know m…" at bounding box center [696, 361] width 468 height 48
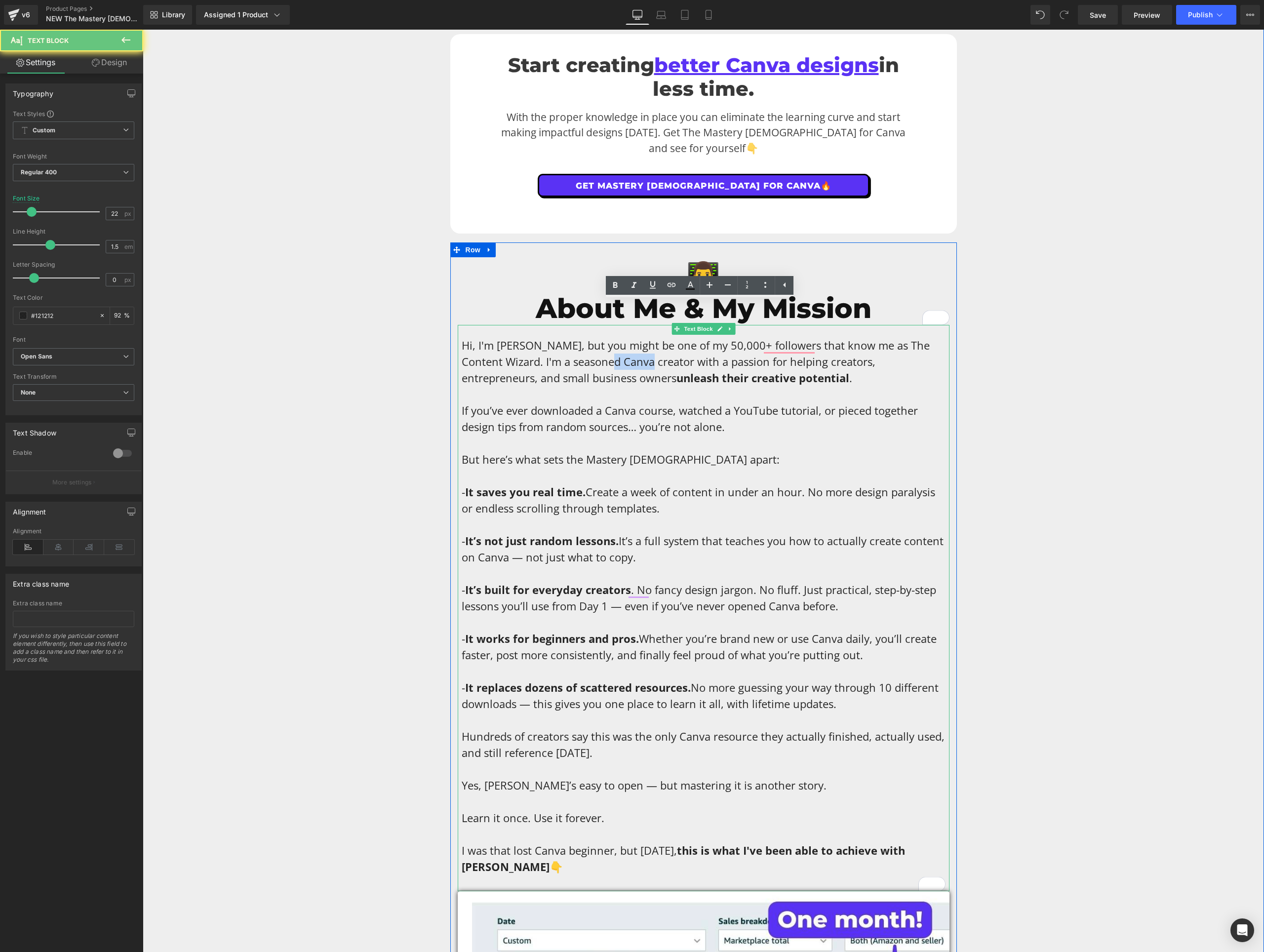
click at [624, 340] on span "Hi, I'm [PERSON_NAME], but you might be one of my 50,000+ followers that know m…" at bounding box center [696, 361] width 468 height 48
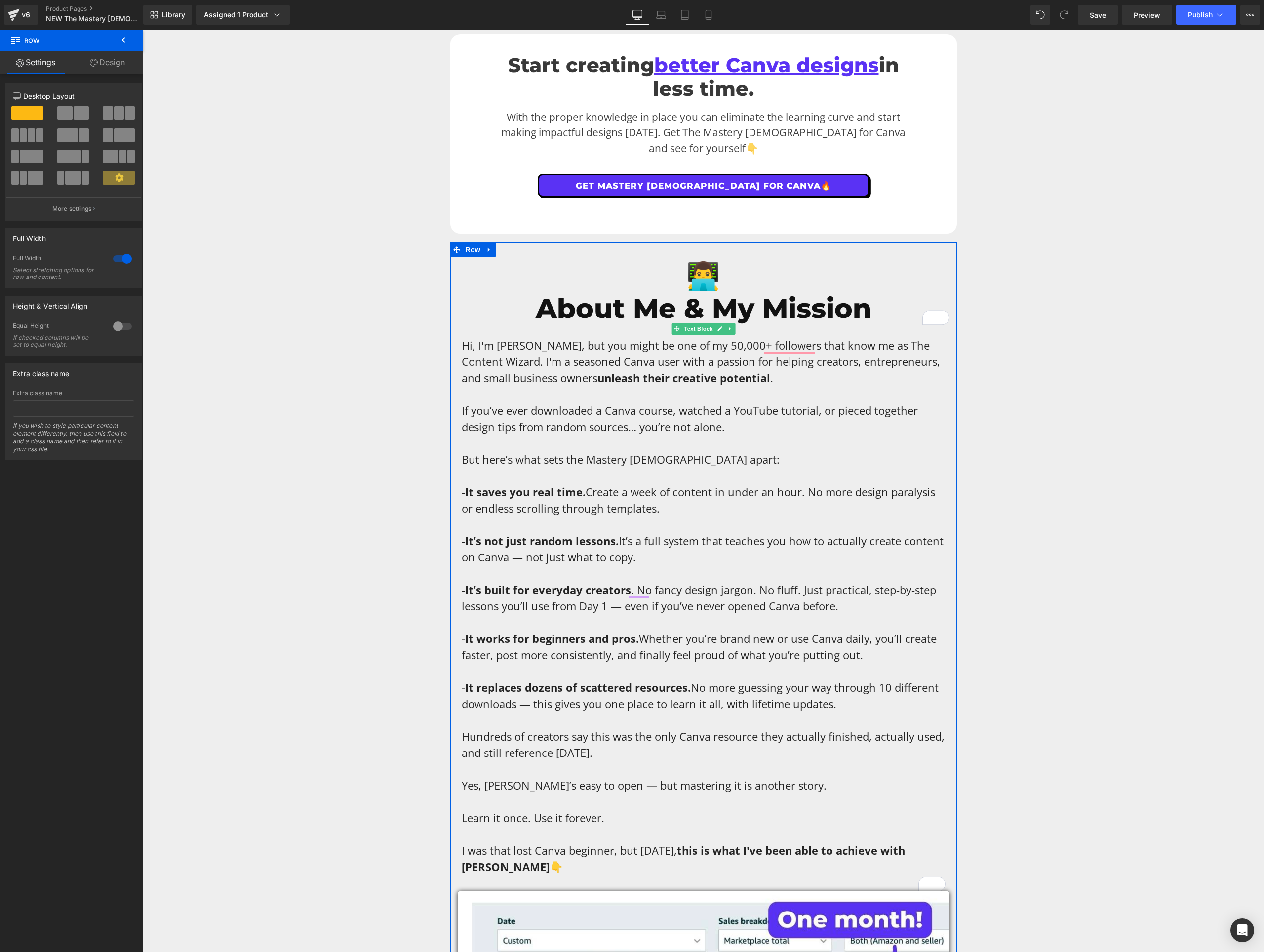
click at [624, 343] on span "Hi, I'm [PERSON_NAME], but you might be one of my 50,000+ followers that know m…" at bounding box center [701, 361] width 479 height 48
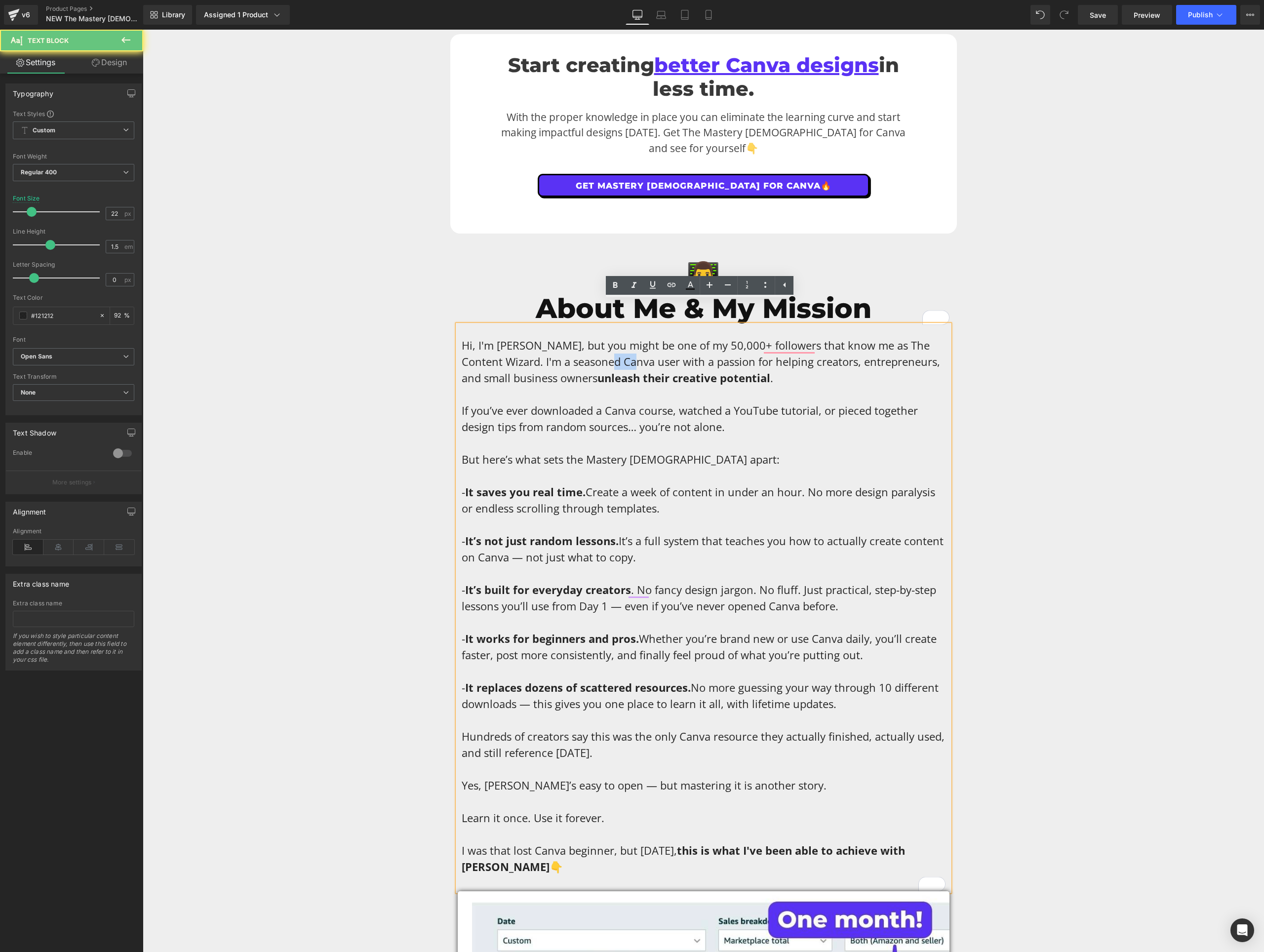
click at [624, 343] on span "Hi, I'm [PERSON_NAME], but you might be one of my 50,000+ followers that know m…" at bounding box center [701, 361] width 479 height 48
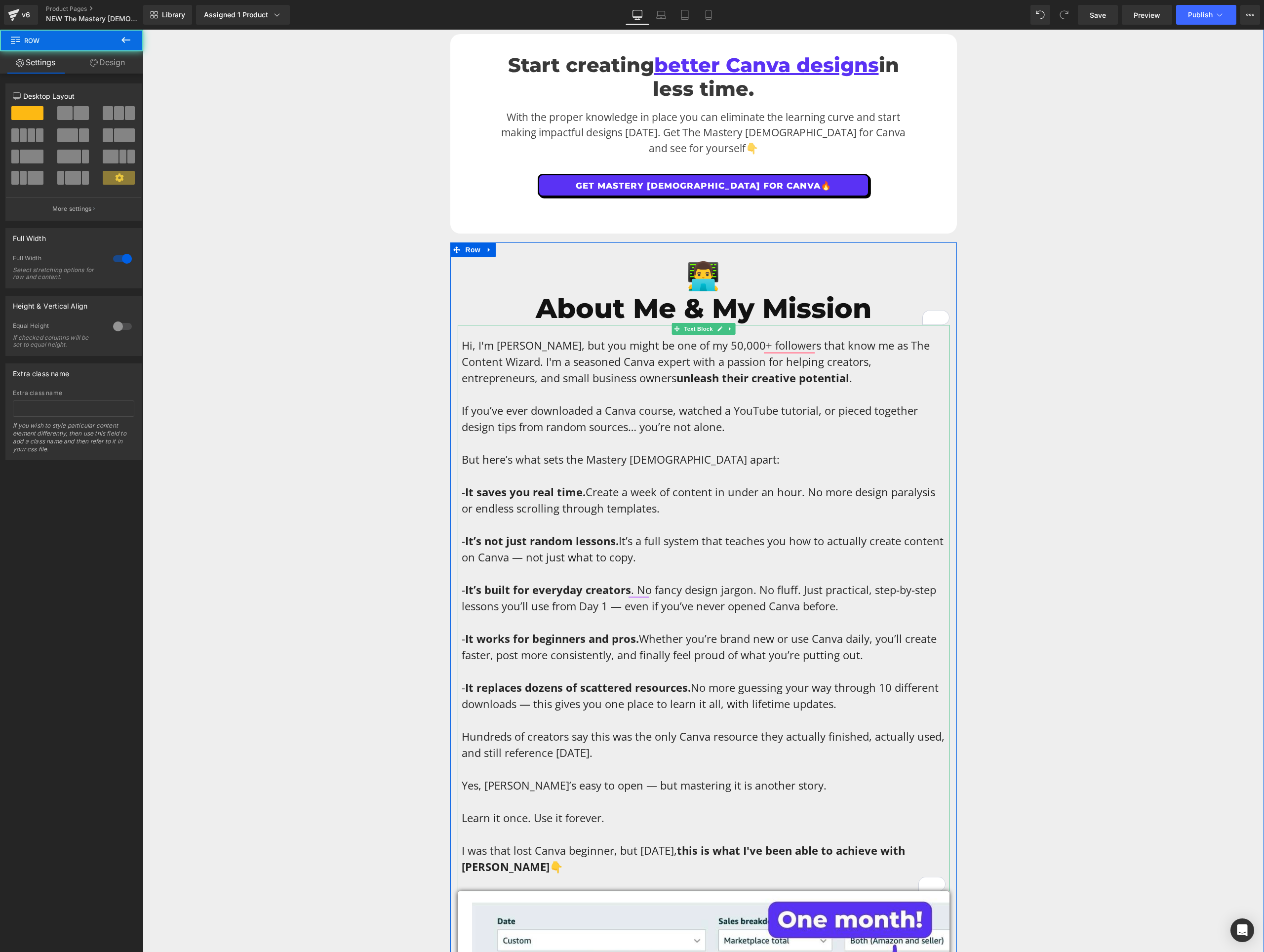
click at [783, 339] on span "Hi, I'm [PERSON_NAME], but you might be one of my 50,000+ followers that know m…" at bounding box center [696, 361] width 468 height 48
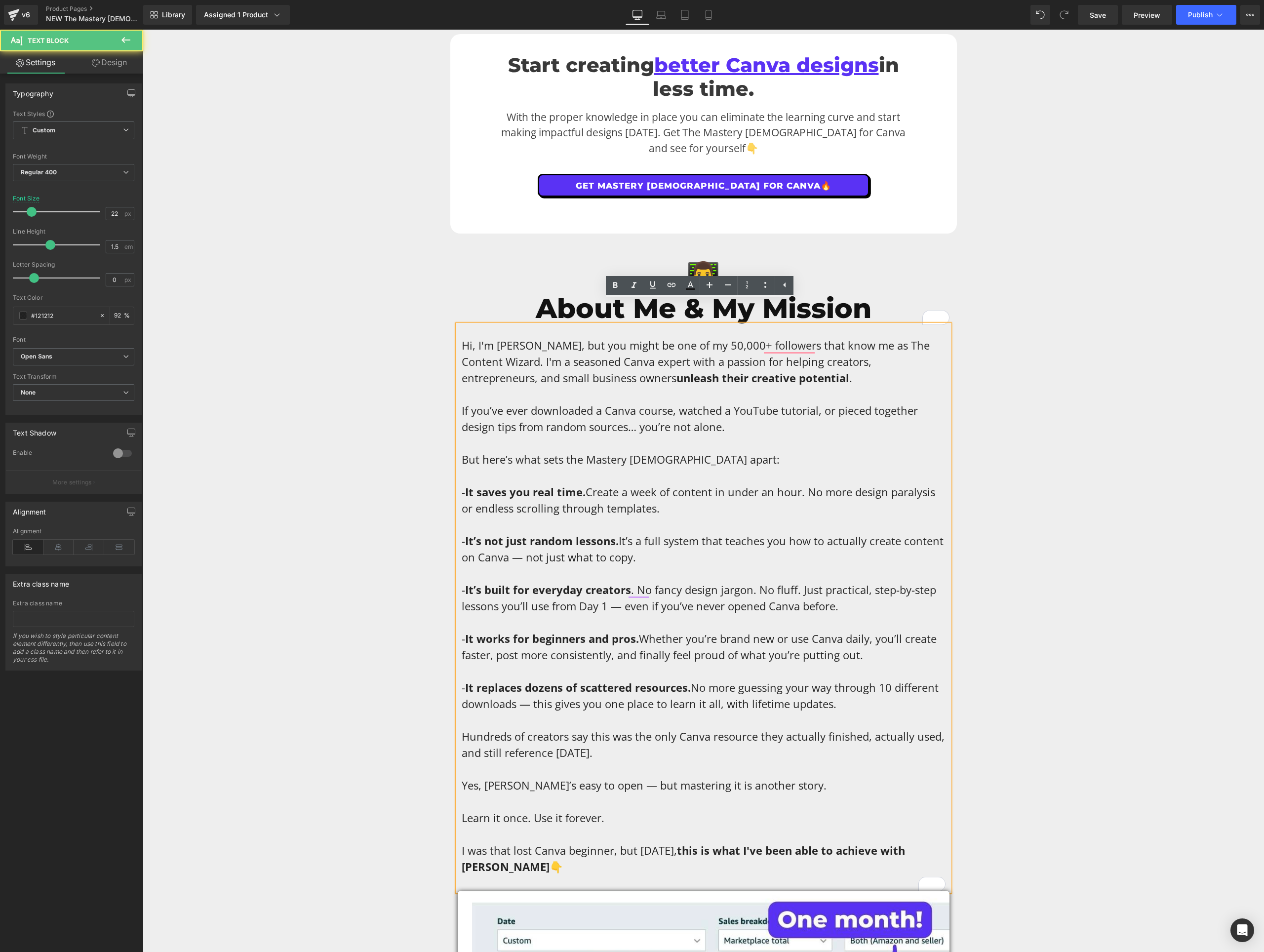
click at [777, 339] on span "Hi, I'm [PERSON_NAME], but you might be one of my 50,000+ followers that know m…" at bounding box center [696, 361] width 468 height 48
click at [811, 418] on p "Hi, I'm [PERSON_NAME], but you might be one of my 50,000+ followers that know m…" at bounding box center [704, 606] width 484 height 538
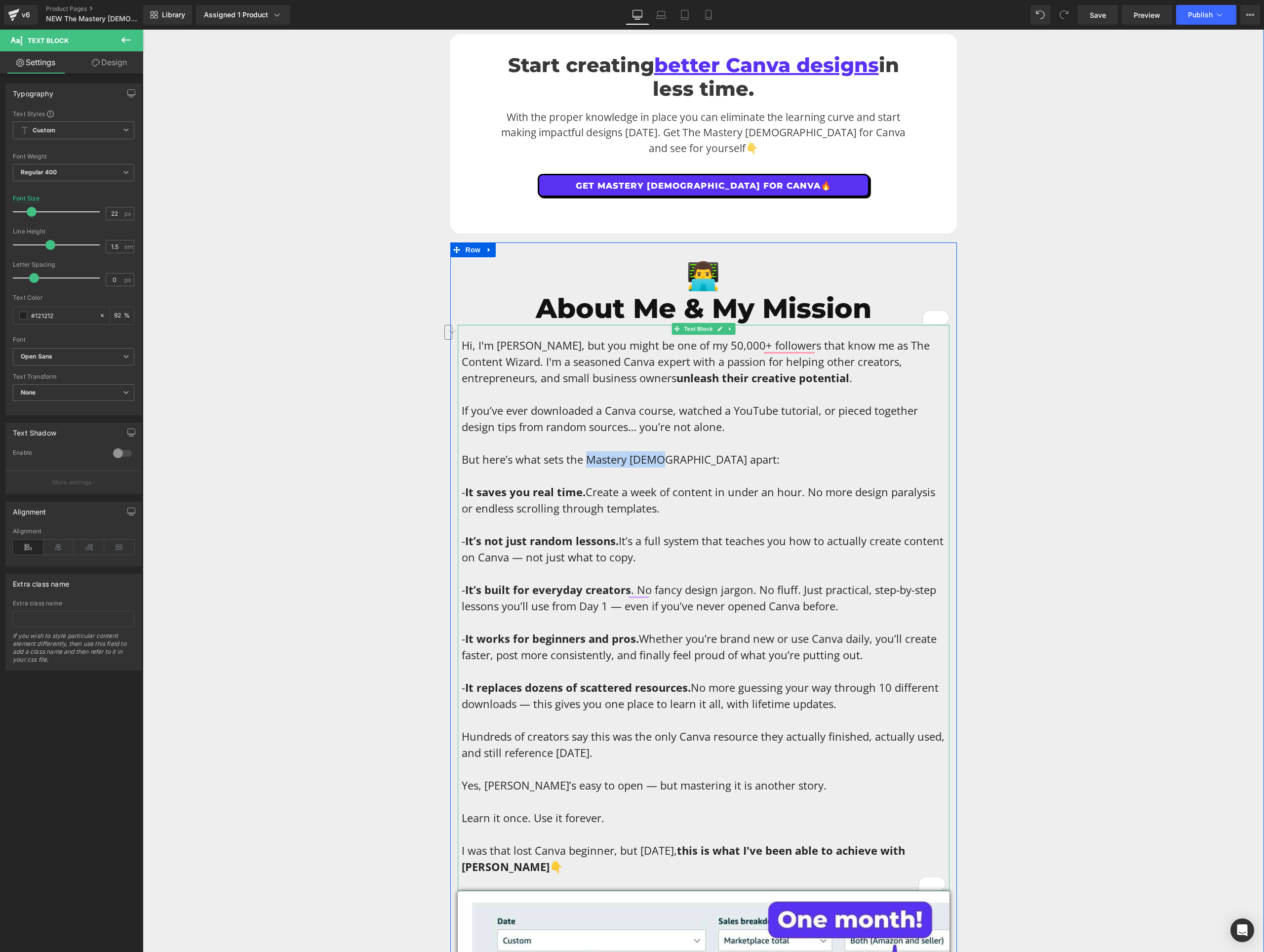
drag, startPoint x: 649, startPoint y: 435, endPoint x: 588, endPoint y: 432, distance: 61.1
click at [587, 452] on span "But here’s what sets the Mastery [DEMOGRAPHIC_DATA] apart:" at bounding box center [621, 459] width 318 height 15
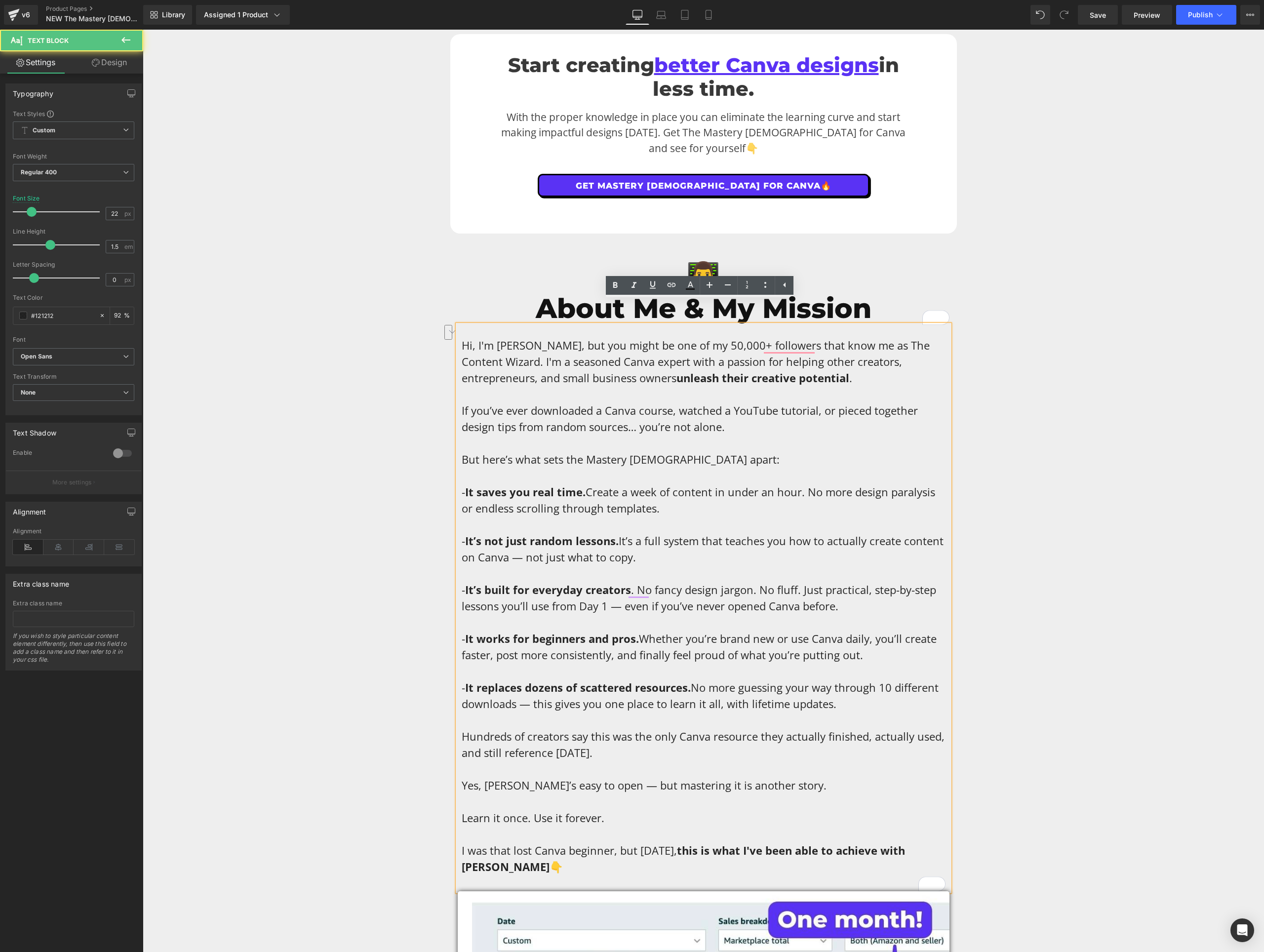
click at [500, 452] on span "But here’s what sets the Mastery [DEMOGRAPHIC_DATA] apart:" at bounding box center [621, 459] width 318 height 15
drag, startPoint x: 650, startPoint y: 436, endPoint x: 459, endPoint y: 435, distance: 191.0
click at [462, 452] on span "But here’s what sets the Mastery [DEMOGRAPHIC_DATA] apart:" at bounding box center [621, 459] width 318 height 15
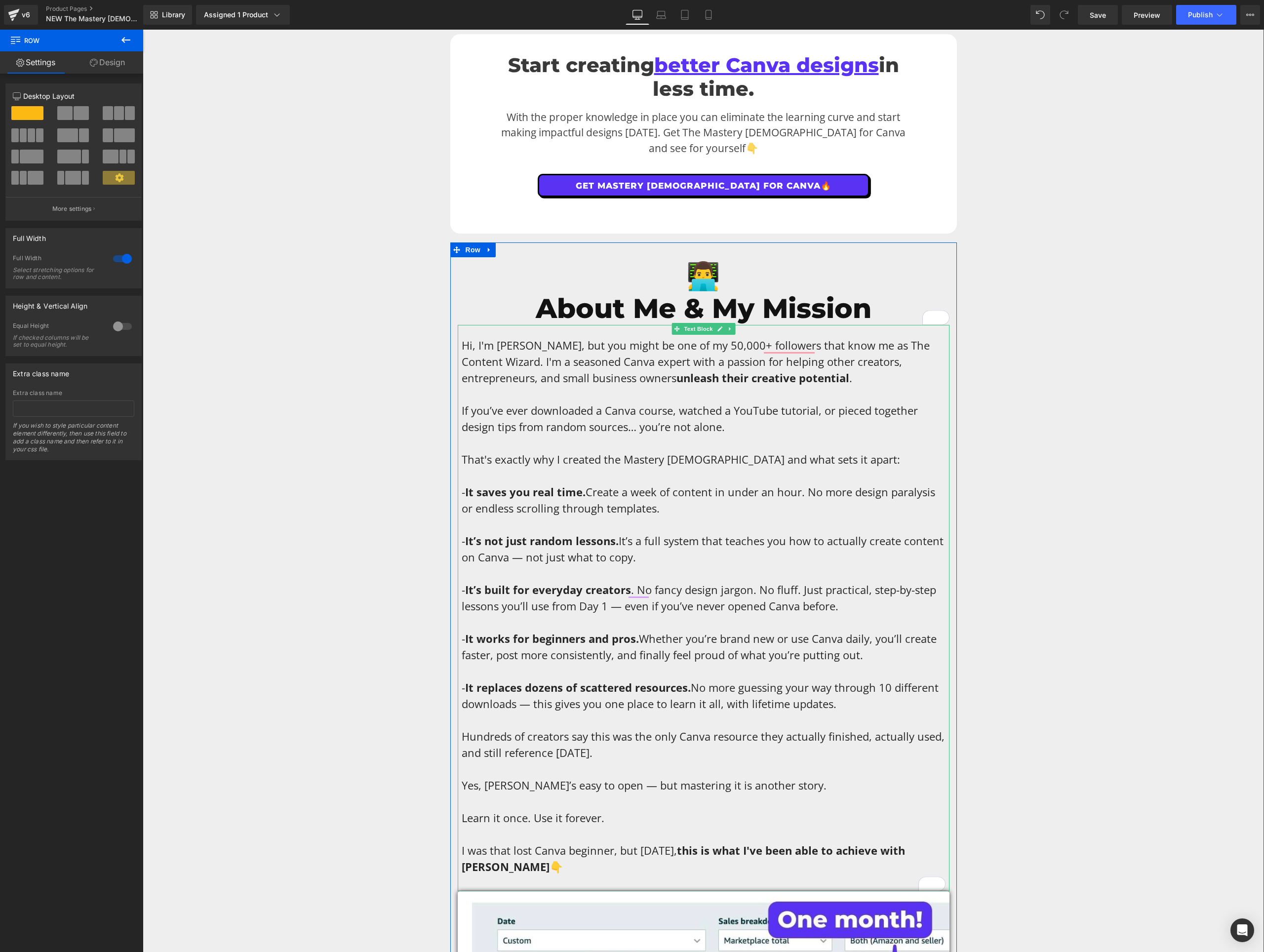
click at [779, 582] on span "- It’s built for everyday creators . No fancy design jargon. No fluff. Just pra…" at bounding box center [699, 598] width 475 height 31
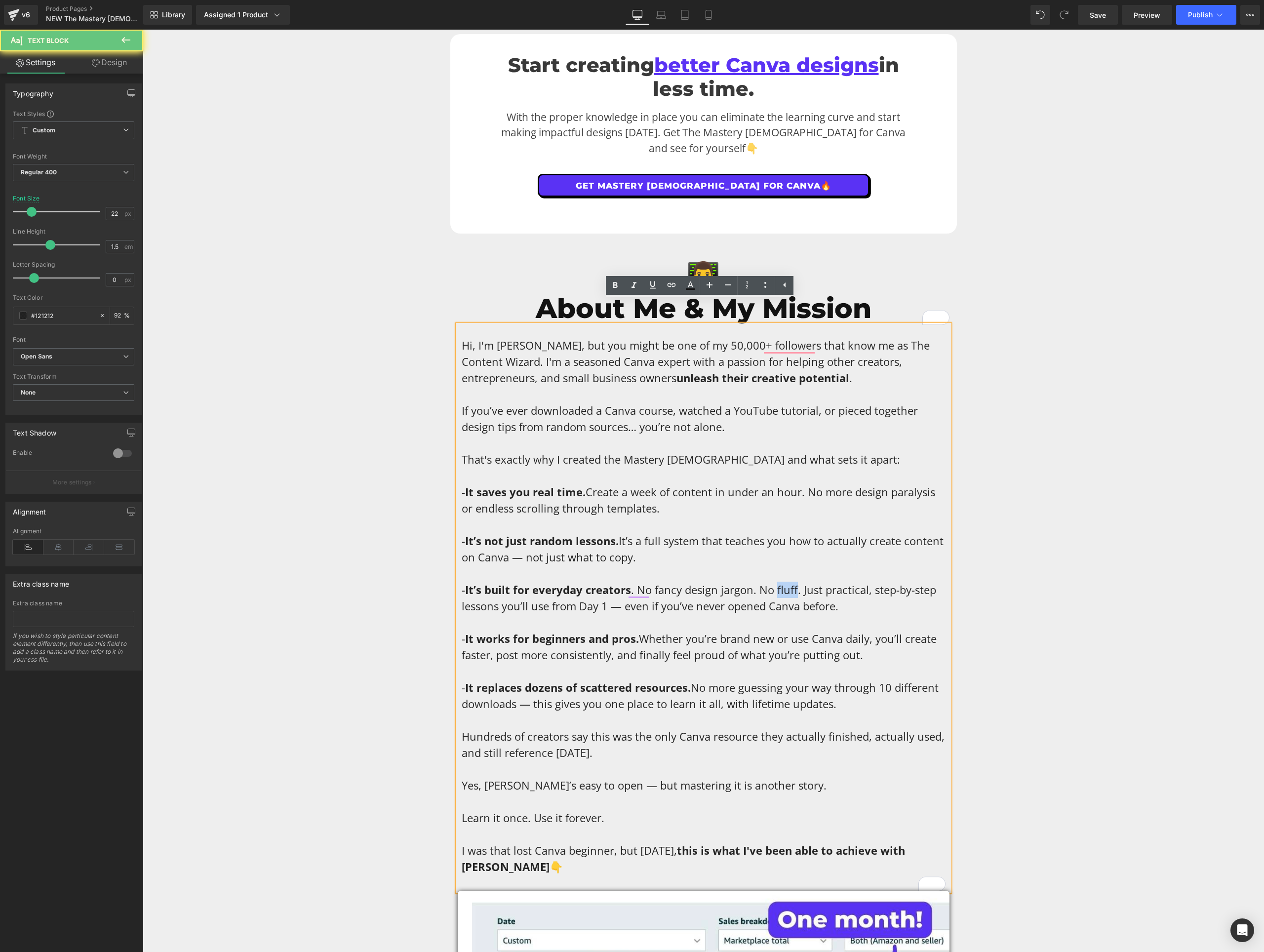
click at [779, 582] on span "- It’s built for everyday creators . No fancy design jargon. No fluff. Just pra…" at bounding box center [699, 598] width 475 height 31
click at [708, 599] on p "Hi, I'm [PERSON_NAME], but you might be one of my 50,000+ followers that know m…" at bounding box center [704, 606] width 484 height 538
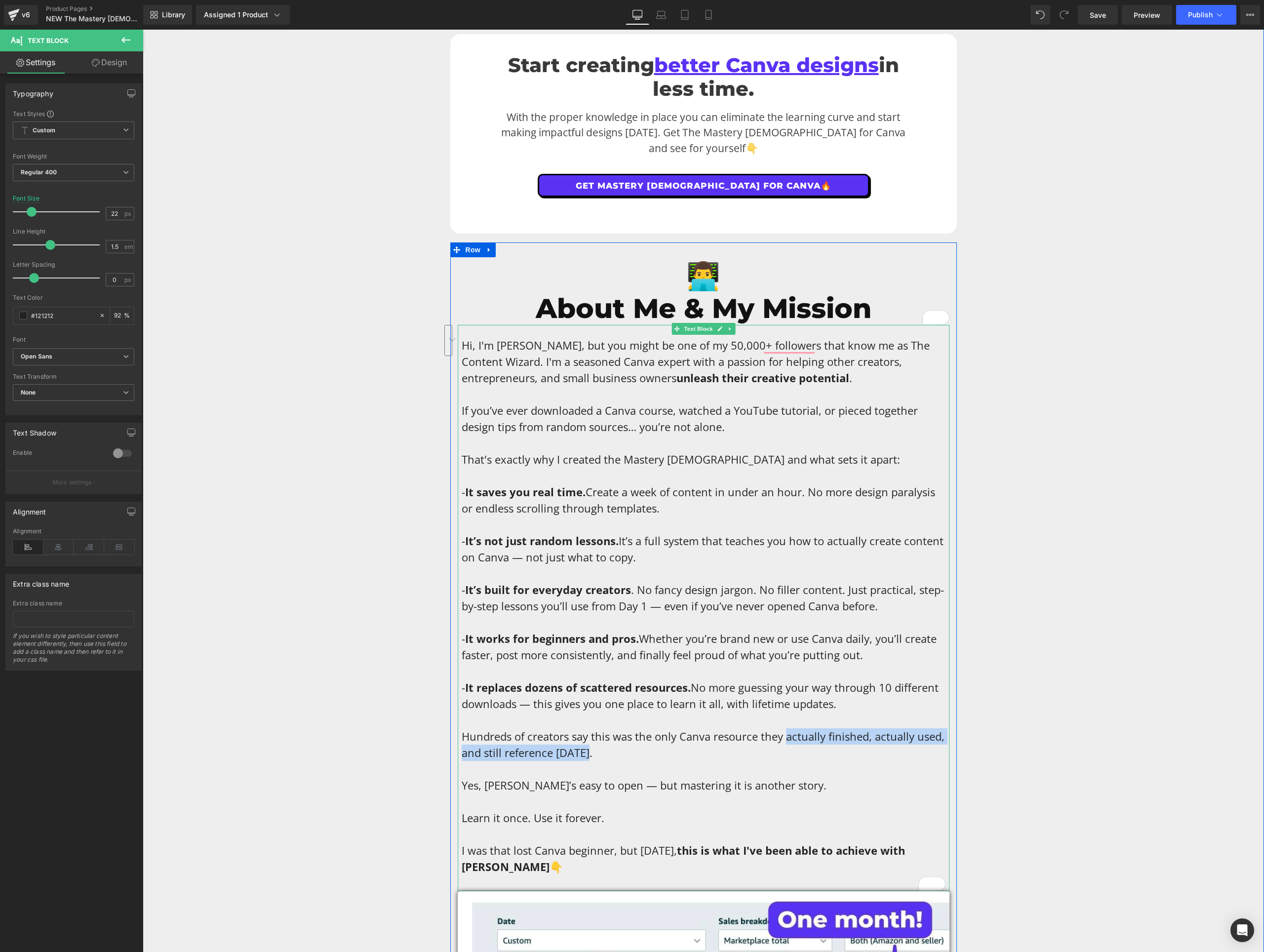
drag, startPoint x: 597, startPoint y: 732, endPoint x: 783, endPoint y: 709, distance: 187.4
click at [783, 709] on p "Hi, I'm [PERSON_NAME], but you might be one of my 50,000+ followers that know m…" at bounding box center [704, 606] width 484 height 538
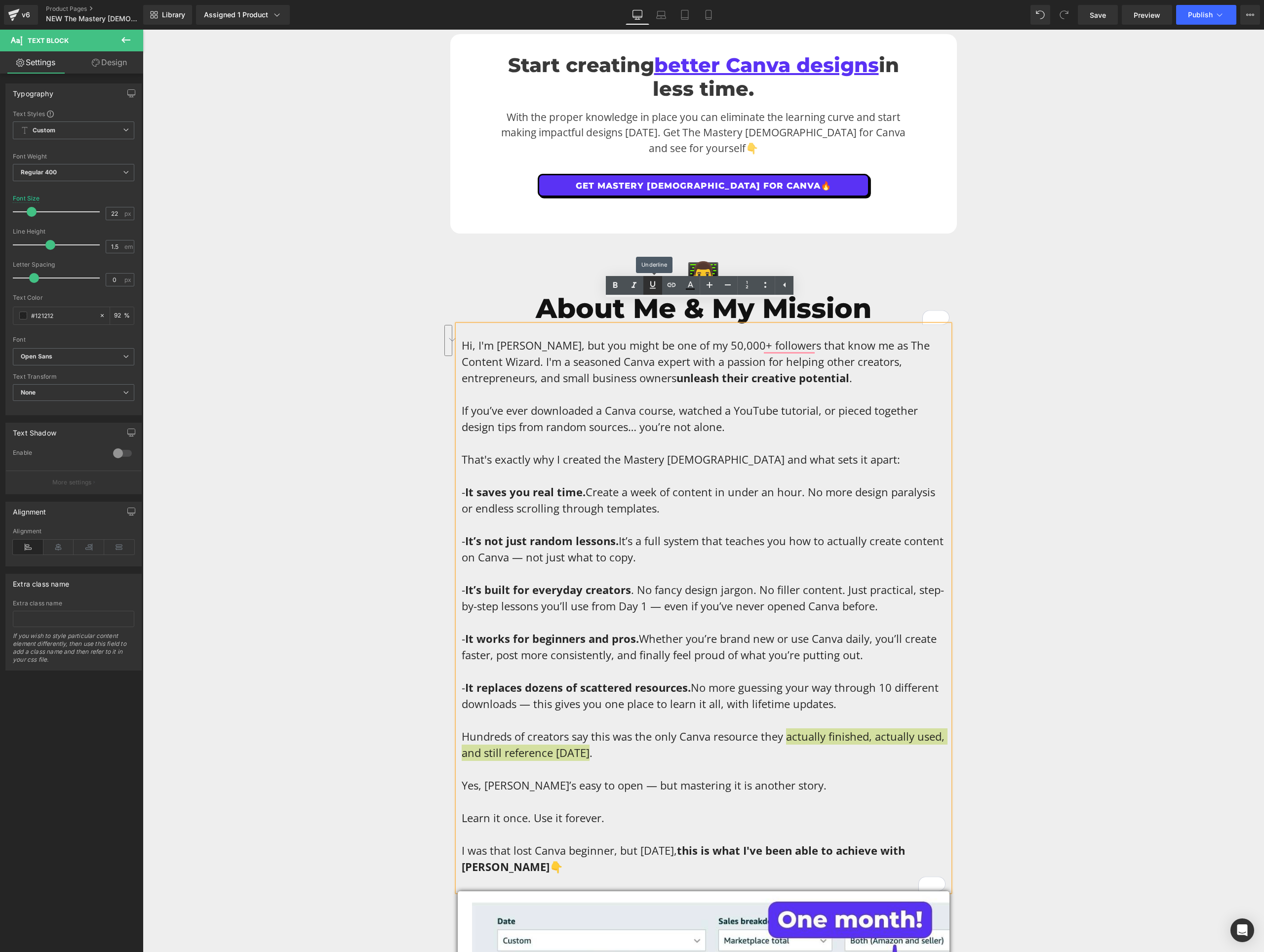
click at [651, 284] on icon at bounding box center [653, 285] width 12 height 12
click at [651, 284] on icon at bounding box center [653, 285] width 6 height 7
click at [628, 285] on icon at bounding box center [634, 285] width 12 height 12
click at [599, 741] on p "Hi, I'm [PERSON_NAME], but you might be one of my 50,000+ followers that know m…" at bounding box center [704, 606] width 484 height 538
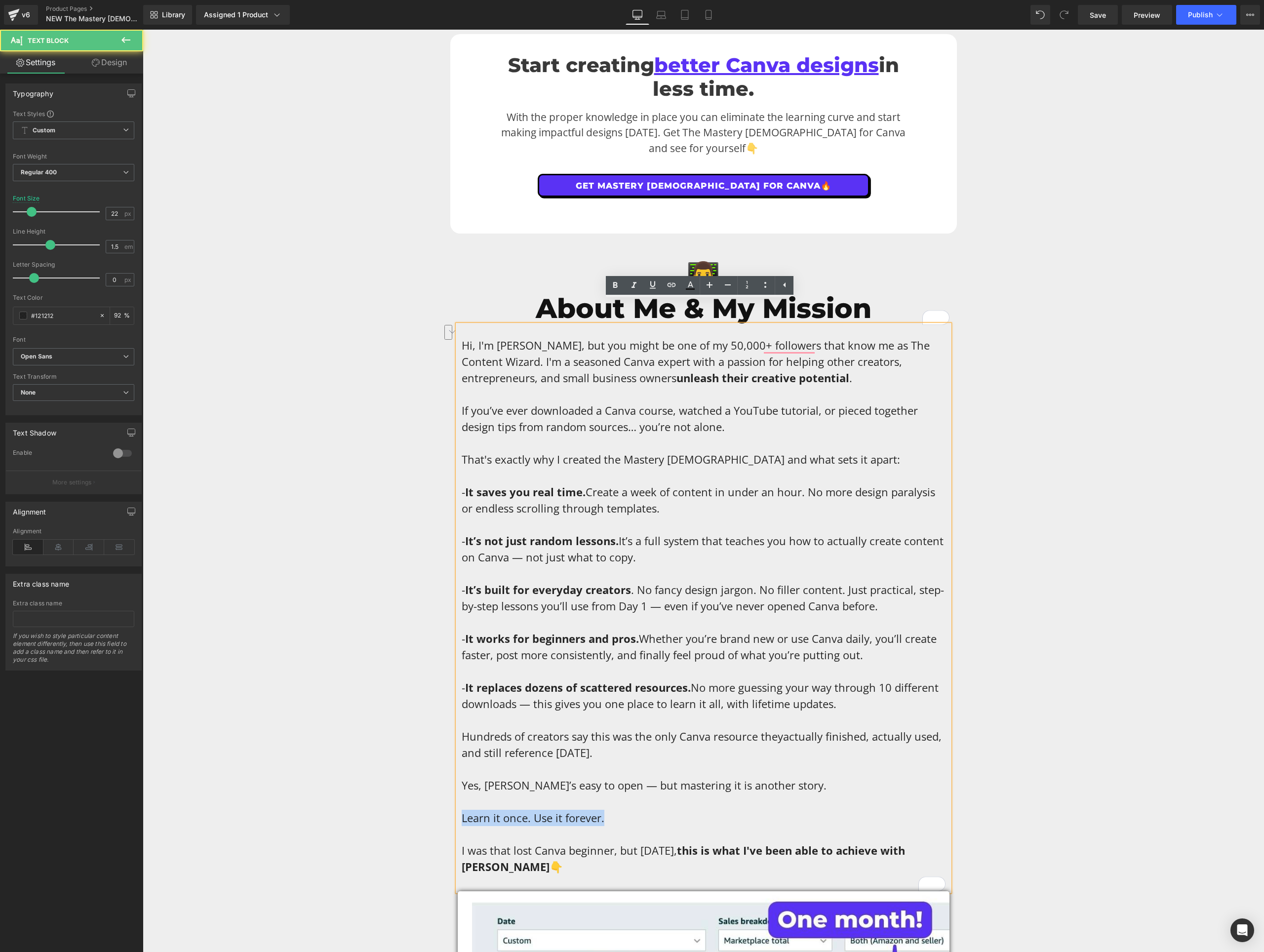
drag, startPoint x: 605, startPoint y: 793, endPoint x: 450, endPoint y: 797, distance: 155.1
click at [617, 279] on link at bounding box center [615, 285] width 19 height 19
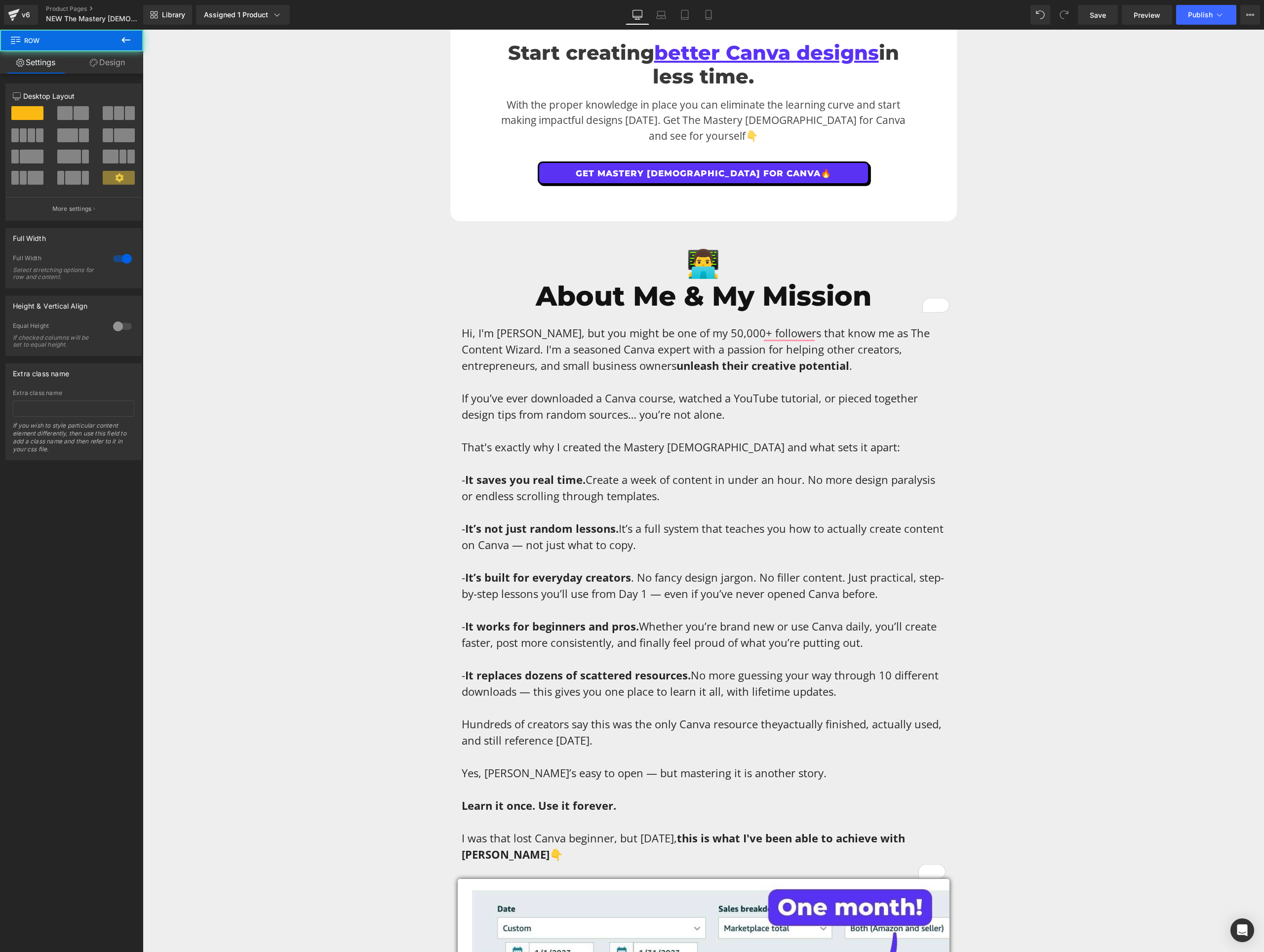
scroll to position [5428, 0]
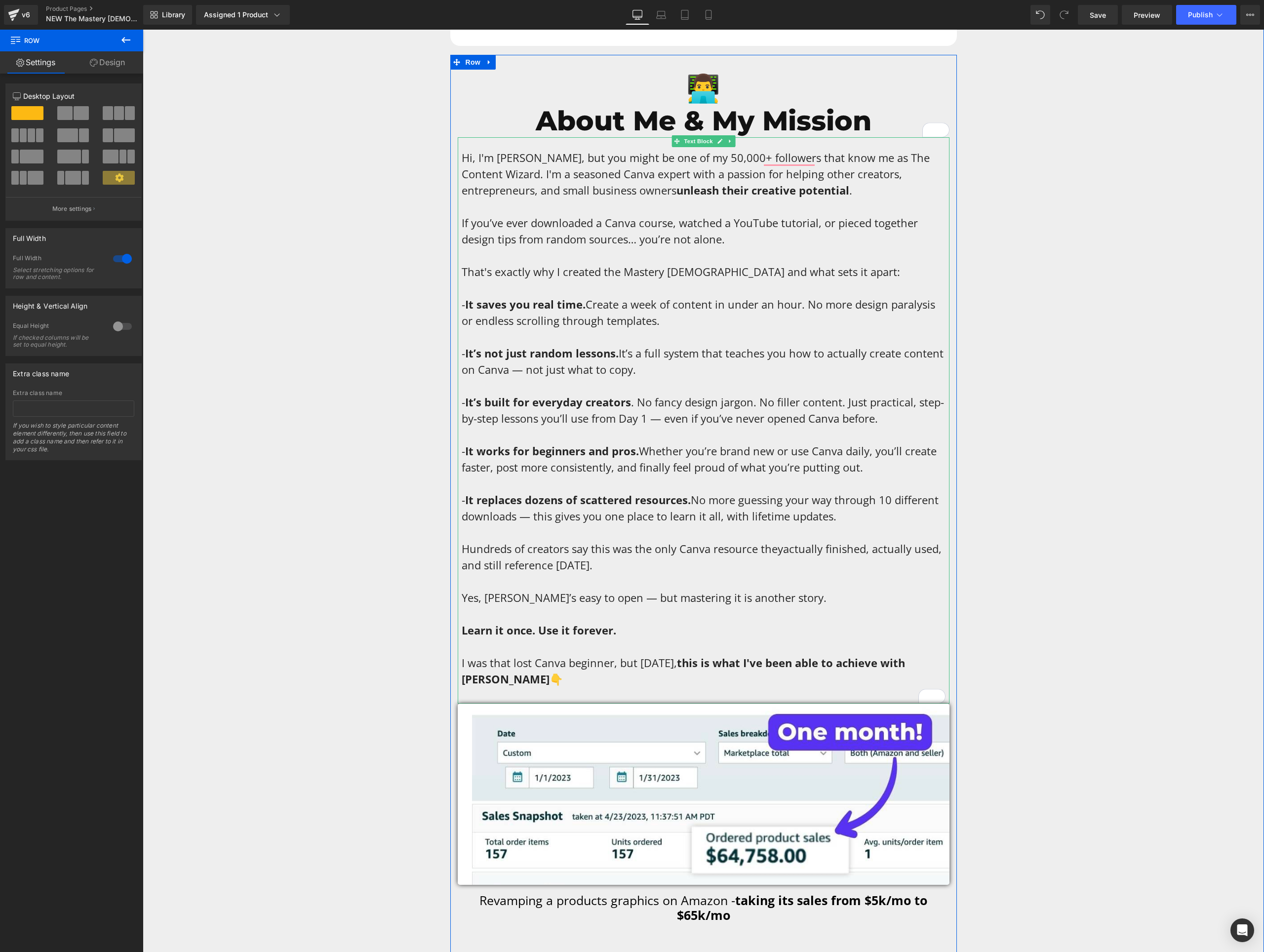
click at [608, 655] on span "I was that lost Canva beginner, but [DATE]," at bounding box center [570, 662] width 216 height 15
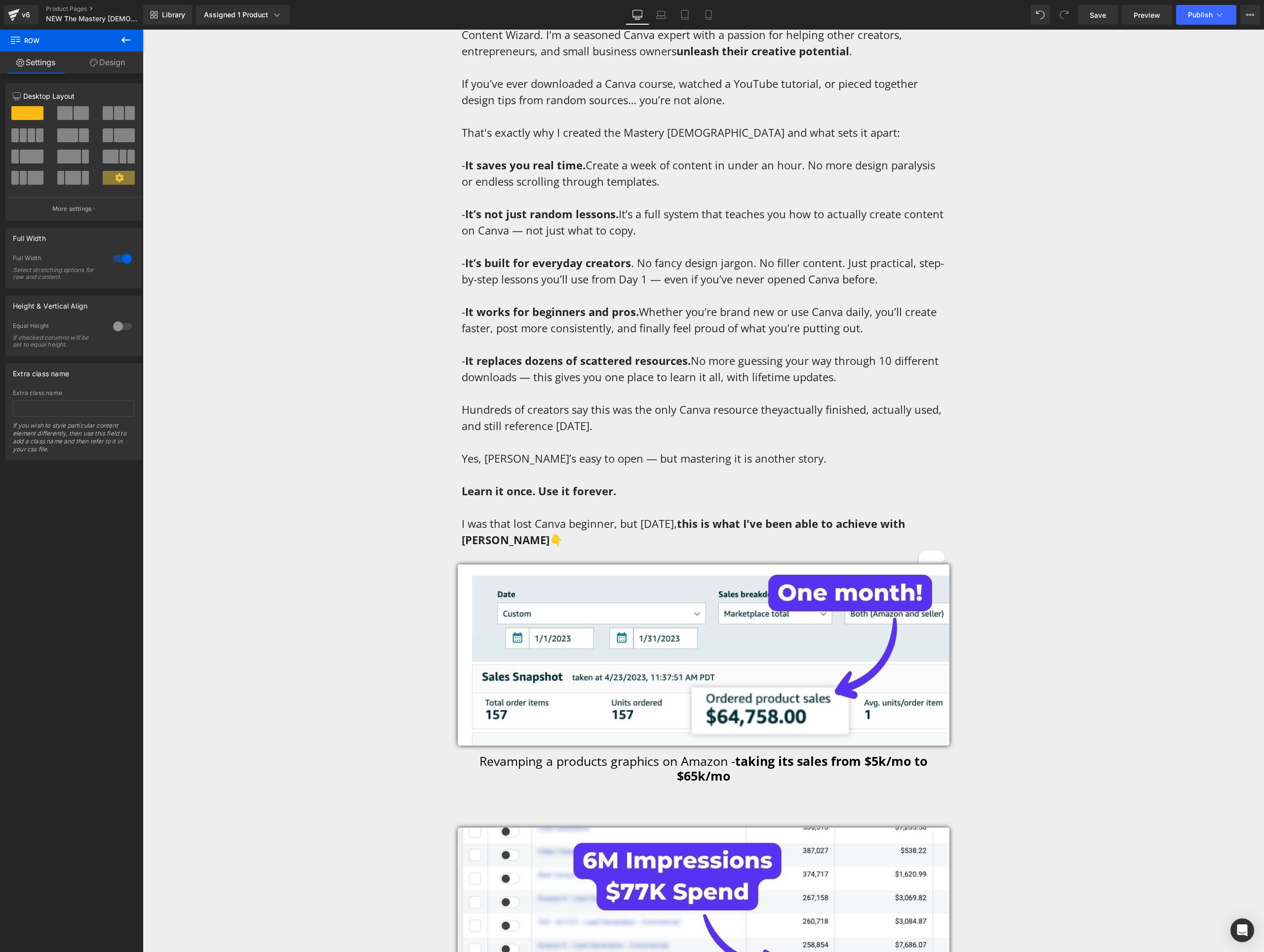
scroll to position [5233, 0]
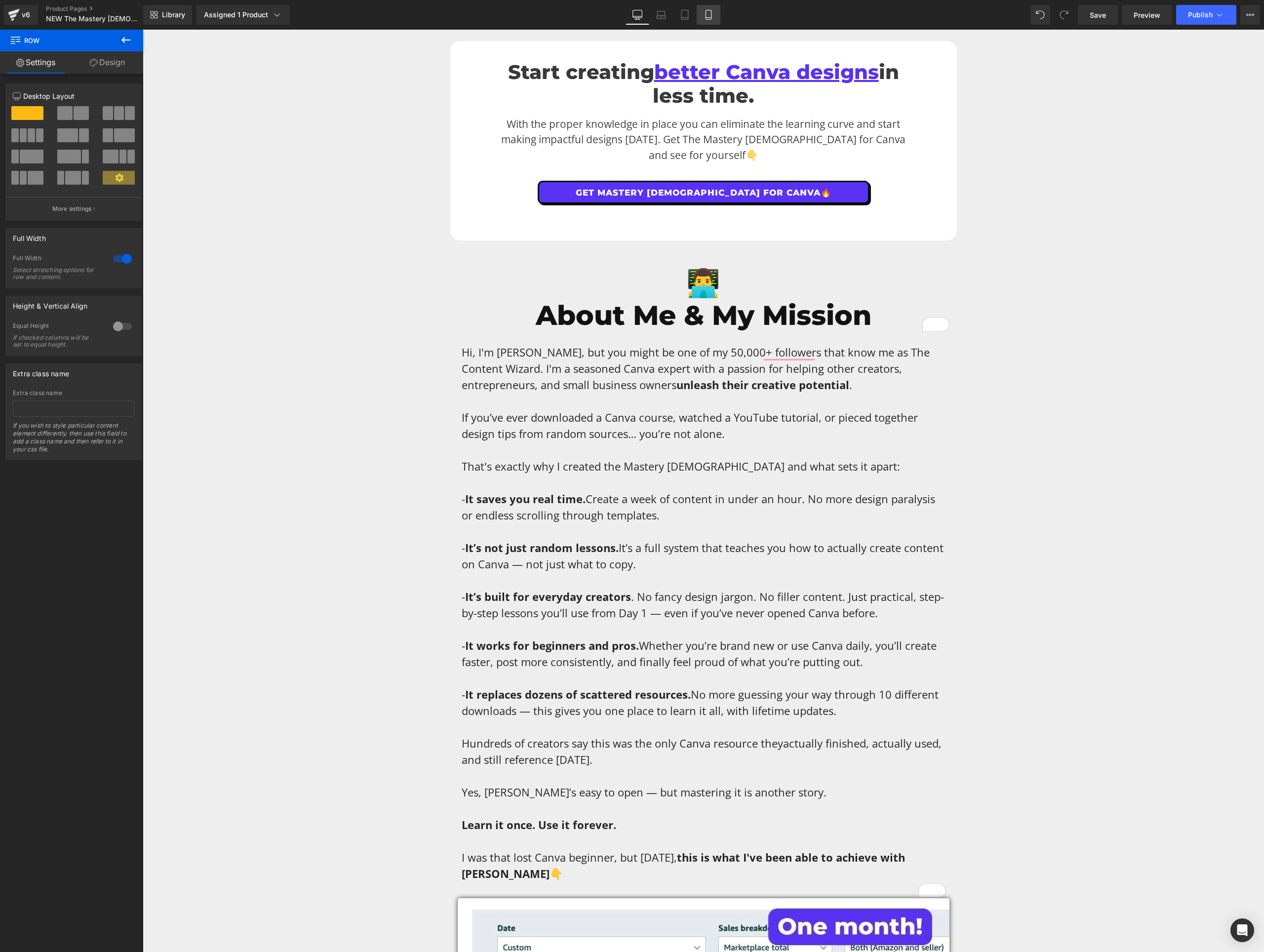
click at [709, 16] on icon at bounding box center [709, 14] width 10 height 10
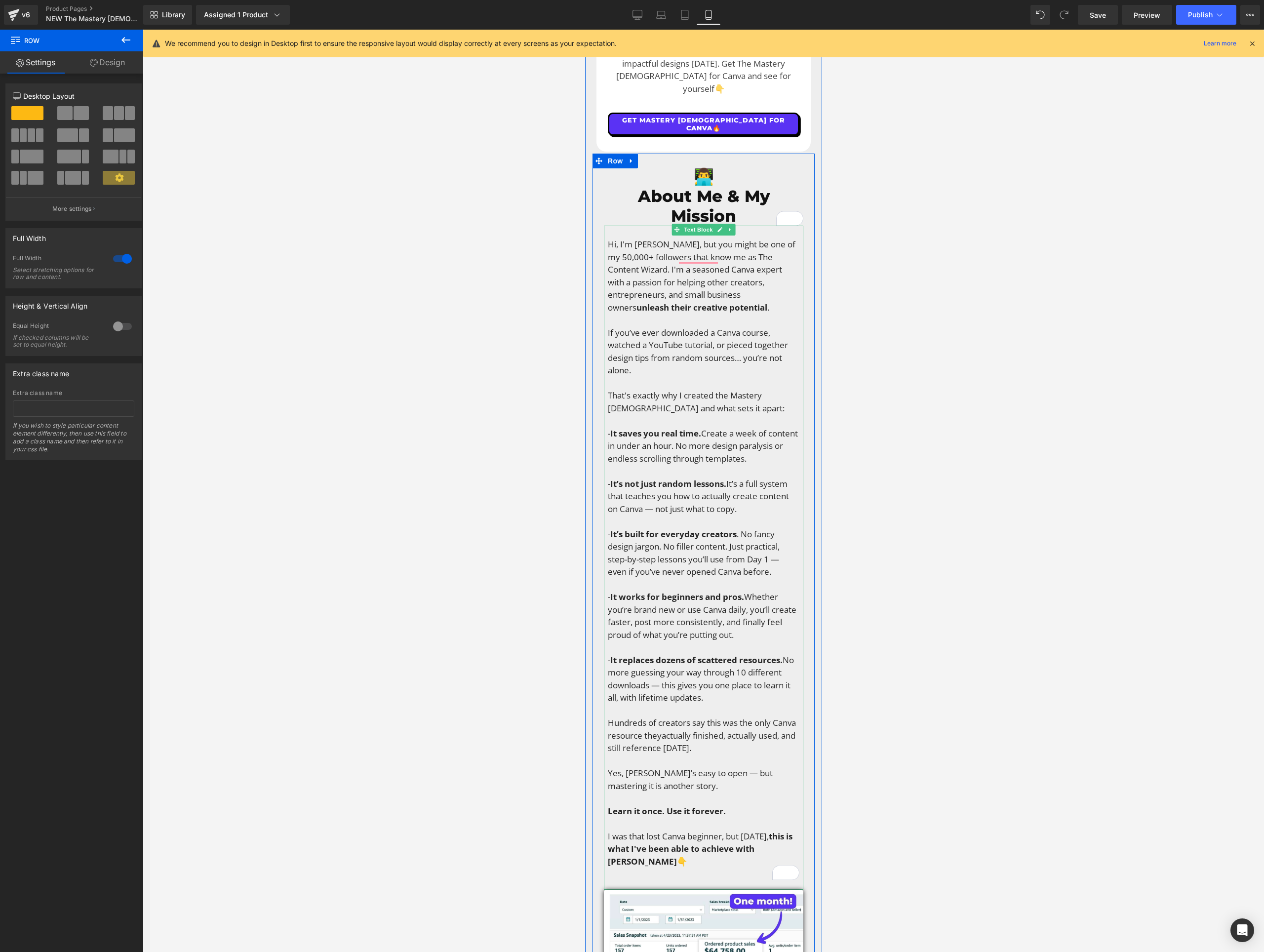
scroll to position [3773, 0]
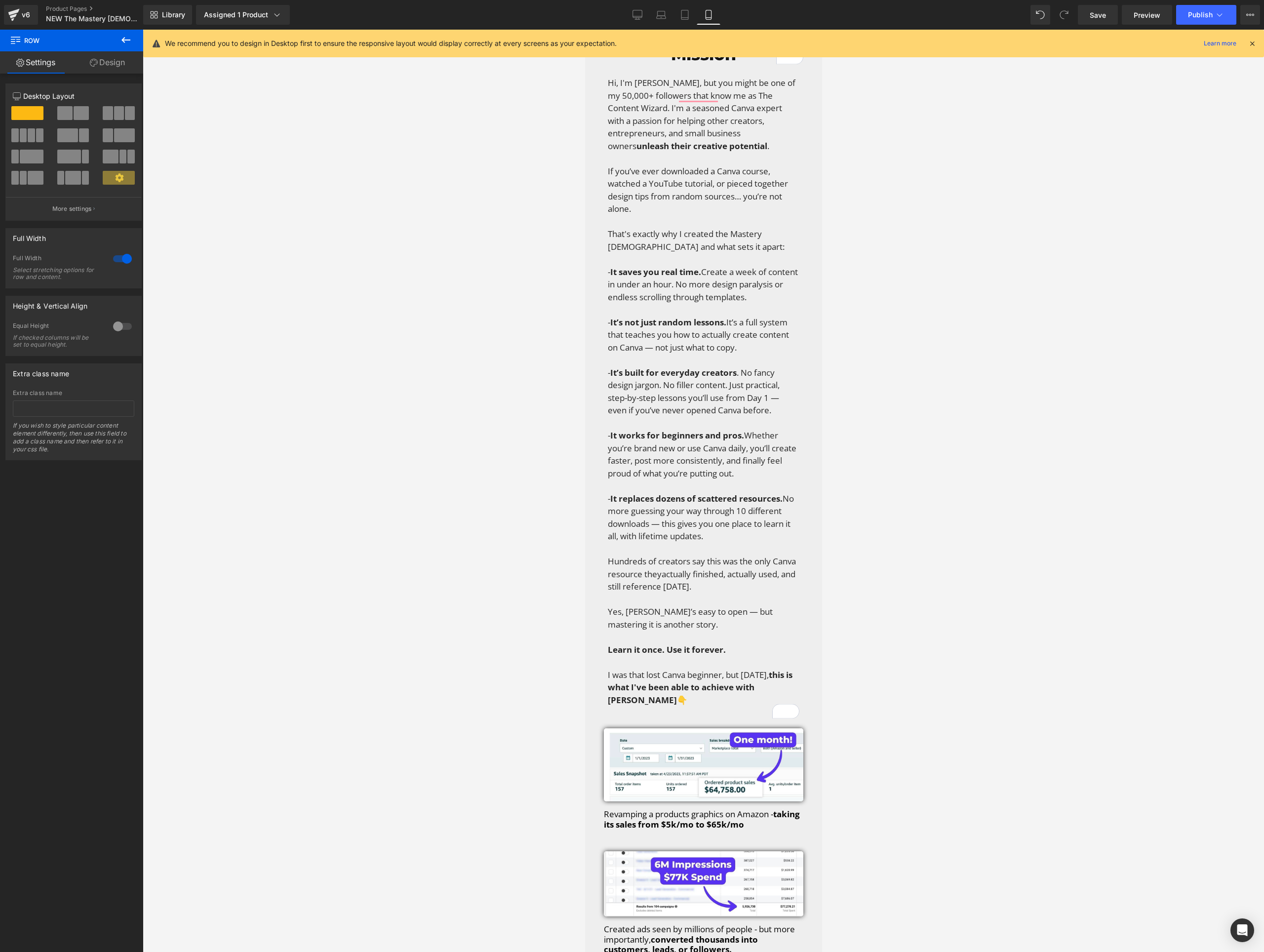
click at [493, 511] on div at bounding box center [703, 491] width 1121 height 922
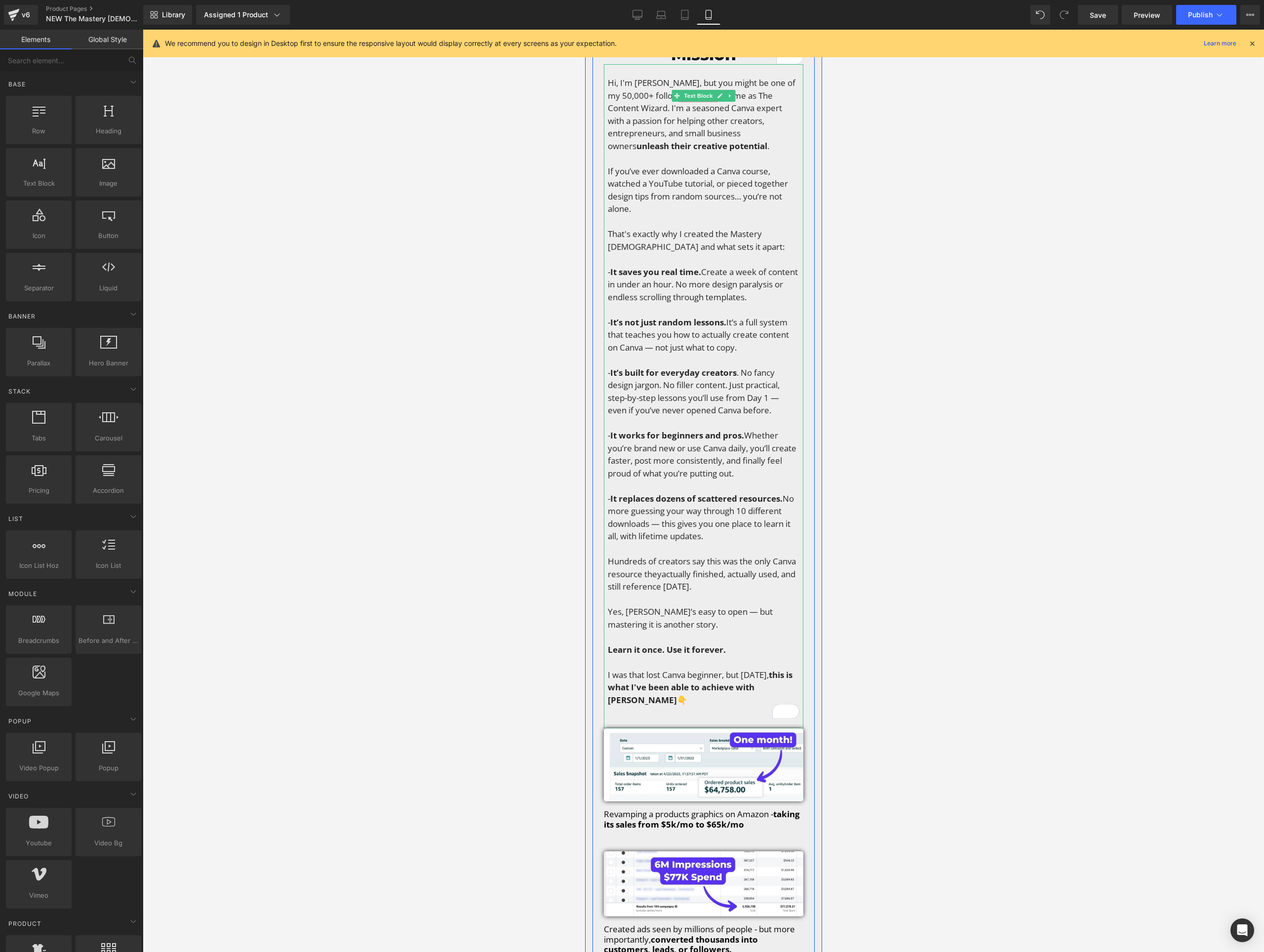
click at [669, 669] on span "I was that lost Canva beginner, but [DATE]," at bounding box center [688, 674] width 161 height 11
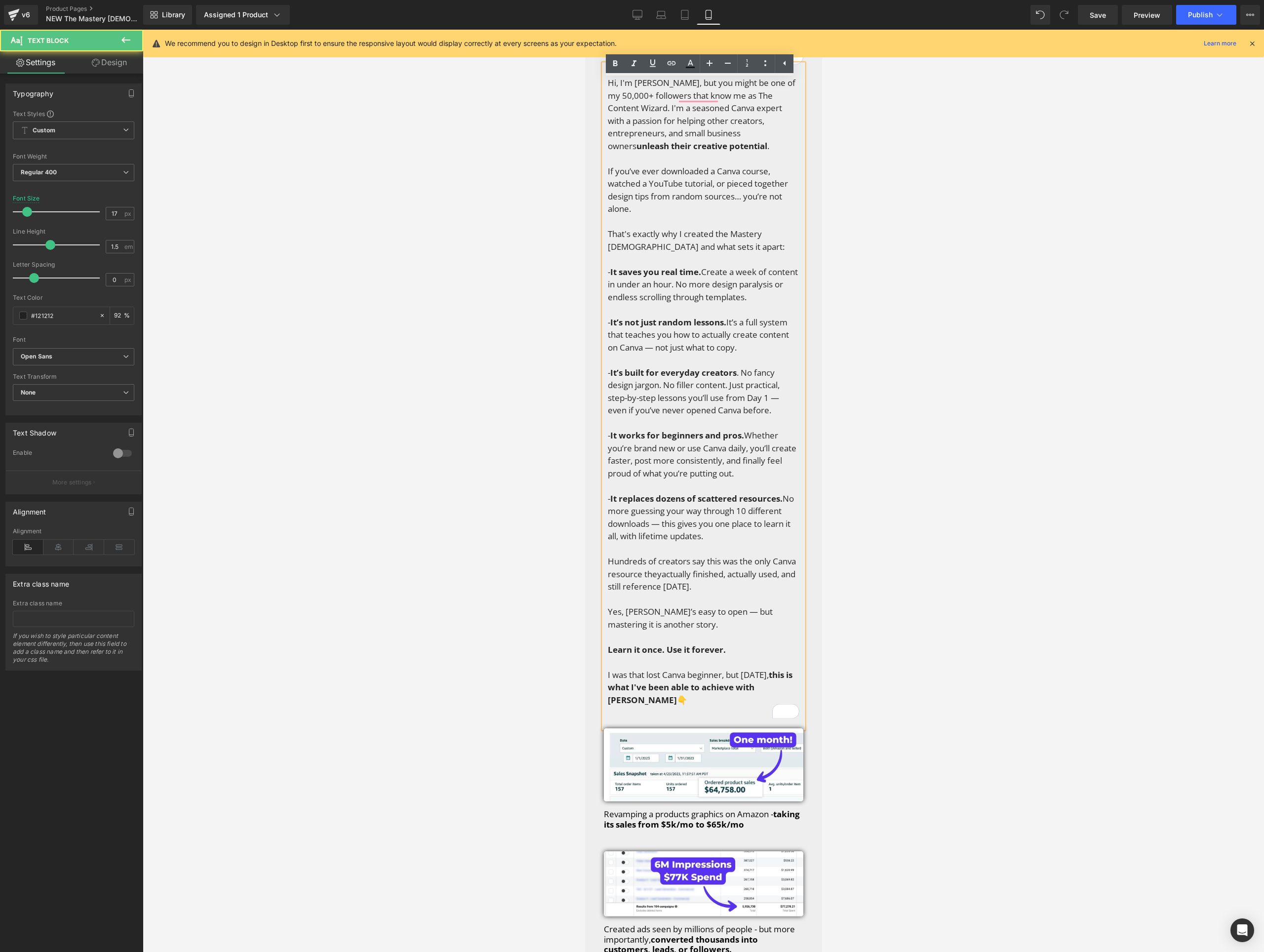
click at [676, 694] on span "👇" at bounding box center [681, 700] width 10 height 11
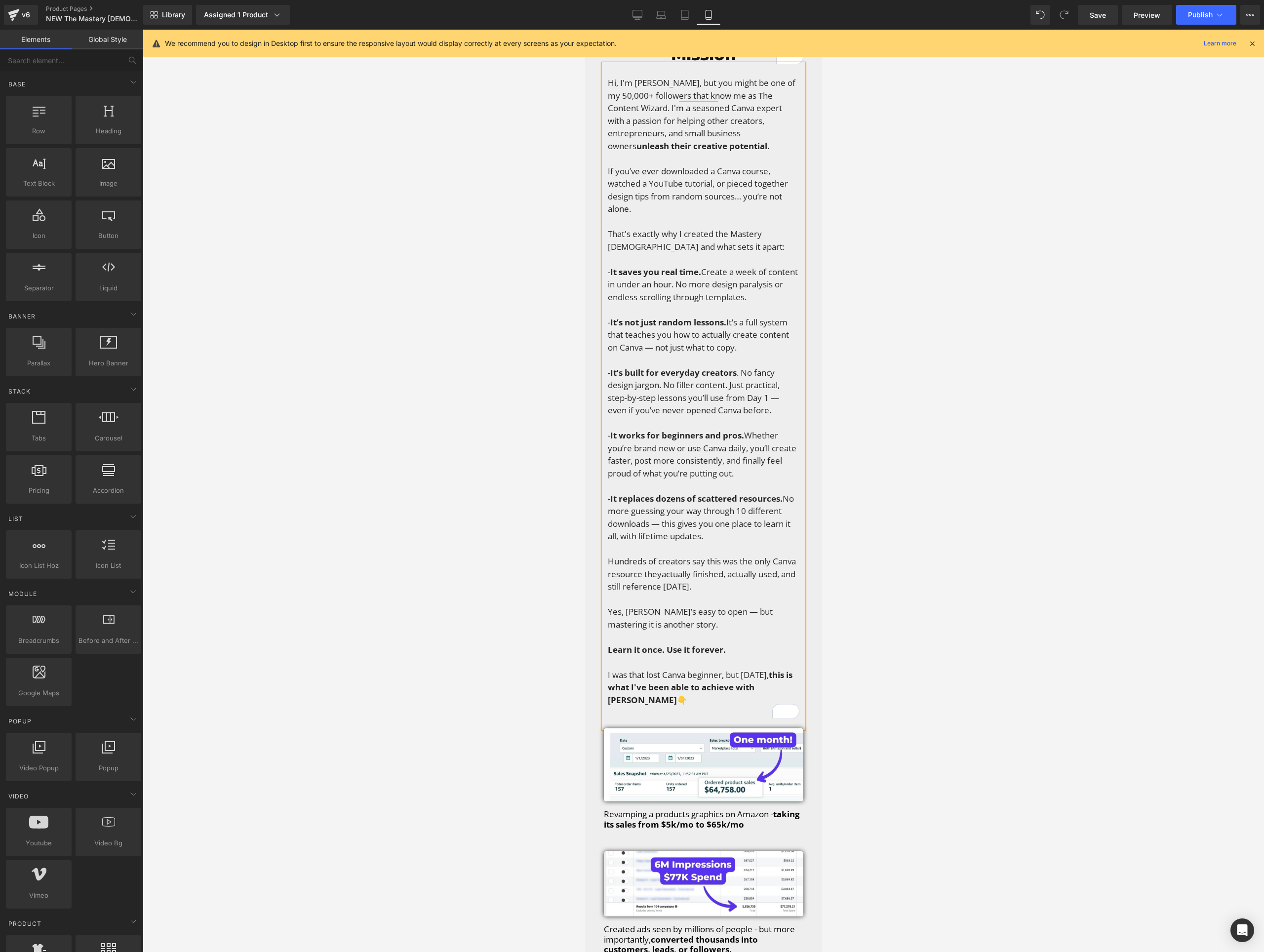
click at [536, 564] on div at bounding box center [703, 491] width 1121 height 922
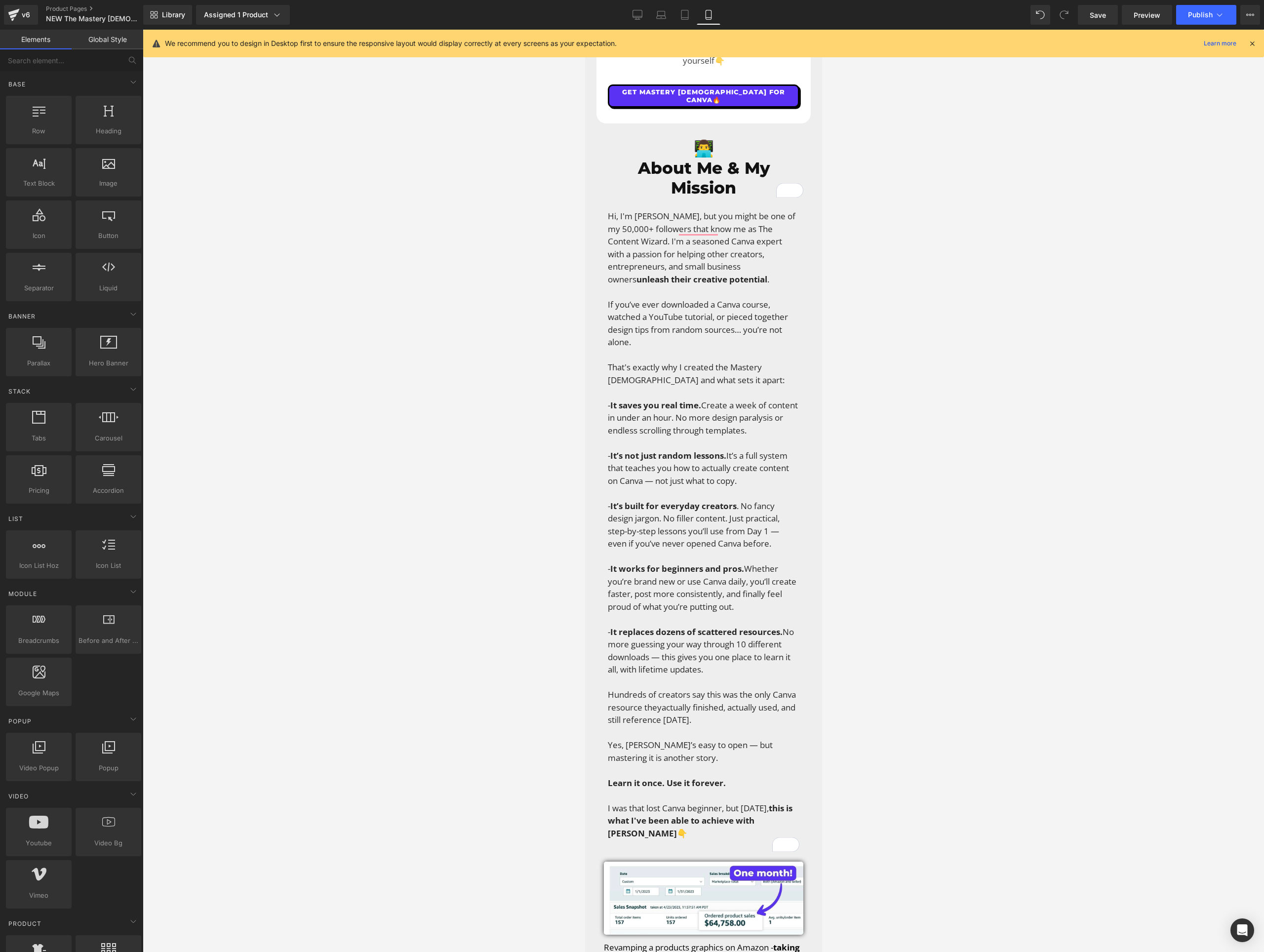
scroll to position [3640, 0]
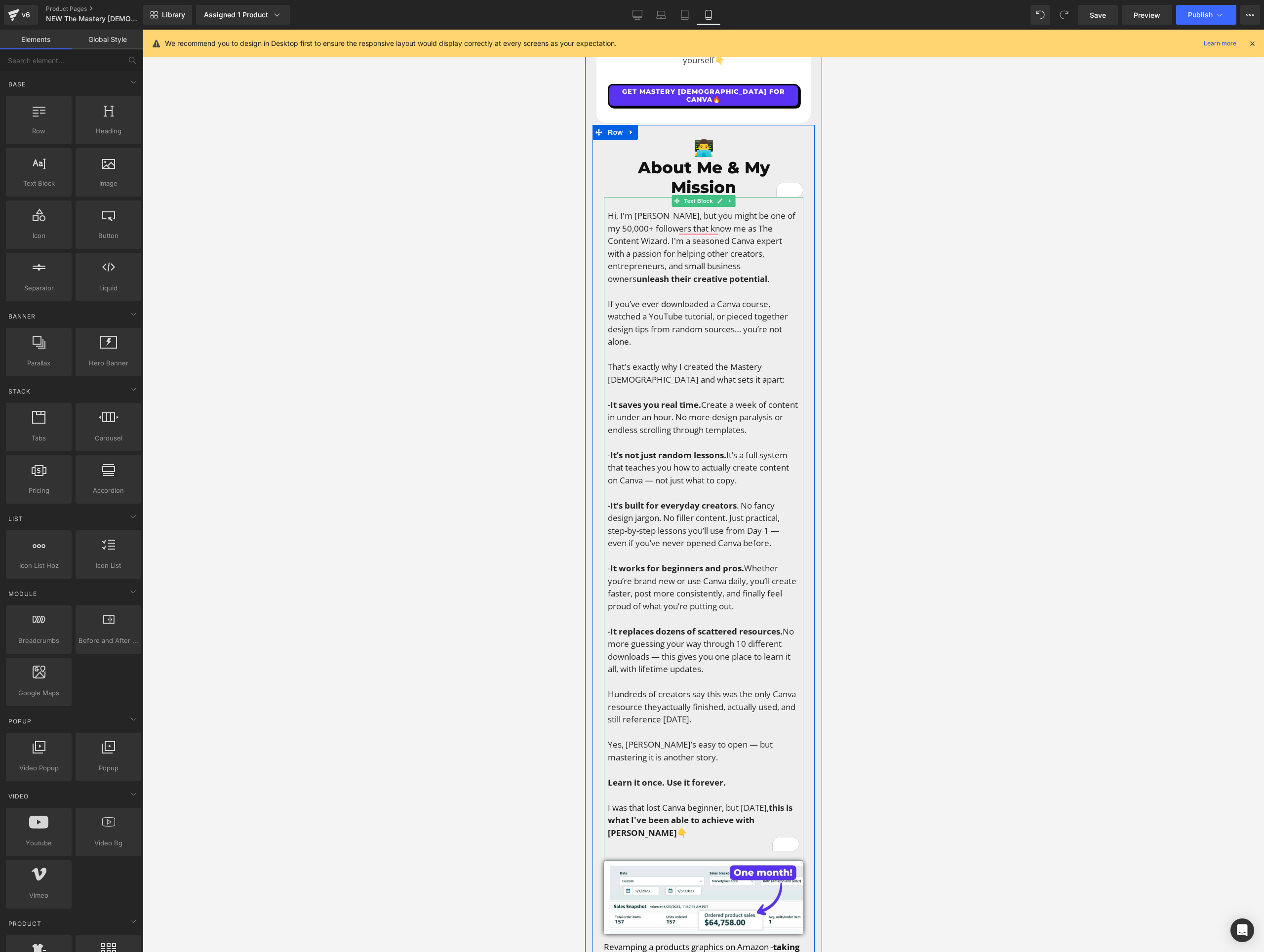
click at [673, 561] on p "Hi, I'm [PERSON_NAME], but you might be one of my 50,000+ followers that know m…" at bounding box center [703, 524] width 191 height 630
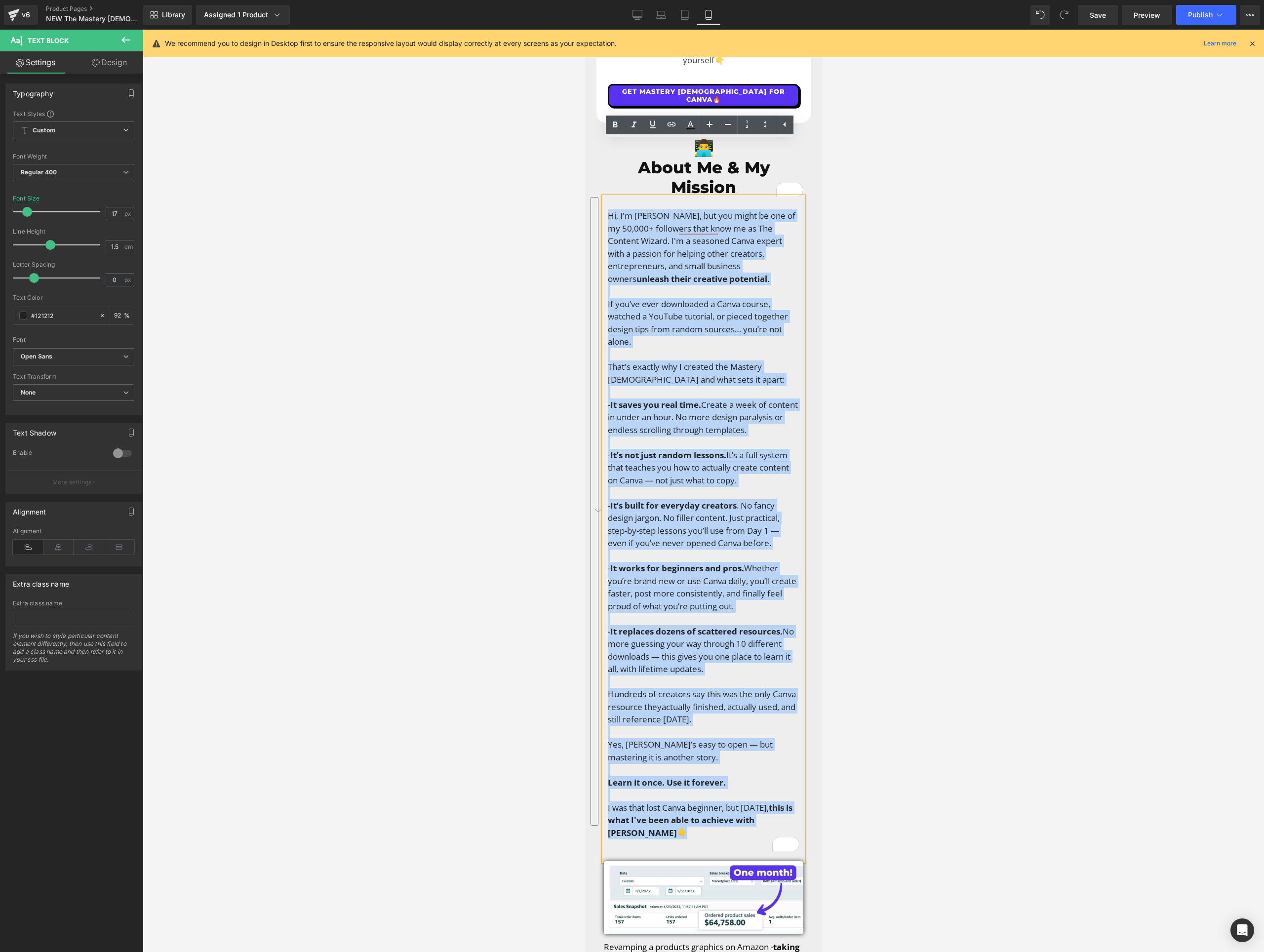
drag, startPoint x: 640, startPoint y: 776, endPoint x: 606, endPoint y: 155, distance: 621.9
click at [608, 210] on p "Hi, I'm [PERSON_NAME], but you might be one of my 50,000+ followers that know m…" at bounding box center [703, 524] width 191 height 630
copy p "Lo, I'd Sitam, con adi elits do eiu te in 97,682+ utlaboree dolo magn al en Adm…"
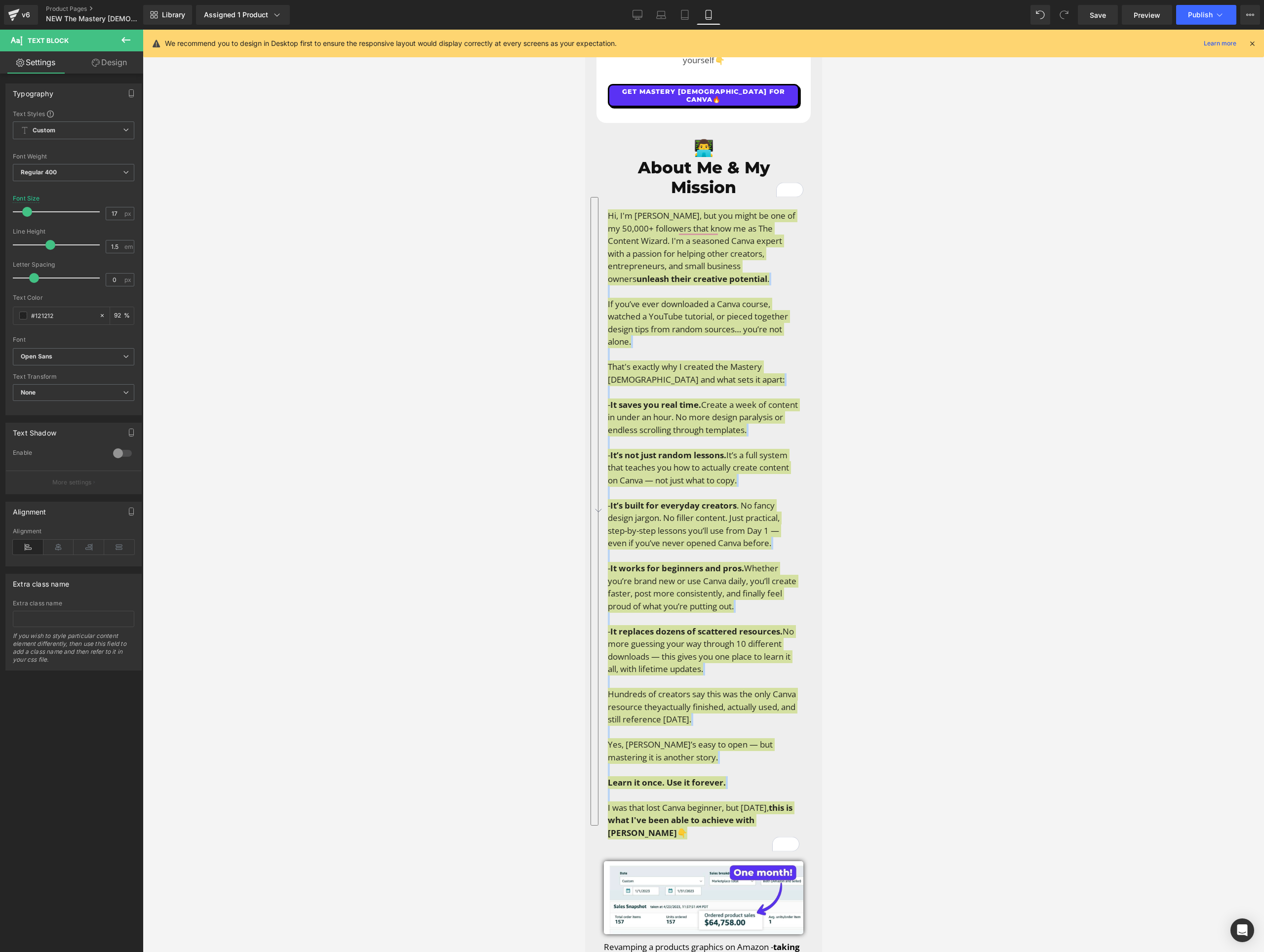
click at [481, 203] on div at bounding box center [703, 491] width 1121 height 922
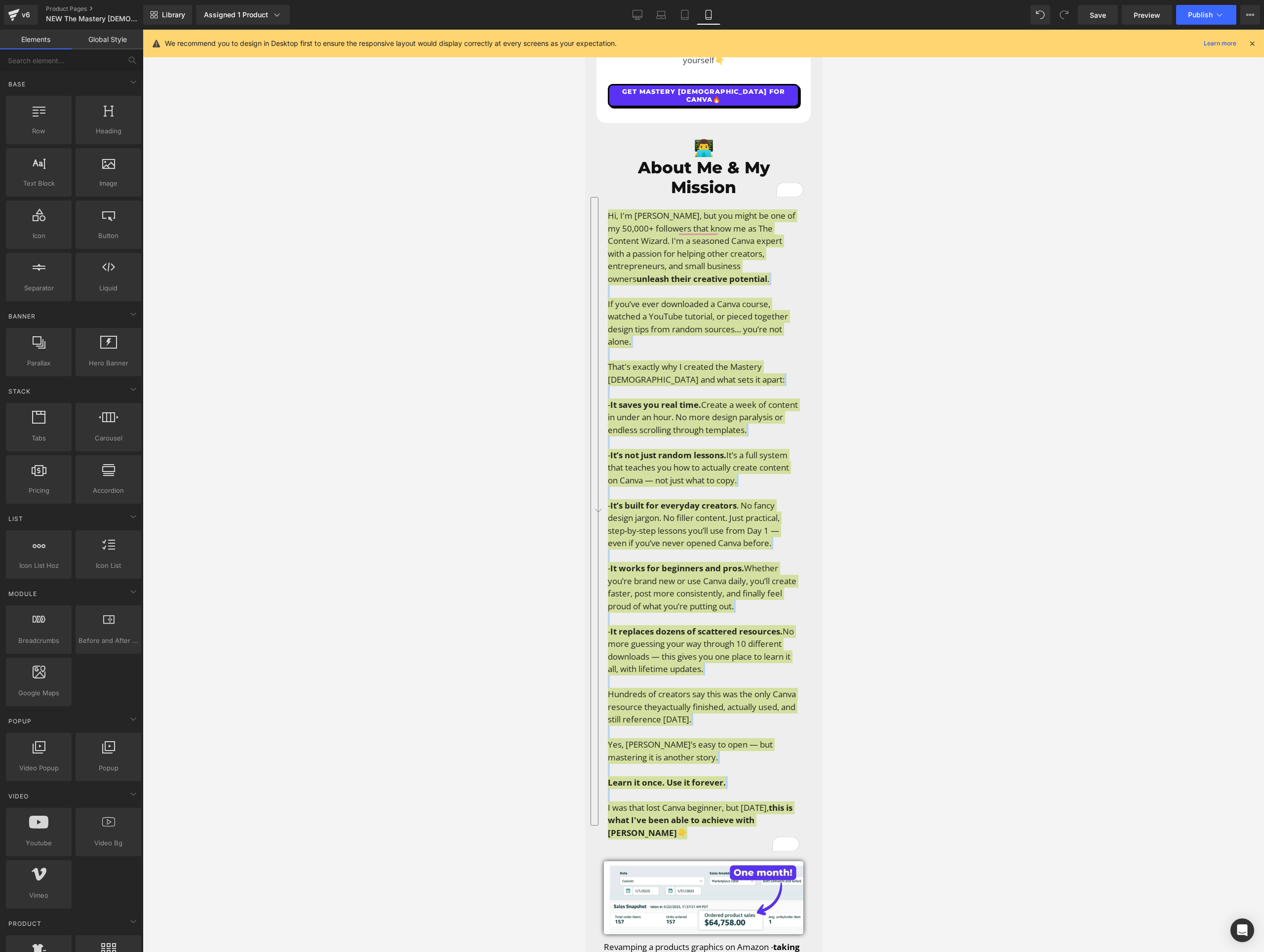
click at [473, 204] on div at bounding box center [703, 491] width 1121 height 922
drag, startPoint x: 965, startPoint y: 357, endPoint x: 959, endPoint y: 355, distance: 6.3
click at [962, 357] on div at bounding box center [703, 491] width 1121 height 922
click at [635, 16] on icon at bounding box center [638, 16] width 10 height 0
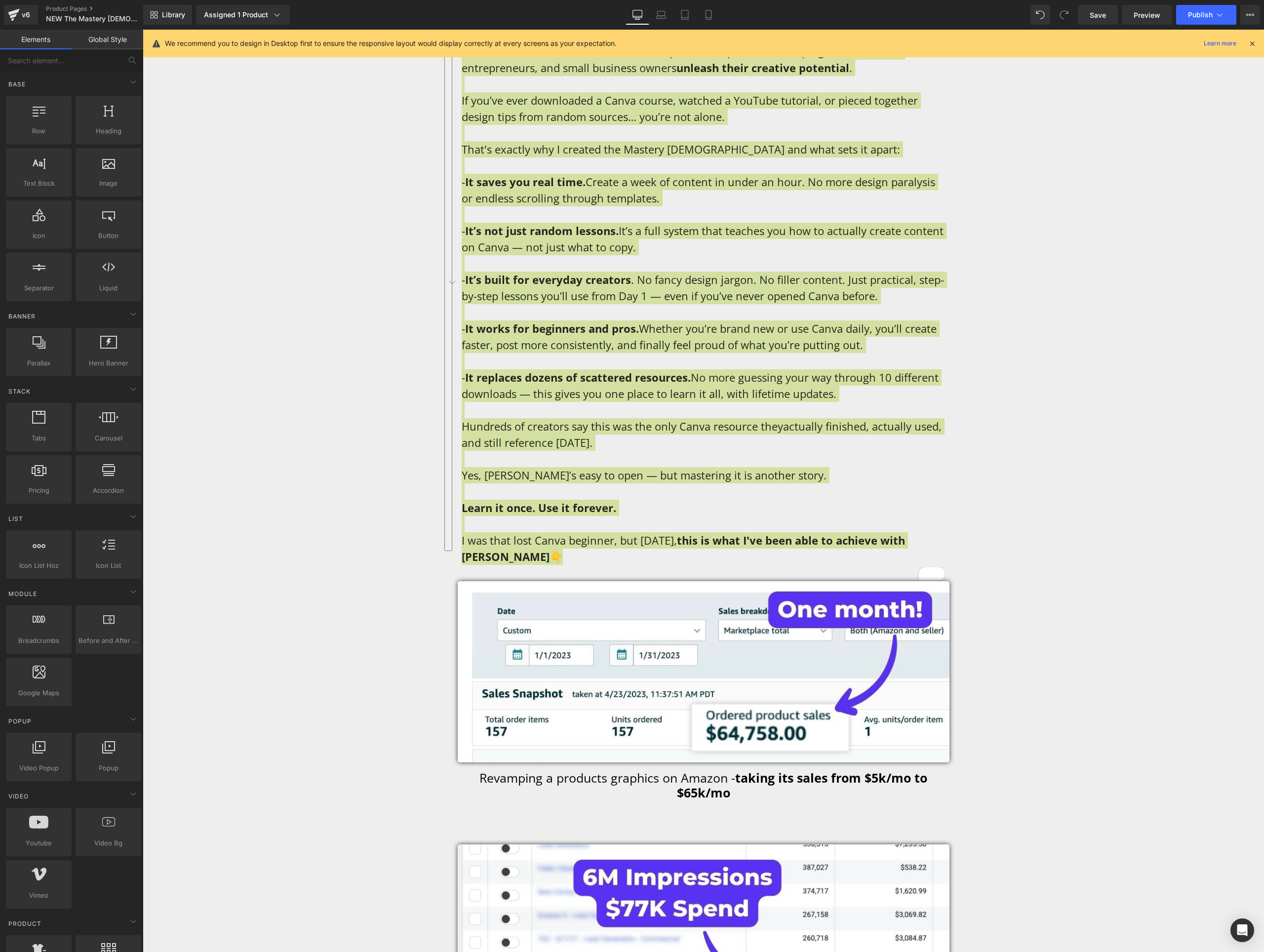
scroll to position [5303, 0]
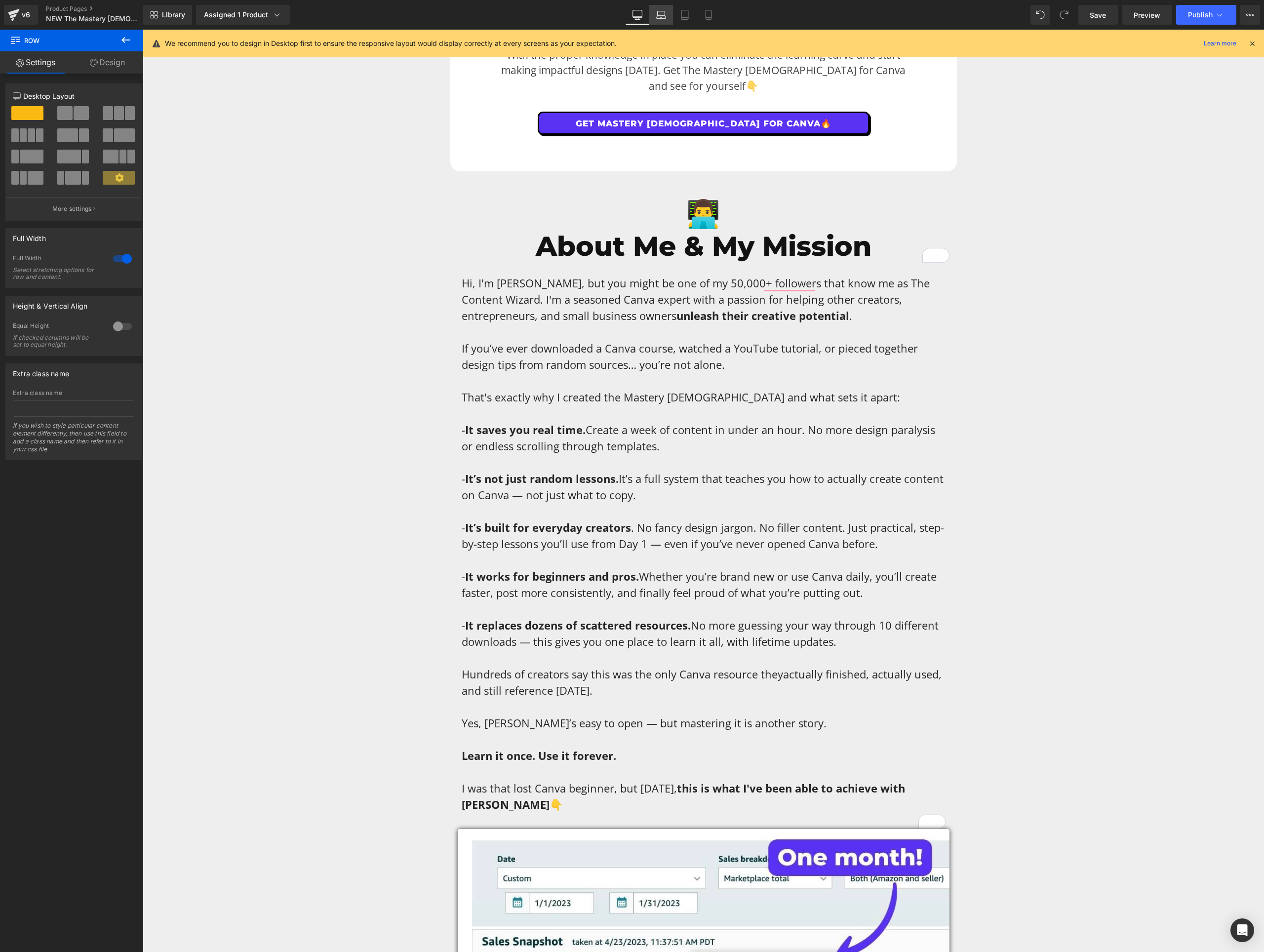
click at [660, 11] on icon at bounding box center [661, 13] width 7 height 4
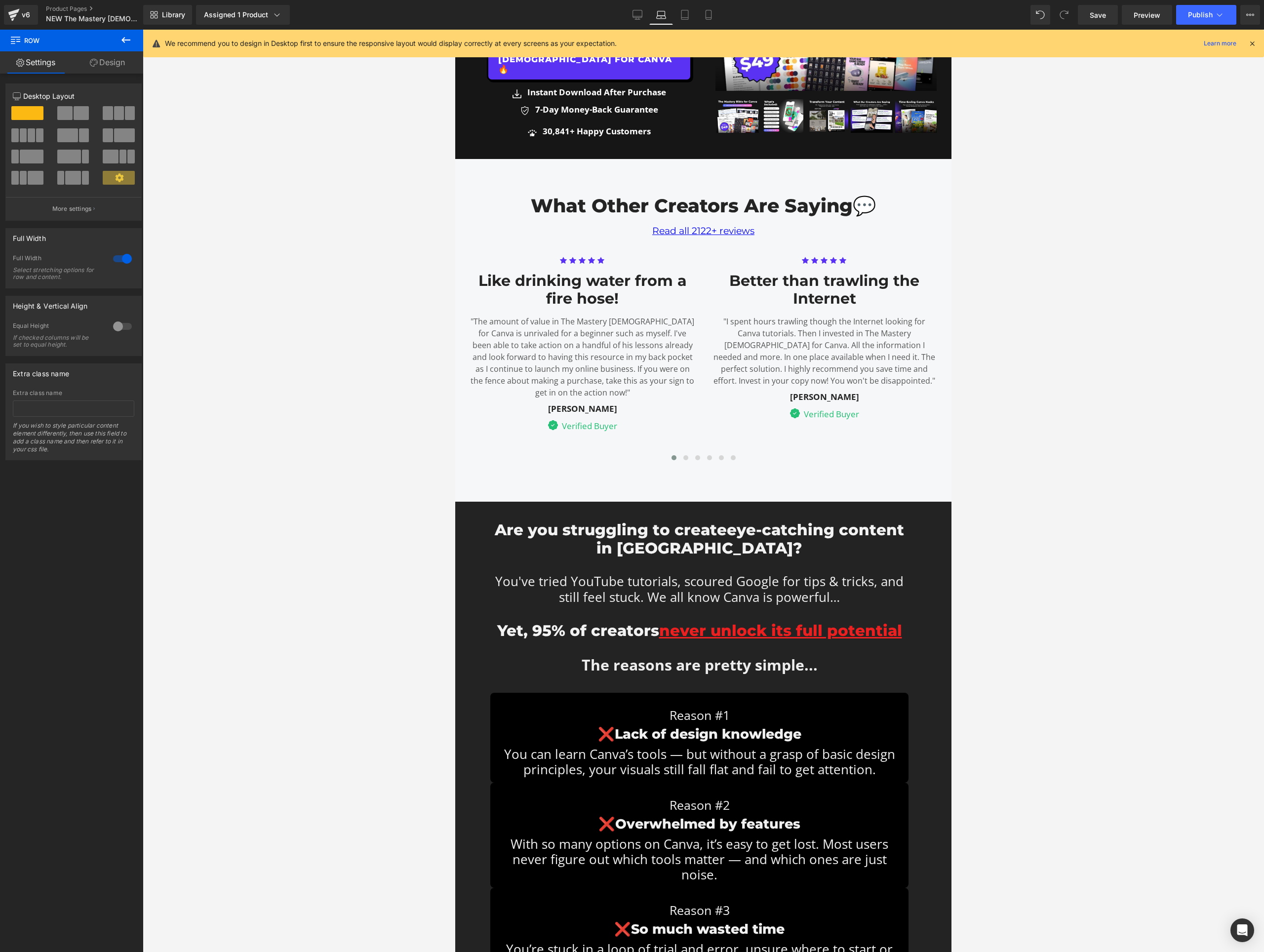
scroll to position [833, 0]
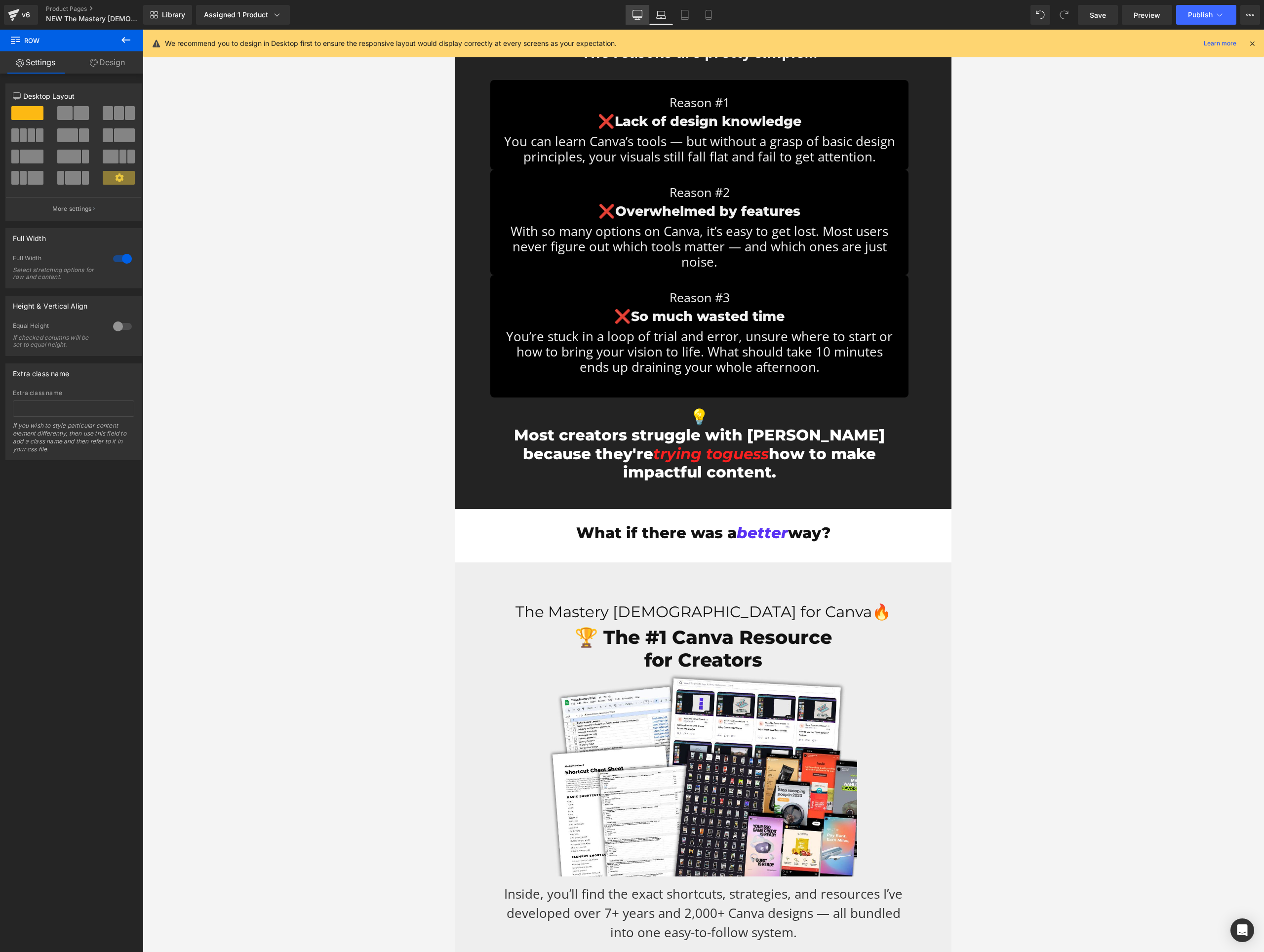
drag, startPoint x: 652, startPoint y: 14, endPoint x: 647, endPoint y: 14, distance: 5.0
click at [650, 14] on link "Laptop" at bounding box center [661, 14] width 23 height 20
drag, startPoint x: 643, startPoint y: 13, endPoint x: 655, endPoint y: 32, distance: 22.5
click at [643, 13] on icon at bounding box center [638, 14] width 10 height 7
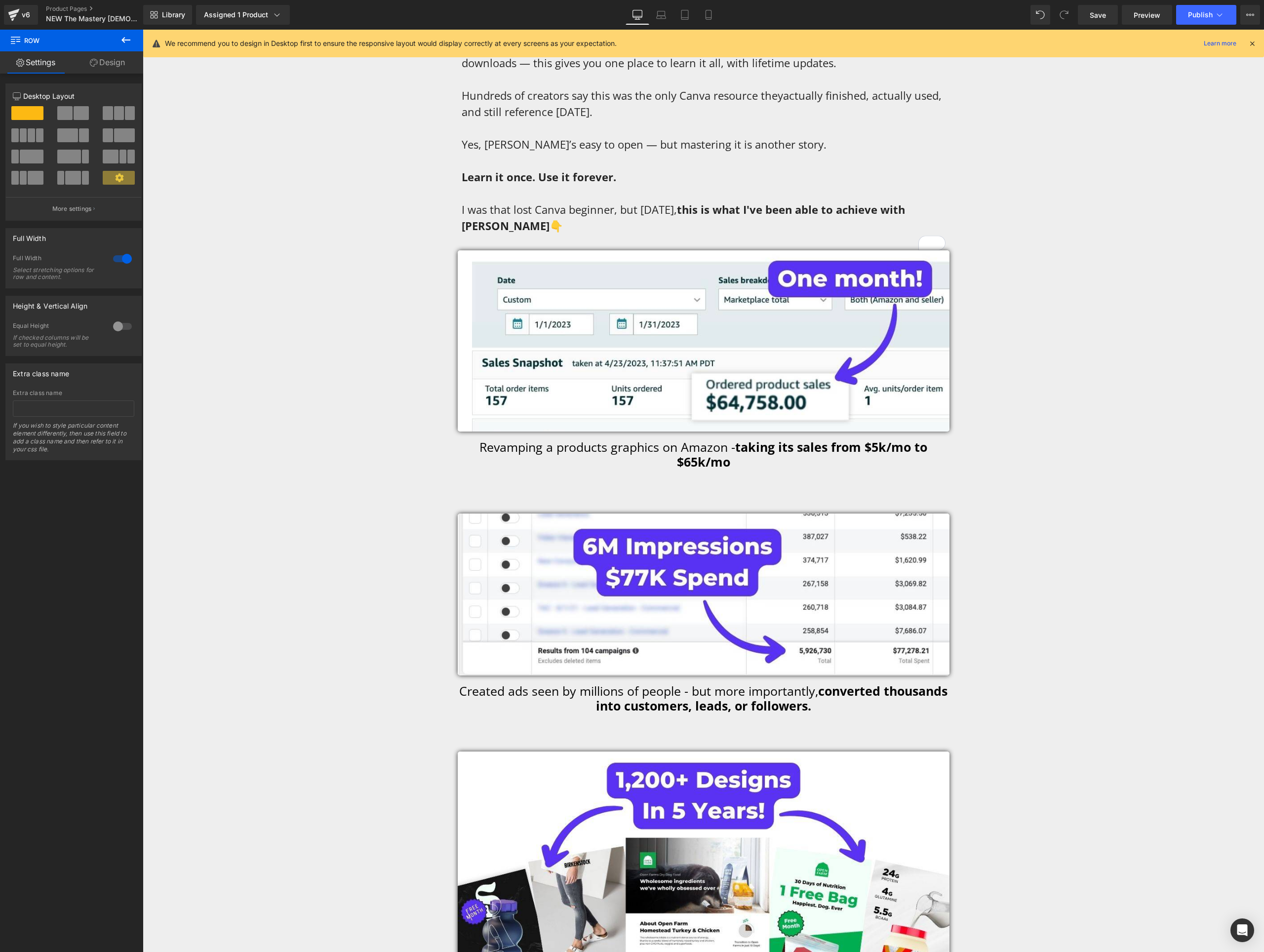
scroll to position [5384, 0]
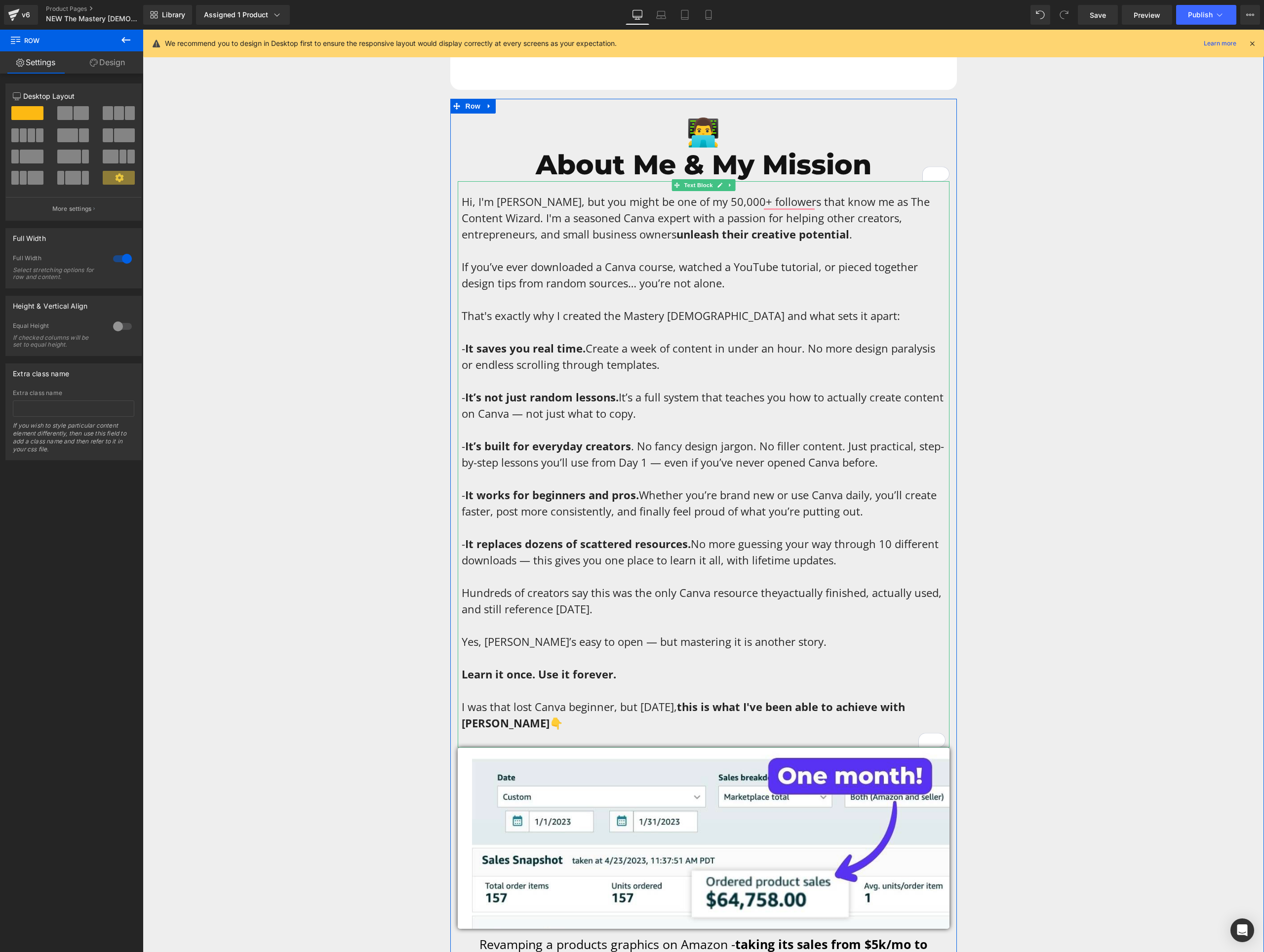
click at [698, 199] on span "Hi, I'm [PERSON_NAME], but you might be one of my 50,000+ followers that know m…" at bounding box center [696, 217] width 468 height 48
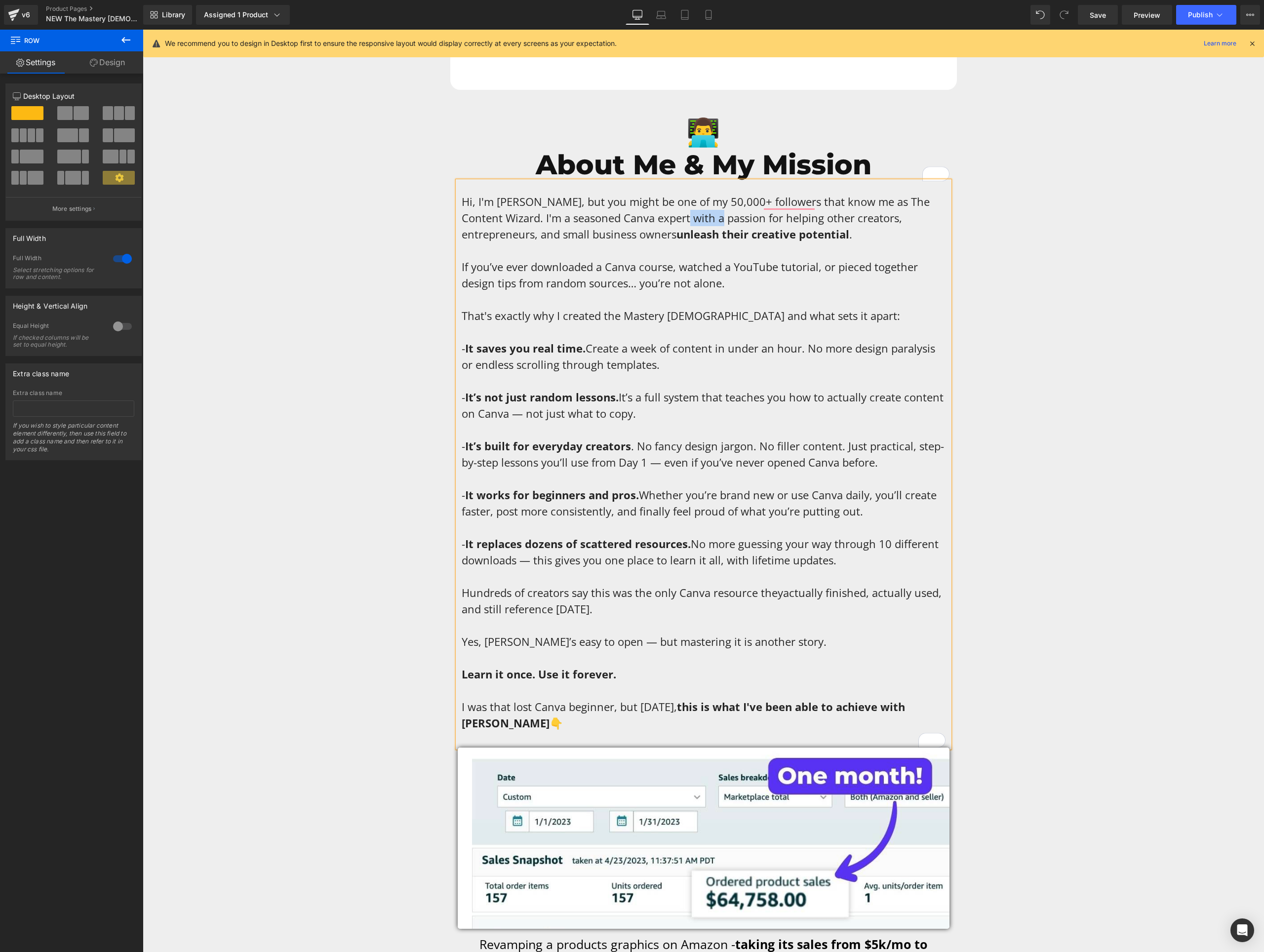
click at [698, 199] on span "Hi, I'm [PERSON_NAME], but you might be one of my 50,000+ followers that know m…" at bounding box center [696, 217] width 468 height 48
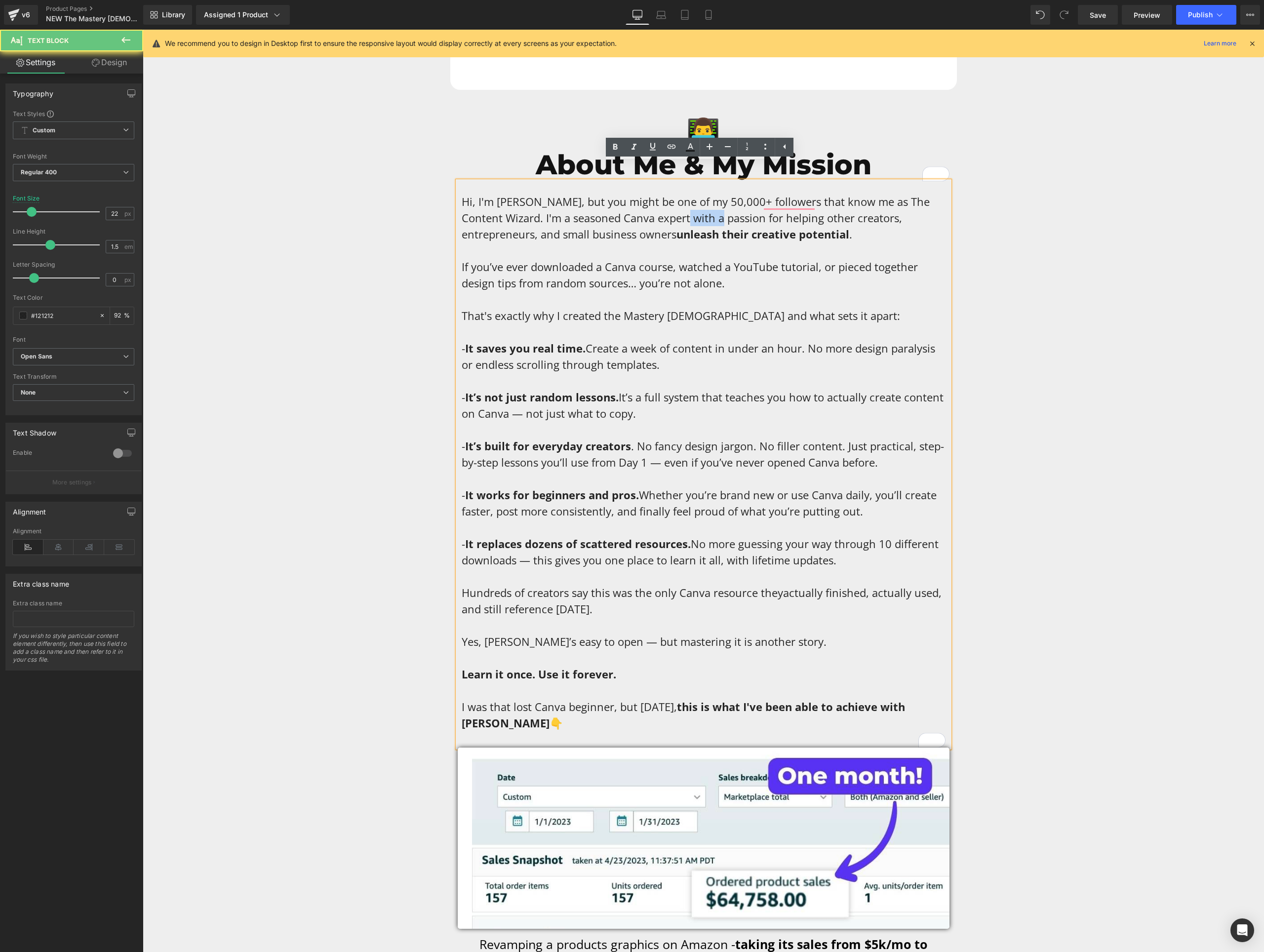
click at [685, 202] on span "Hi, I'm [PERSON_NAME], but you might be one of my 50,000+ followers that know m…" at bounding box center [696, 217] width 468 height 48
drag, startPoint x: 679, startPoint y: 201, endPoint x: 717, endPoint y: 201, distance: 38.0
click at [717, 201] on span "Hi, I'm [PERSON_NAME], but you might be one of my 50,000+ followers that know m…" at bounding box center [696, 217] width 468 height 48
click at [509, 704] on p "Hi, I'm [PERSON_NAME], but you might be one of my 50,000+ followers that know m…" at bounding box center [704, 462] width 484 height 538
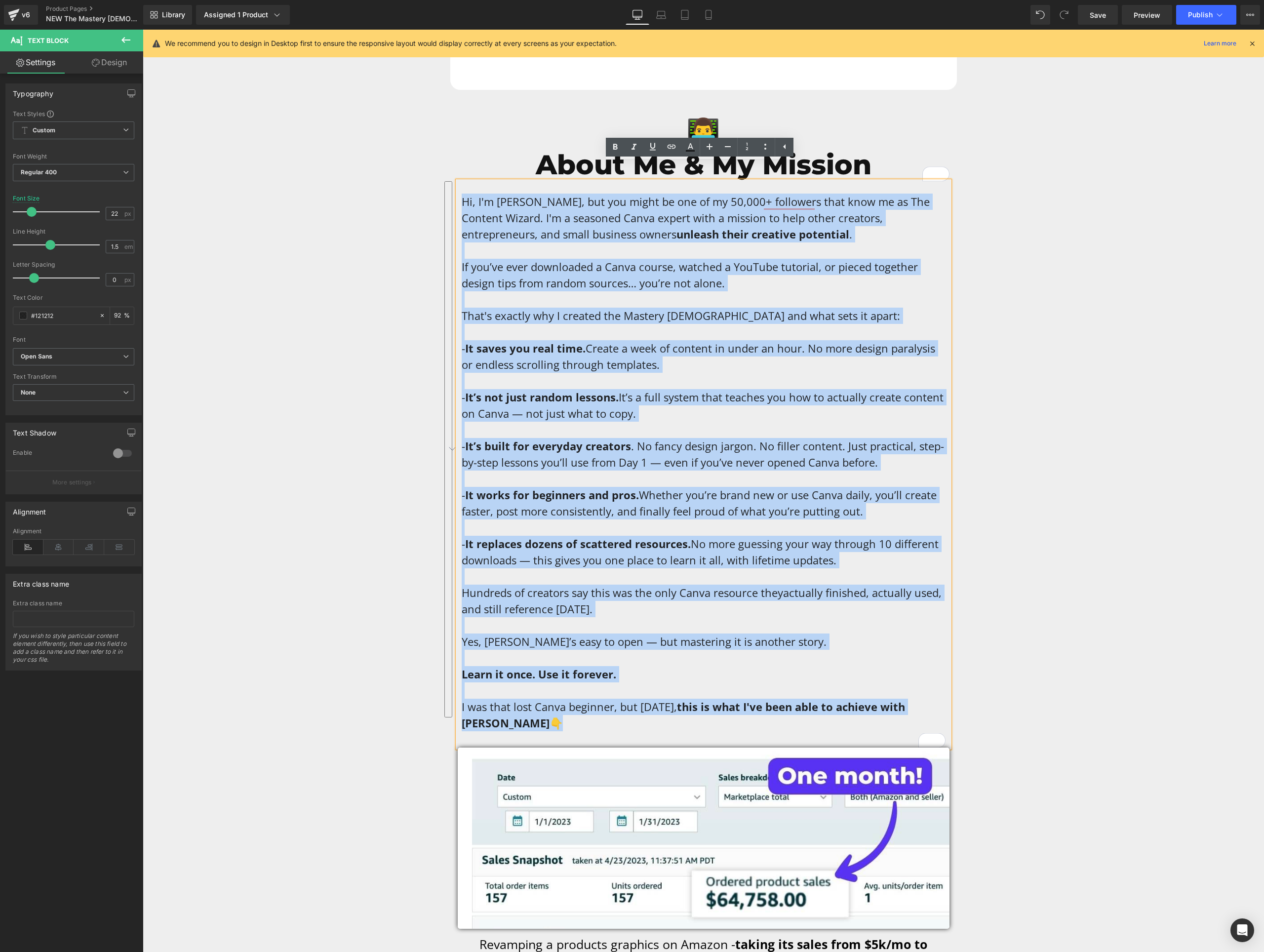
drag, startPoint x: 503, startPoint y: 704, endPoint x: 455, endPoint y: 188, distance: 518.2
click at [458, 188] on div "Hi, I'm [PERSON_NAME], but you might be one of my 50,000+ followers that know m…" at bounding box center [703, 464] width 492 height 567
copy p "Lo, I'd Sitam, con adi elits do eiu te in 03,220+ utlaboree dolo magn al en Adm…"
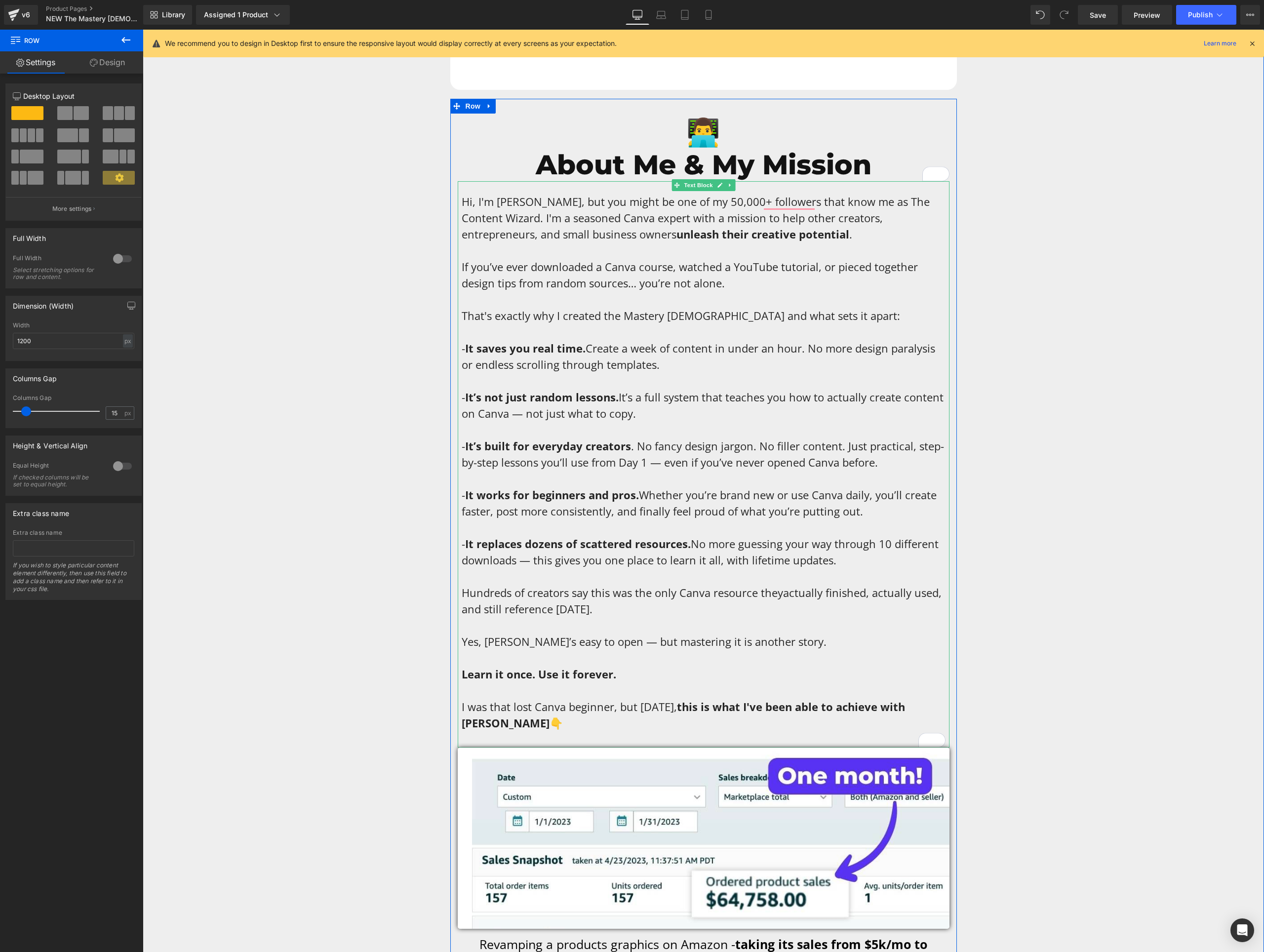
click at [718, 266] on span "If you’ve ever downloaded a Canva course, watched a YouTube tutorial, or pieced…" at bounding box center [690, 275] width 456 height 31
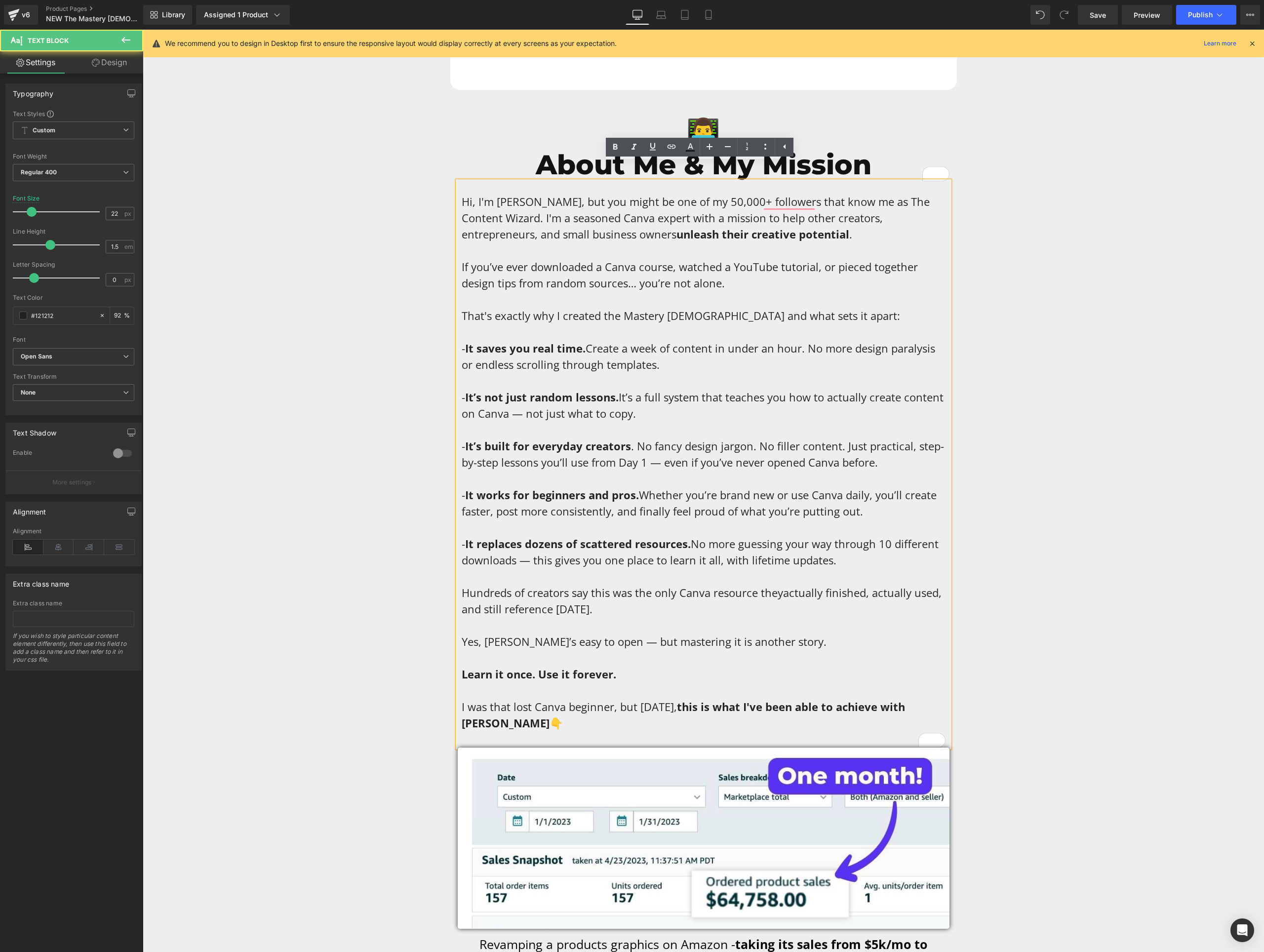
click at [521, 700] on p "Hi, I'm [PERSON_NAME], but you might be one of my 50,000+ followers that know m…" at bounding box center [704, 462] width 484 height 538
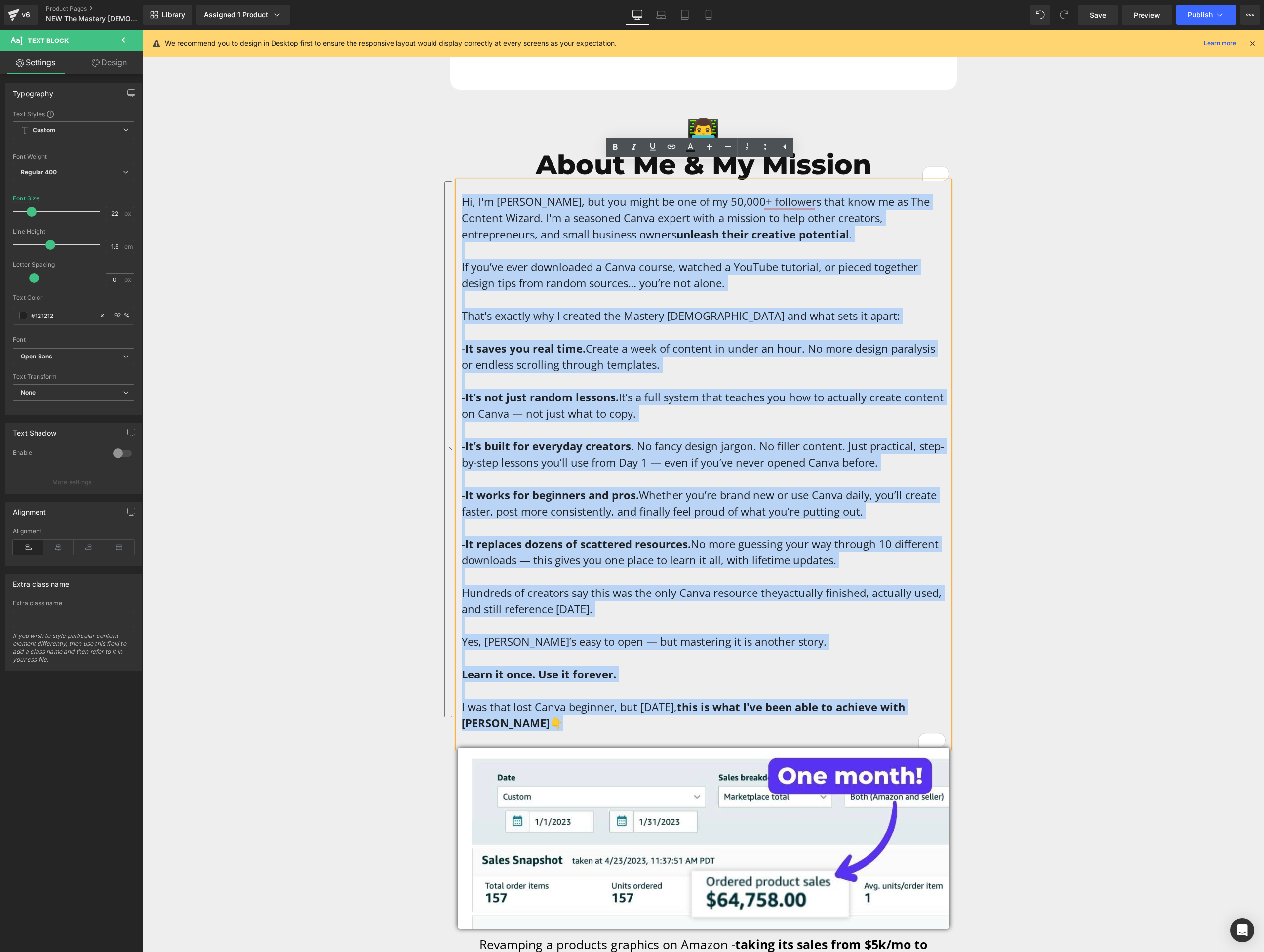
drag, startPoint x: 517, startPoint y: 705, endPoint x: 458, endPoint y: 175, distance: 533.3
click at [462, 193] on p "Hi, I'm [PERSON_NAME], but you might be one of my 50,000+ followers that know m…" at bounding box center [704, 462] width 484 height 538
copy p "Lo, I'd Sitam, con adi elits do eiu te in 03,220+ utlaboree dolo magn al en Adm…"
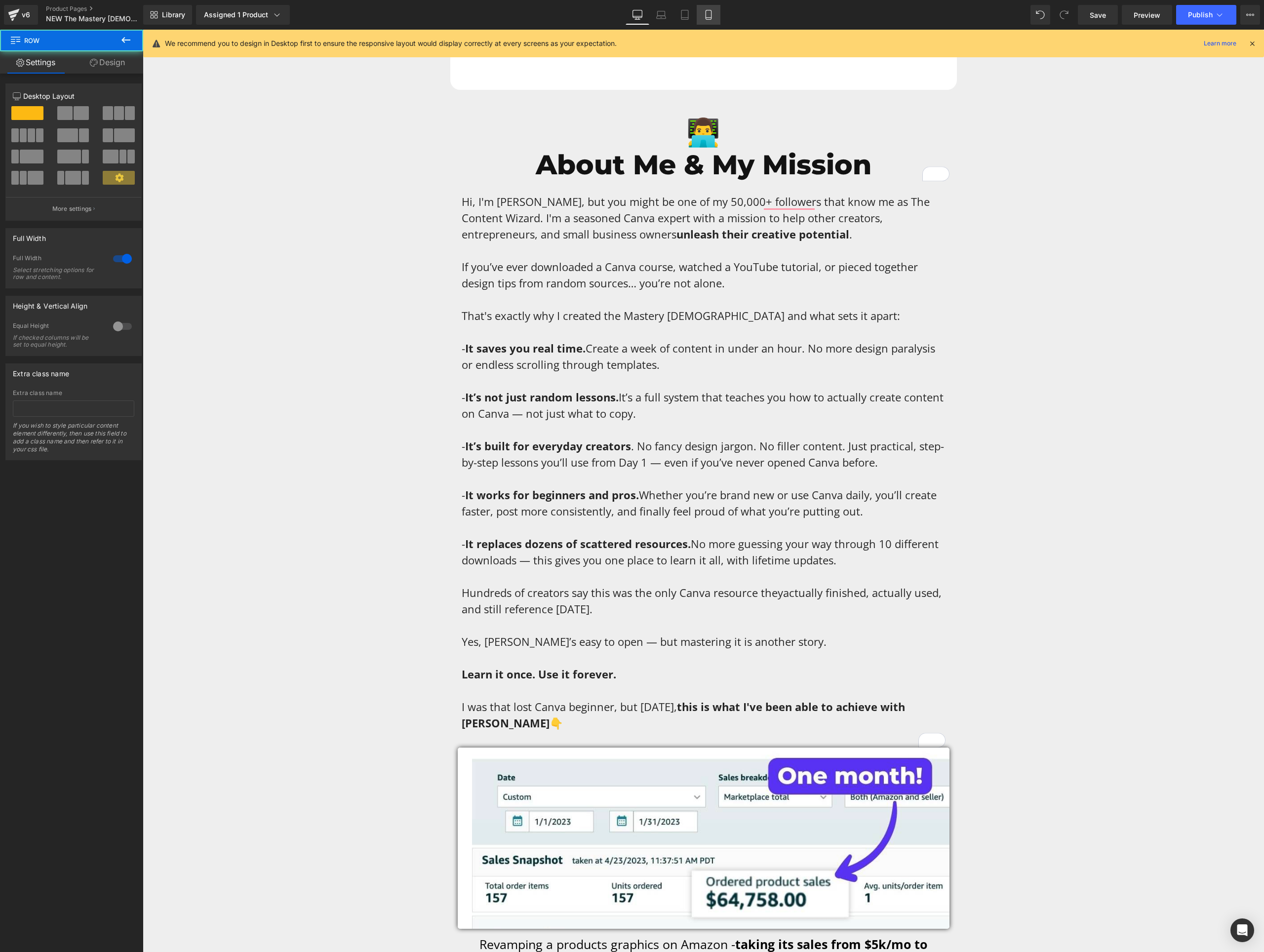
click at [704, 17] on link "Mobile" at bounding box center [708, 14] width 23 height 20
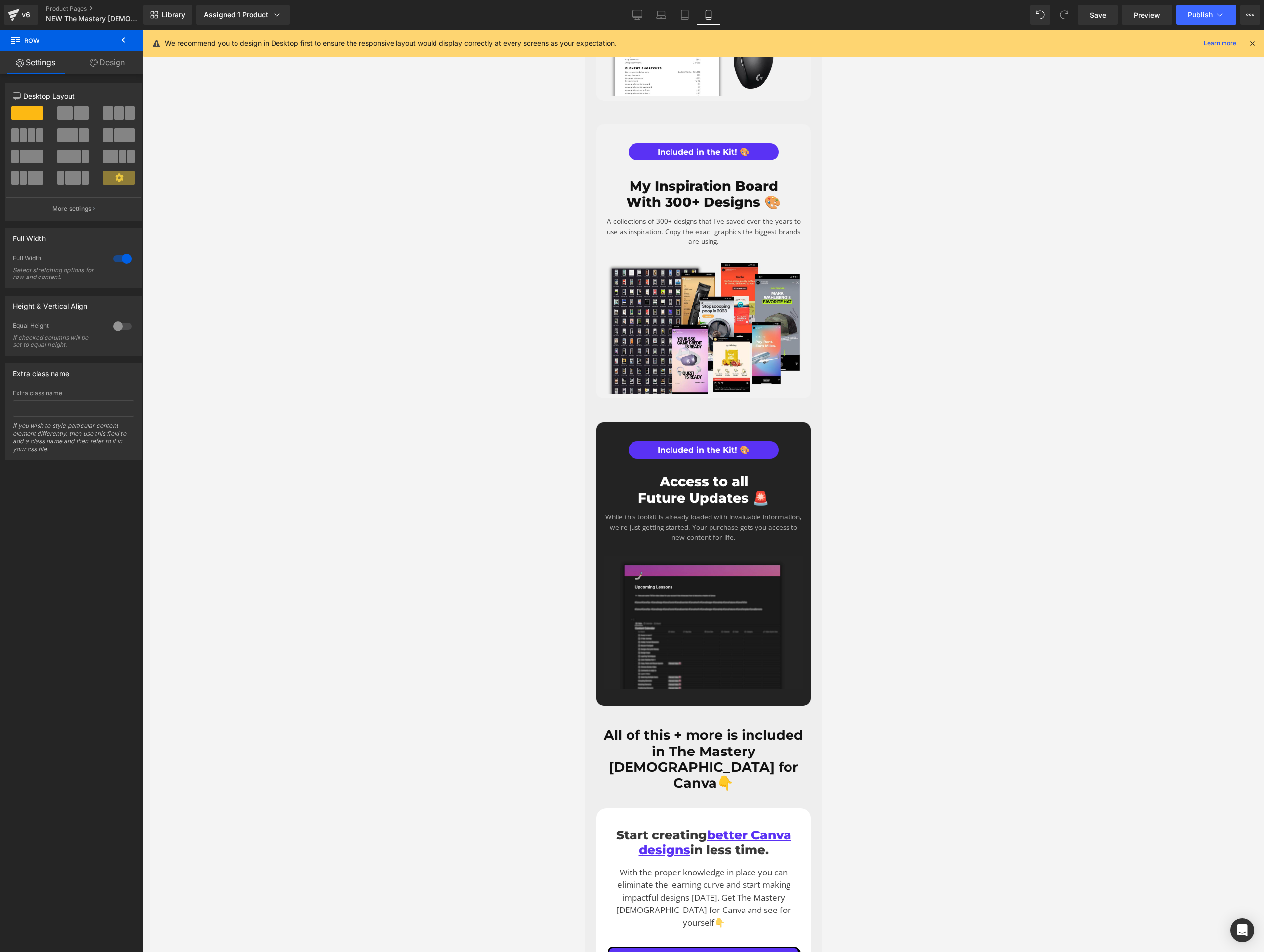
scroll to position [3334, 0]
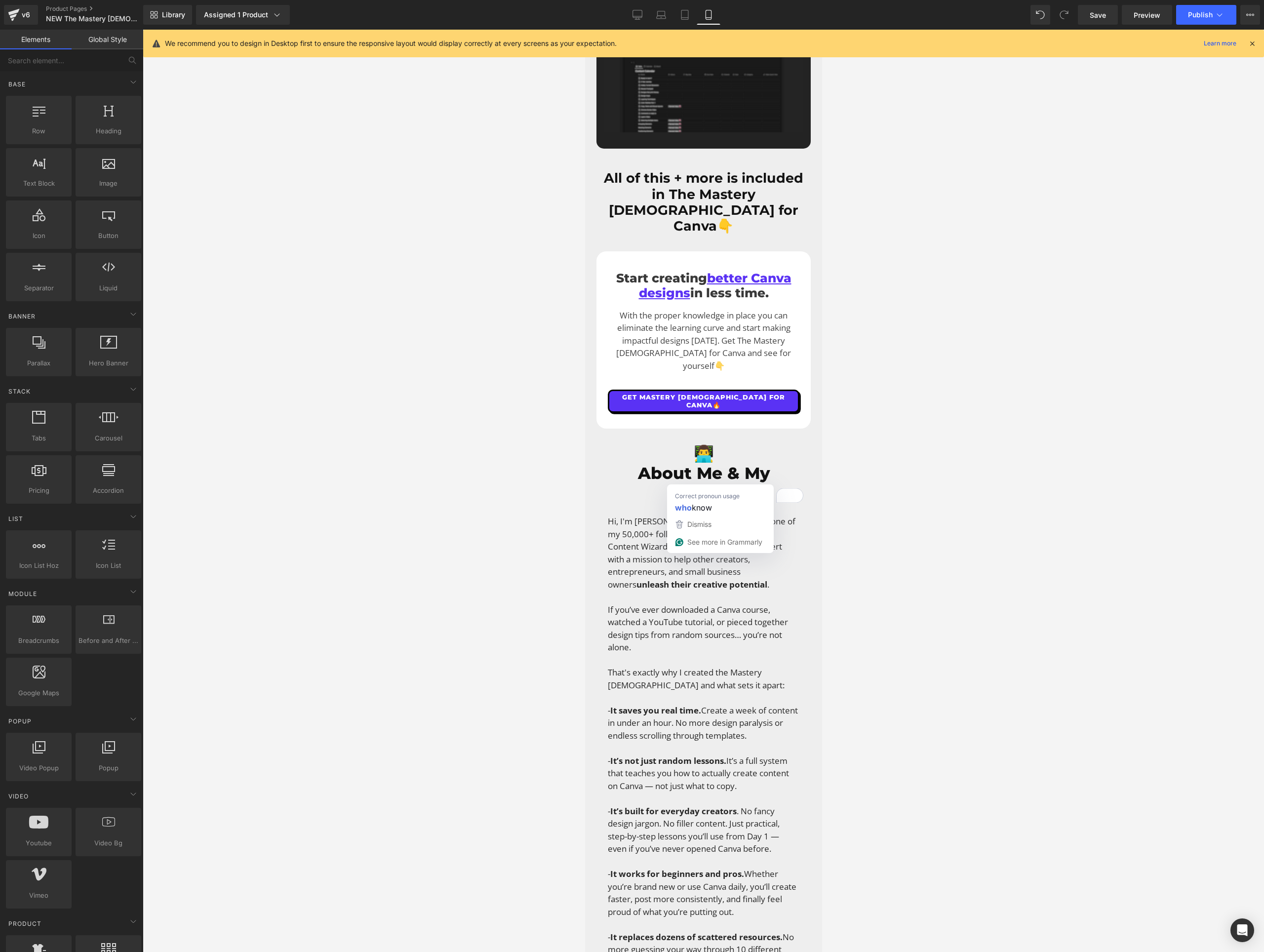
click at [523, 487] on div at bounding box center [703, 491] width 1121 height 922
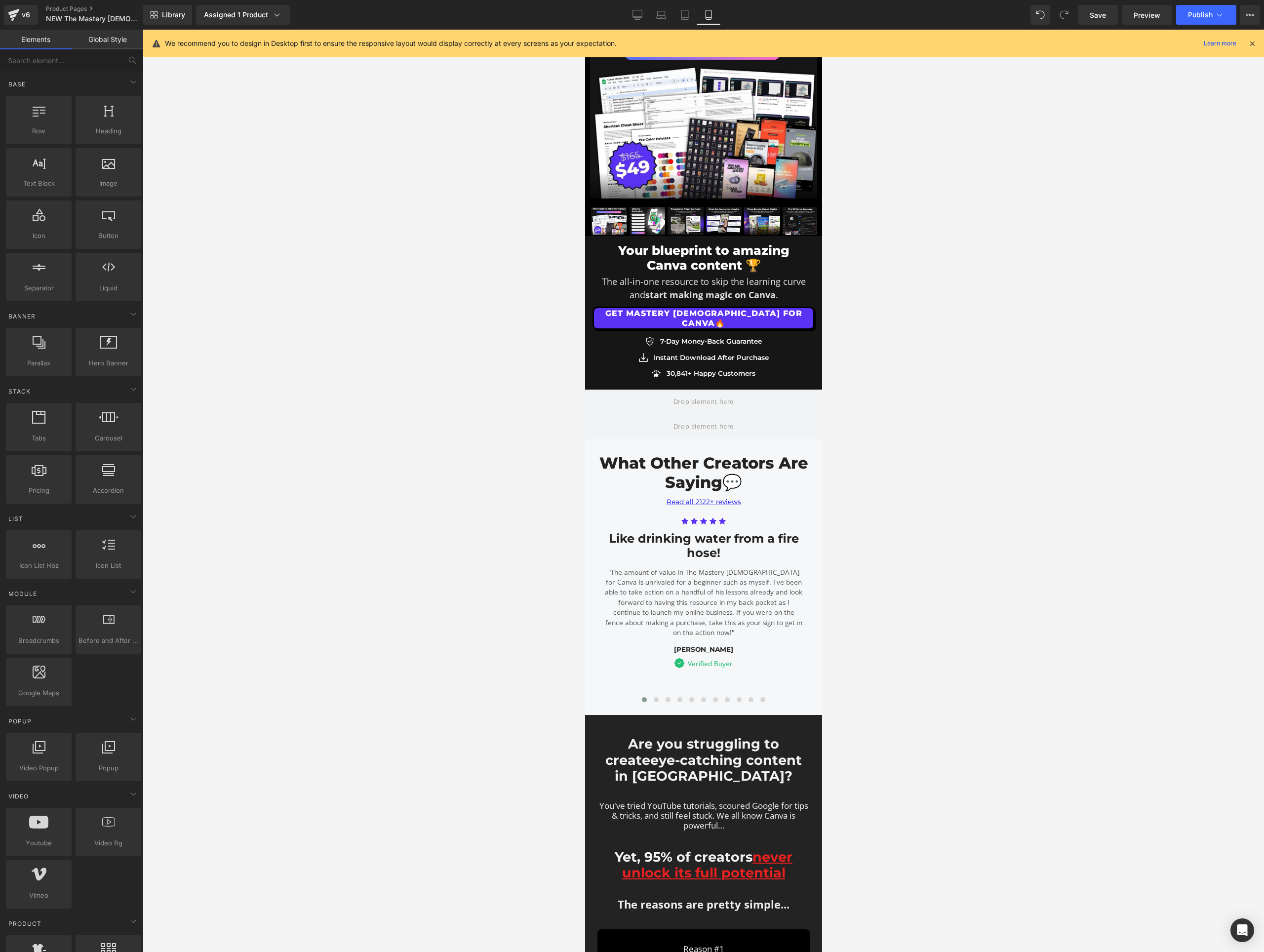
scroll to position [20, 0]
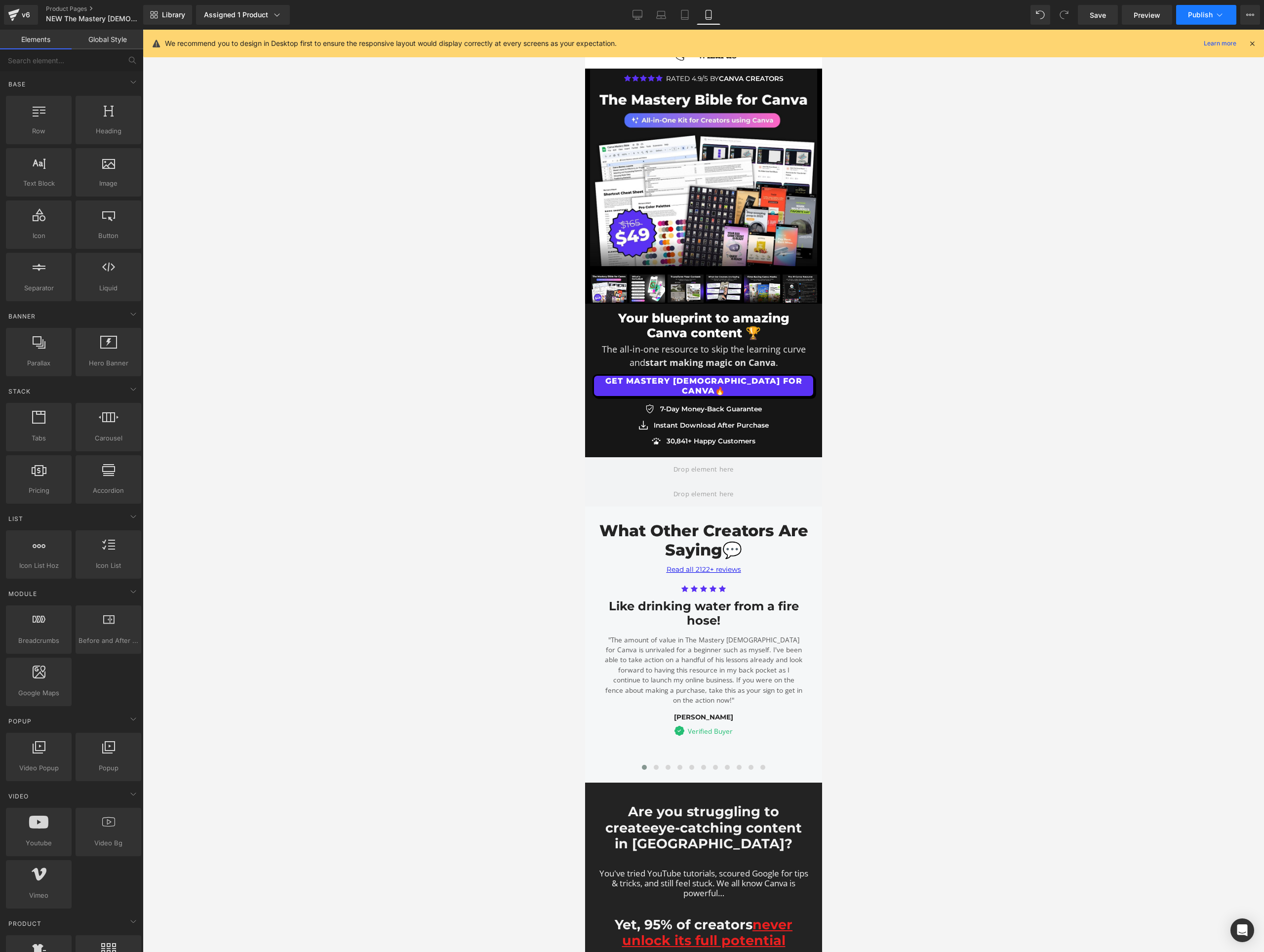
click at [1196, 15] on span "Publish" at bounding box center [1200, 14] width 25 height 8
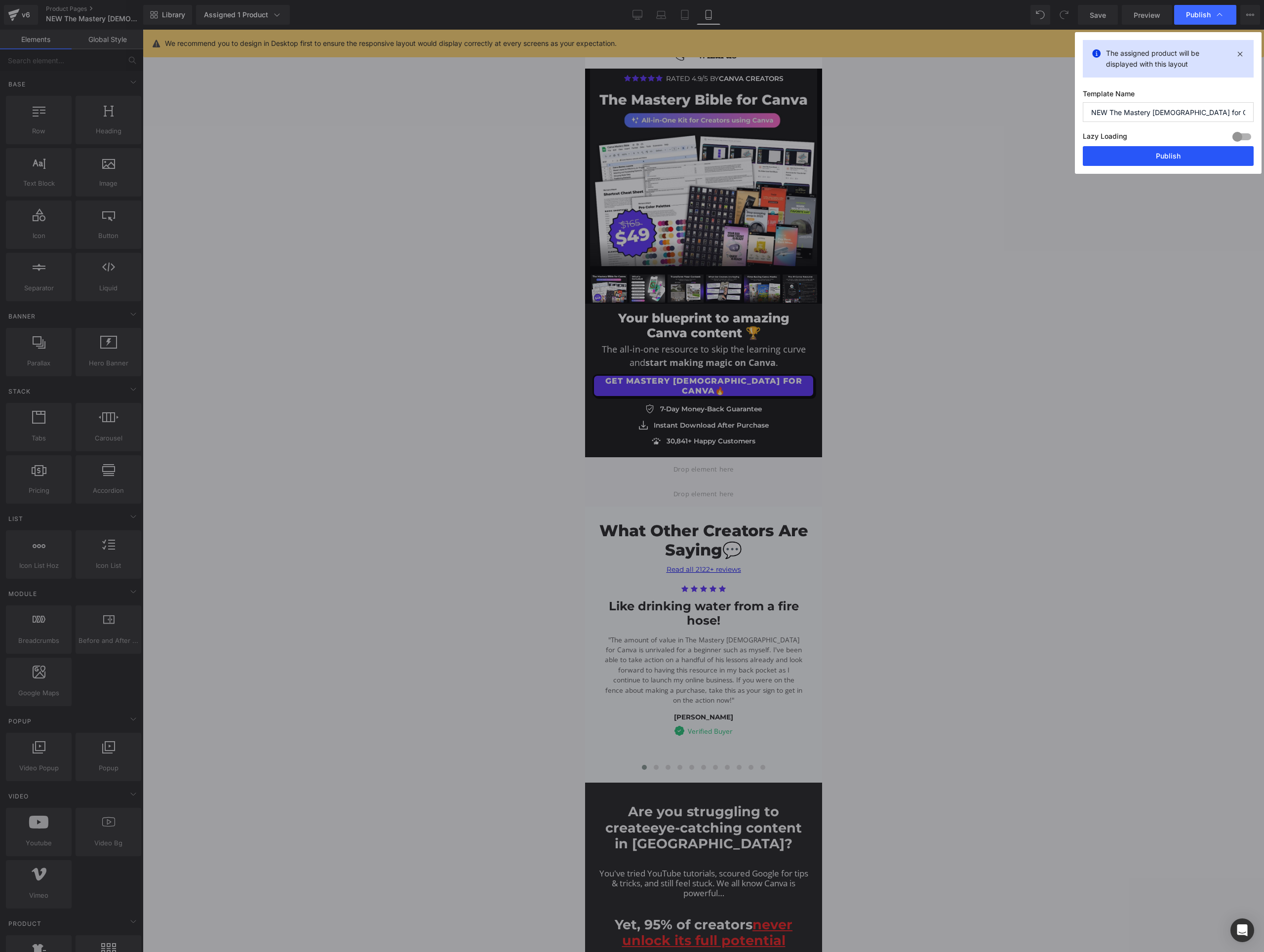
click at [1124, 151] on button "Publish" at bounding box center [1168, 156] width 171 height 20
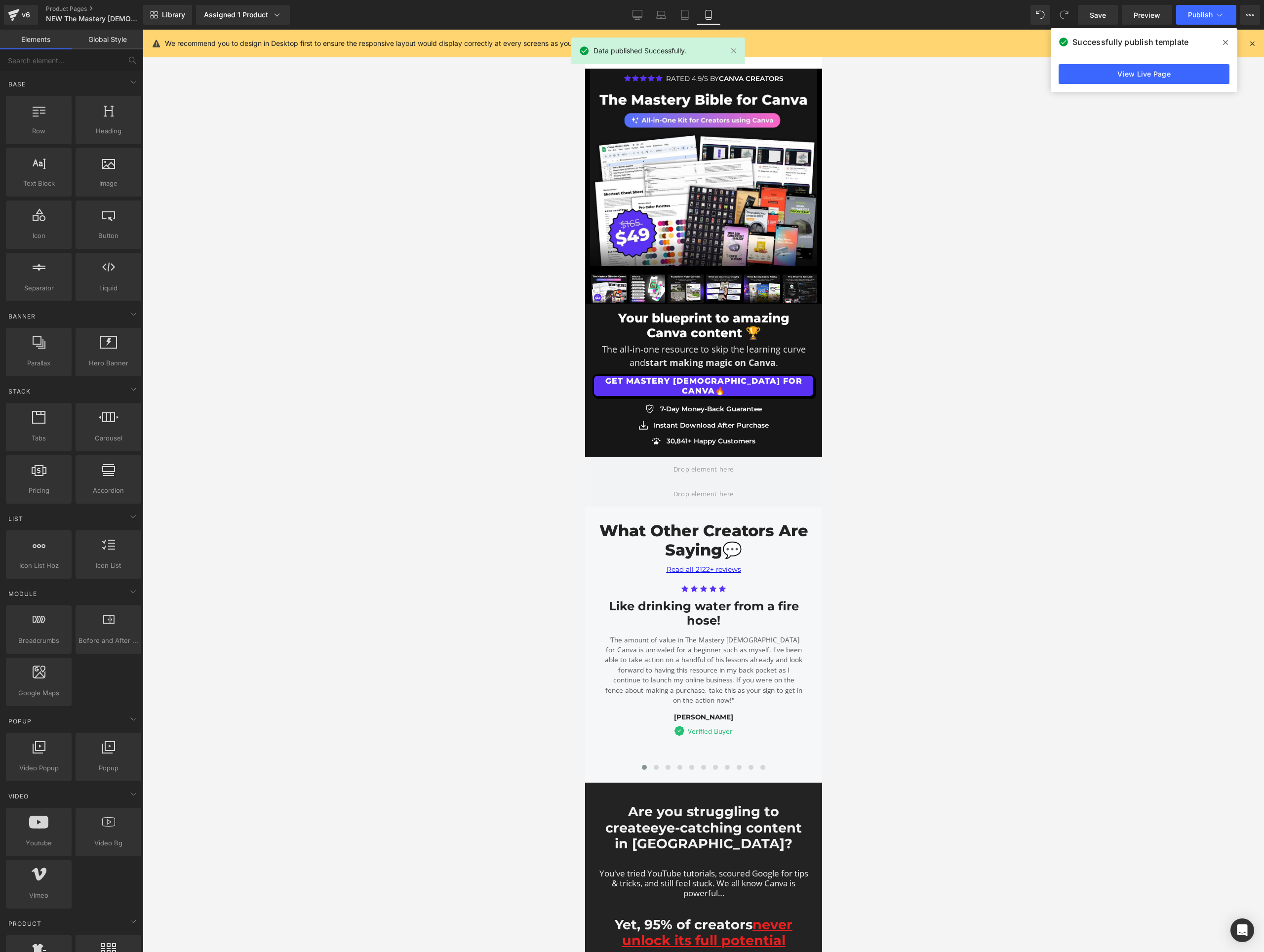
click at [1133, 155] on div at bounding box center [703, 491] width 1121 height 922
click at [1224, 41] on icon at bounding box center [1225, 42] width 5 height 8
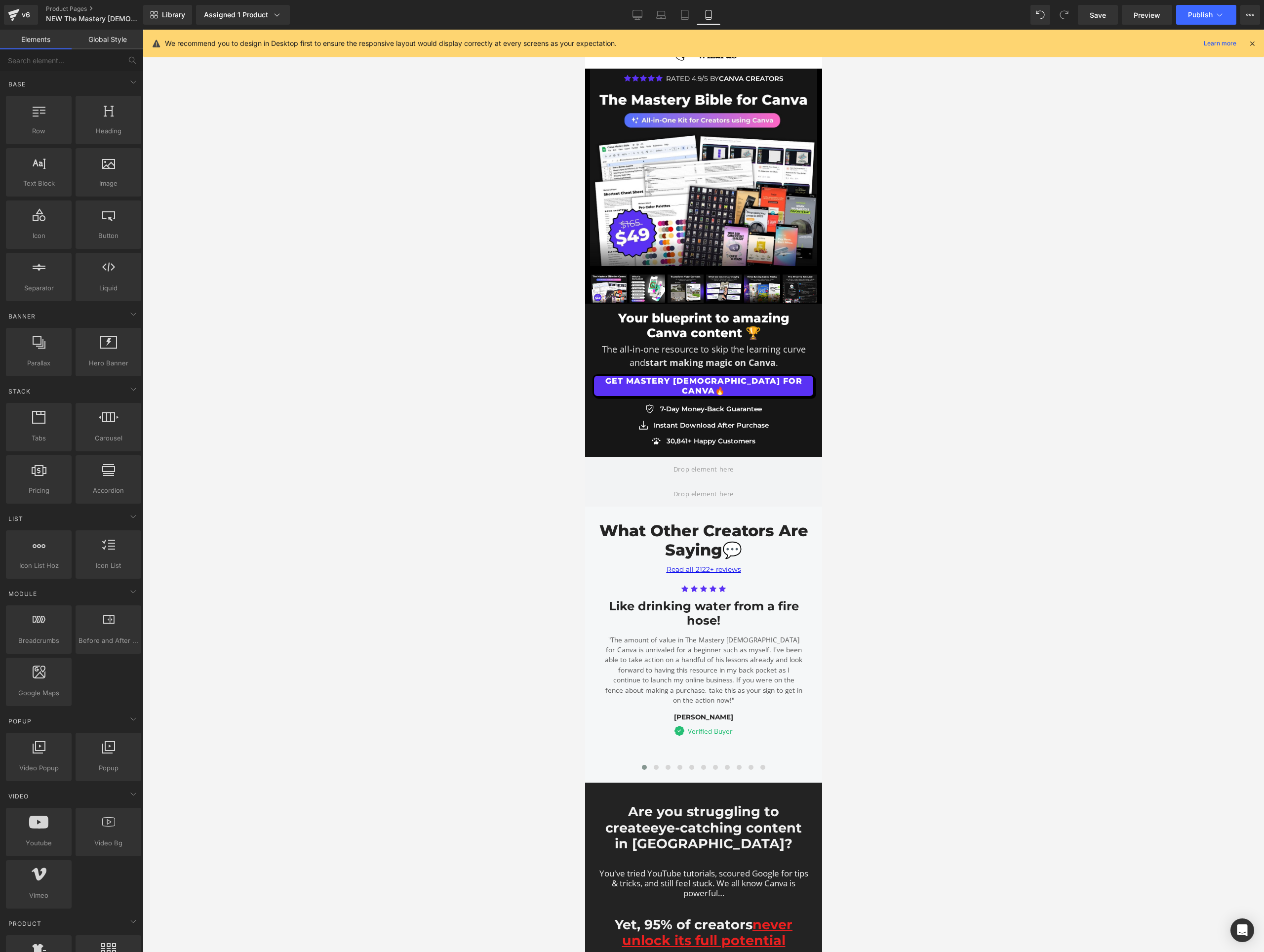
click at [1063, 175] on div at bounding box center [703, 491] width 1121 height 922
drag, startPoint x: 300, startPoint y: 110, endPoint x: 274, endPoint y: 102, distance: 27.2
click at [300, 109] on div at bounding box center [703, 491] width 1121 height 922
click at [64, 8] on link "Product Pages" at bounding box center [102, 8] width 114 height 8
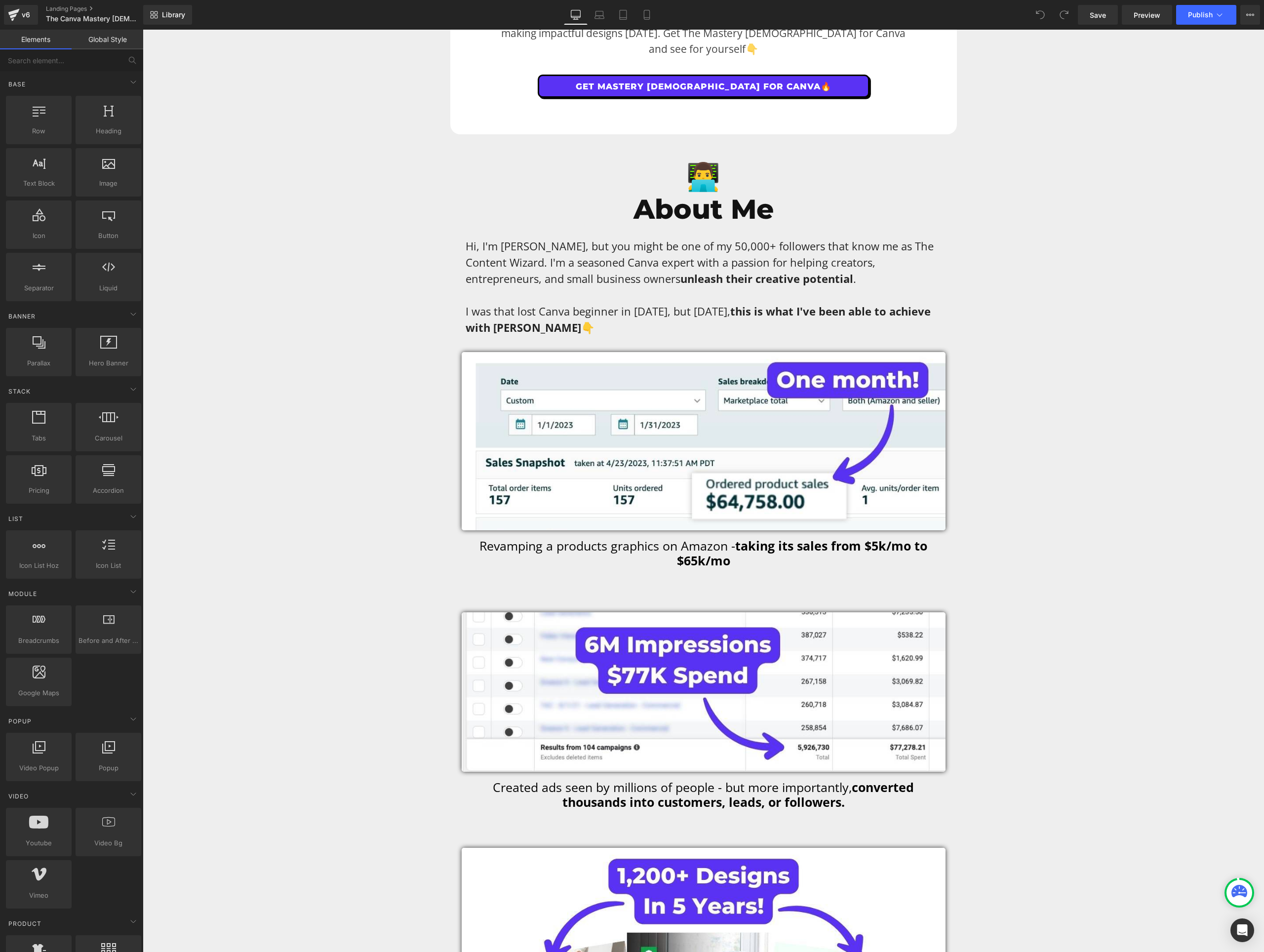
scroll to position [5372, 0]
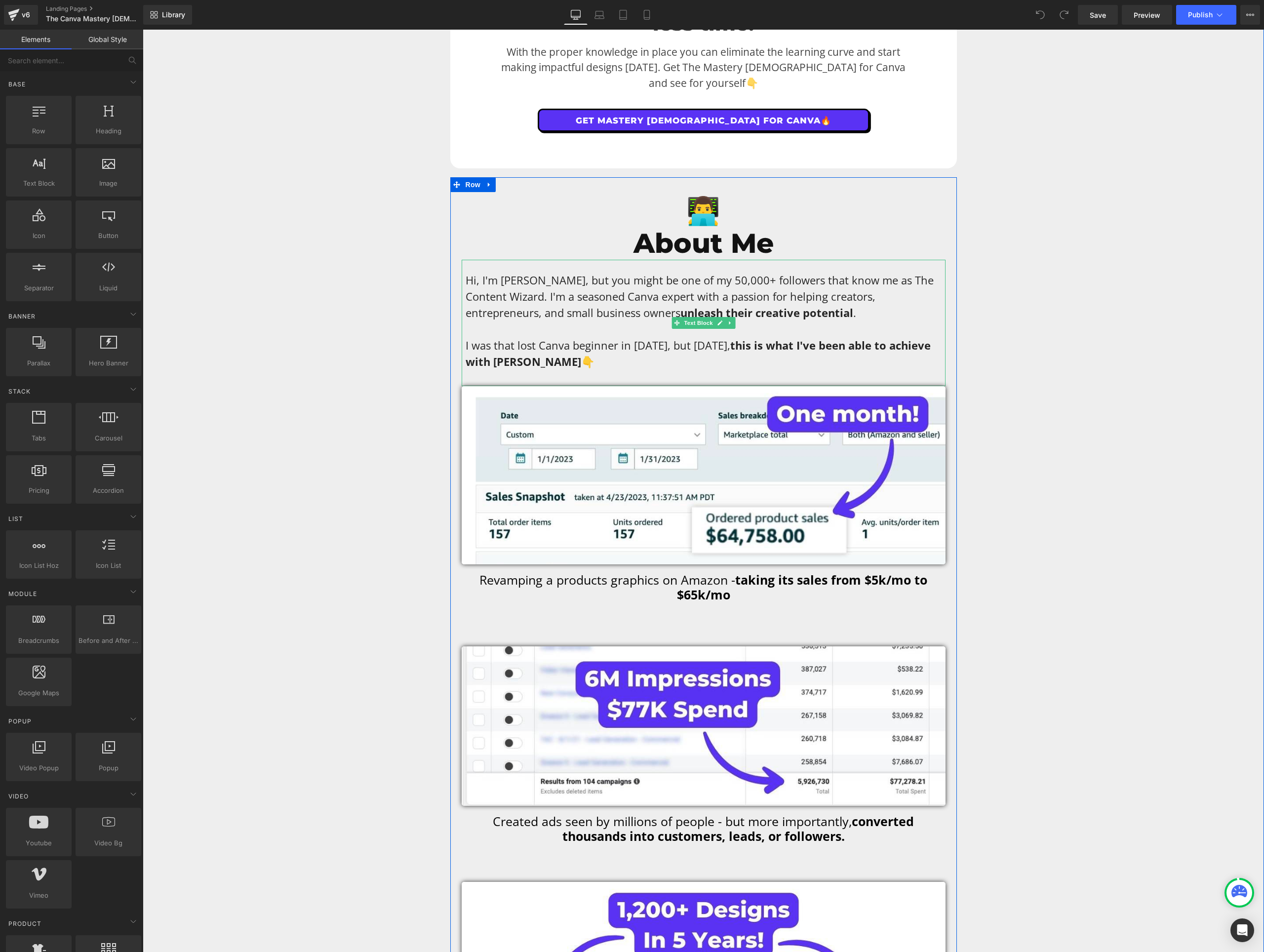
click at [576, 340] on p "I was that lost Canva beginner in [DATE], but [DATE], this is what I've been ab…" at bounding box center [703, 353] width 476 height 33
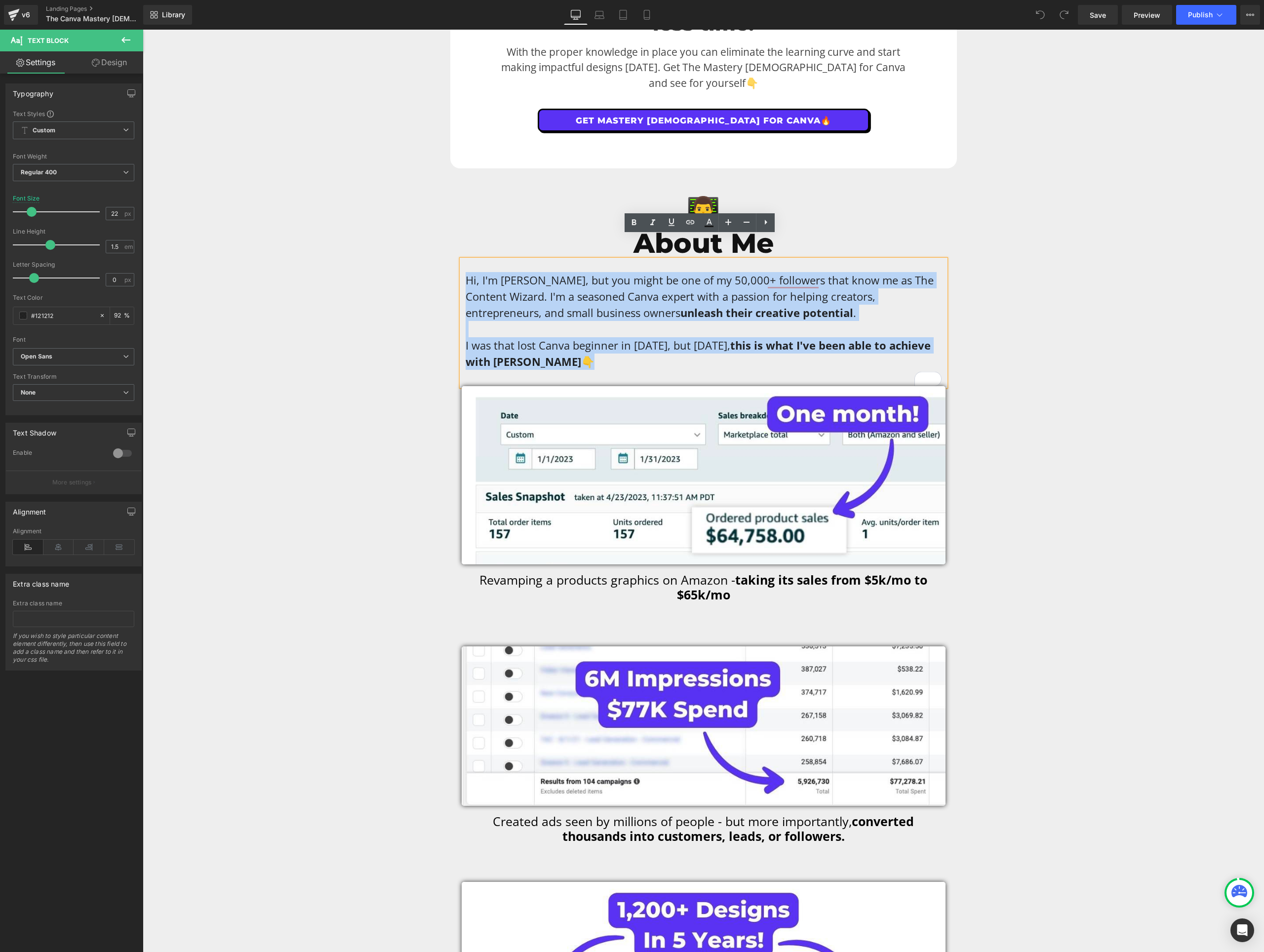
drag, startPoint x: 576, startPoint y: 336, endPoint x: 462, endPoint y: 262, distance: 135.9
click at [462, 262] on div "Hi, I'm [PERSON_NAME], but you might be one of my 50,000+ followers that know m…" at bounding box center [704, 323] width 484 height 126
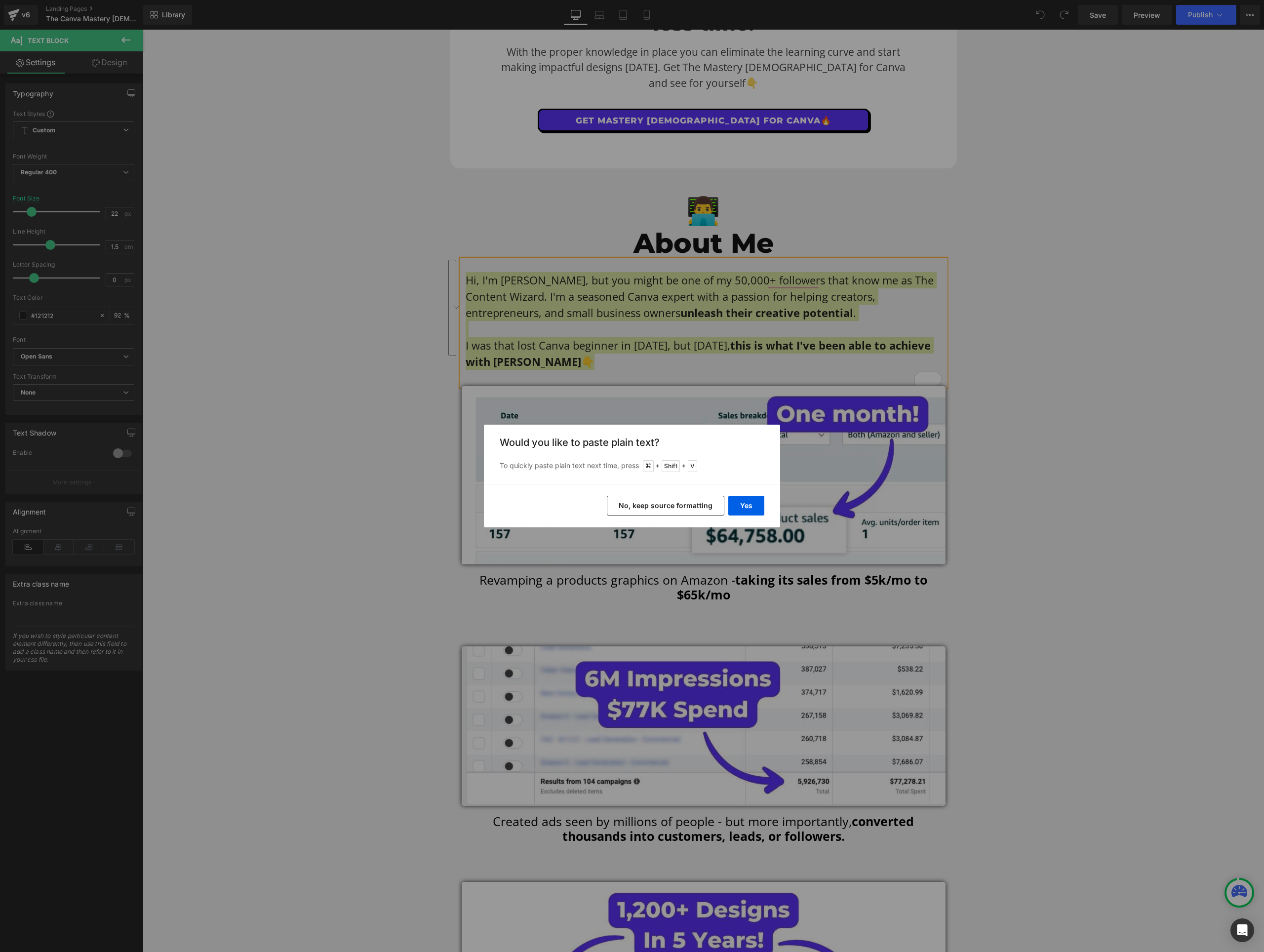
click at [690, 505] on button "No, keep source formatting" at bounding box center [665, 505] width 117 height 20
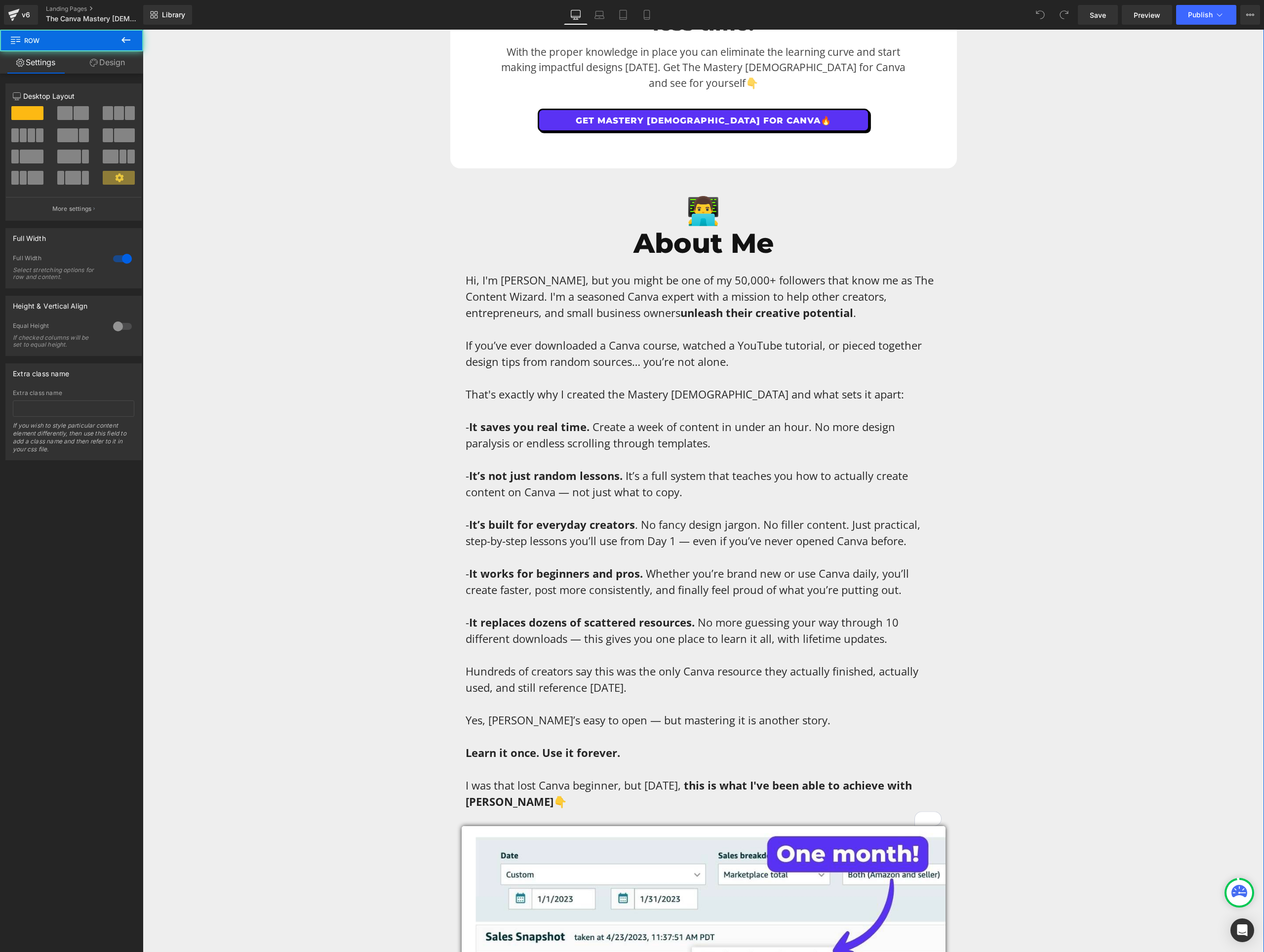
click at [621, 16] on icon at bounding box center [623, 14] width 10 height 10
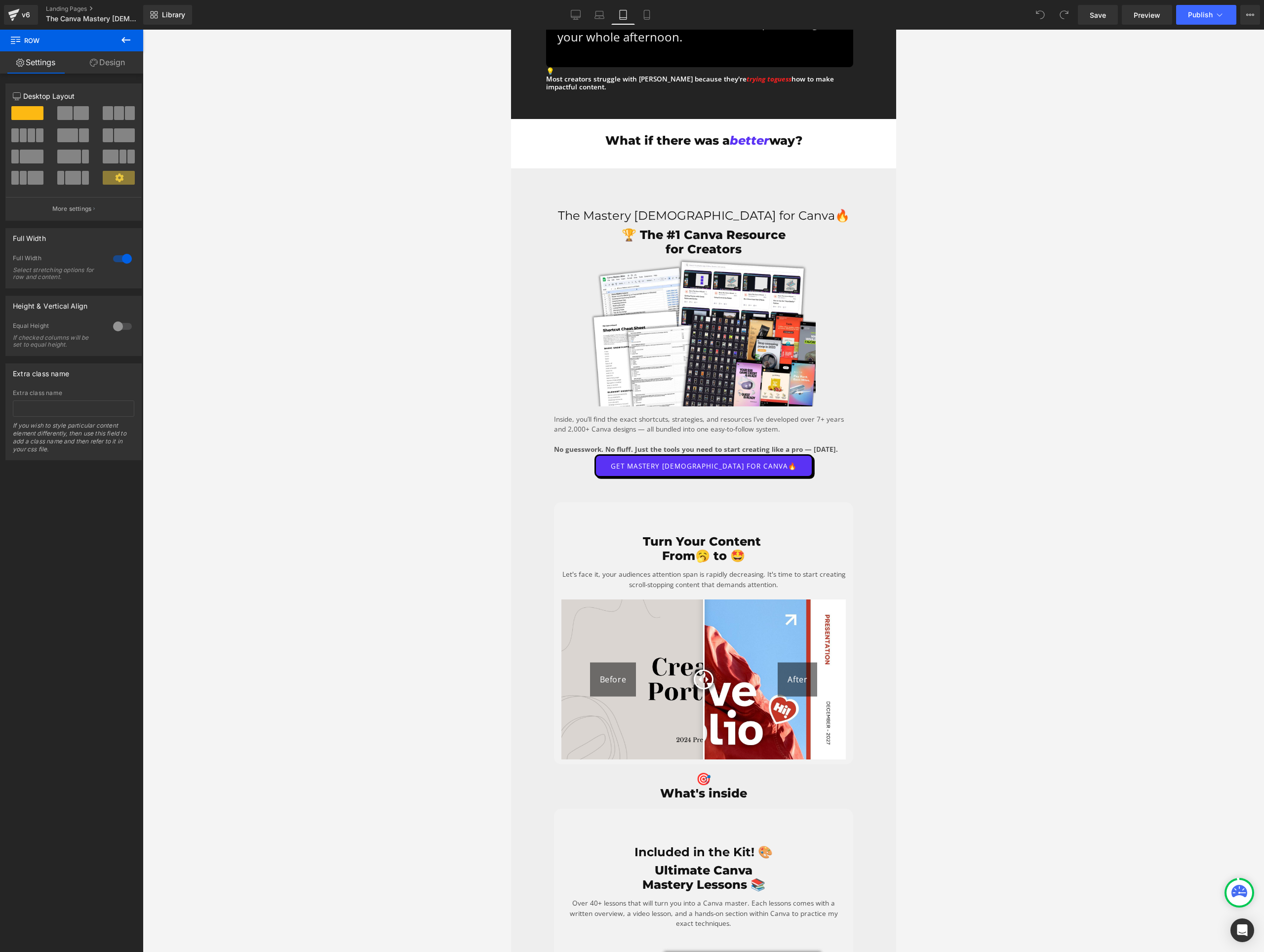
scroll to position [1786, 0]
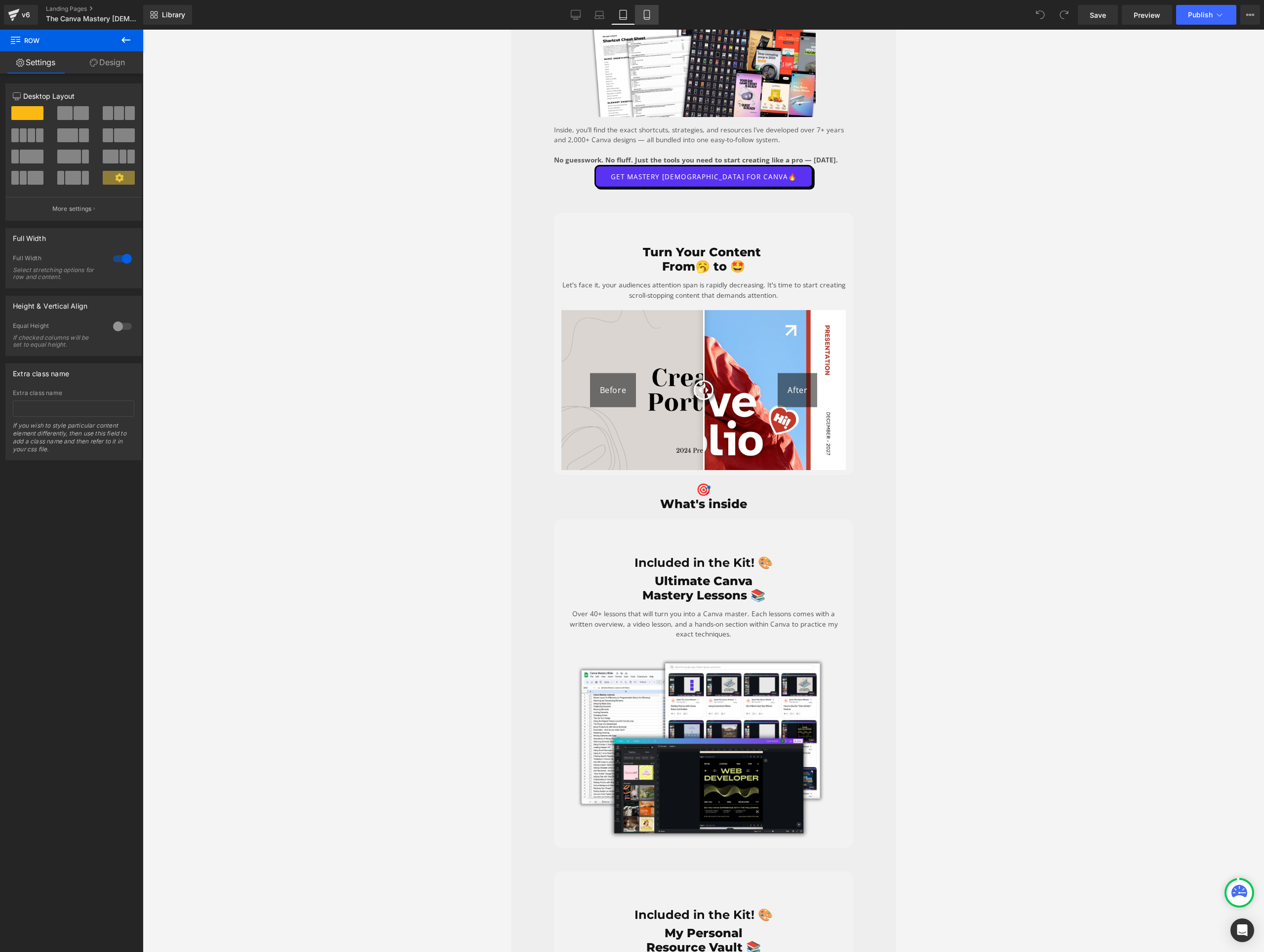
click at [648, 10] on icon at bounding box center [647, 14] width 10 height 10
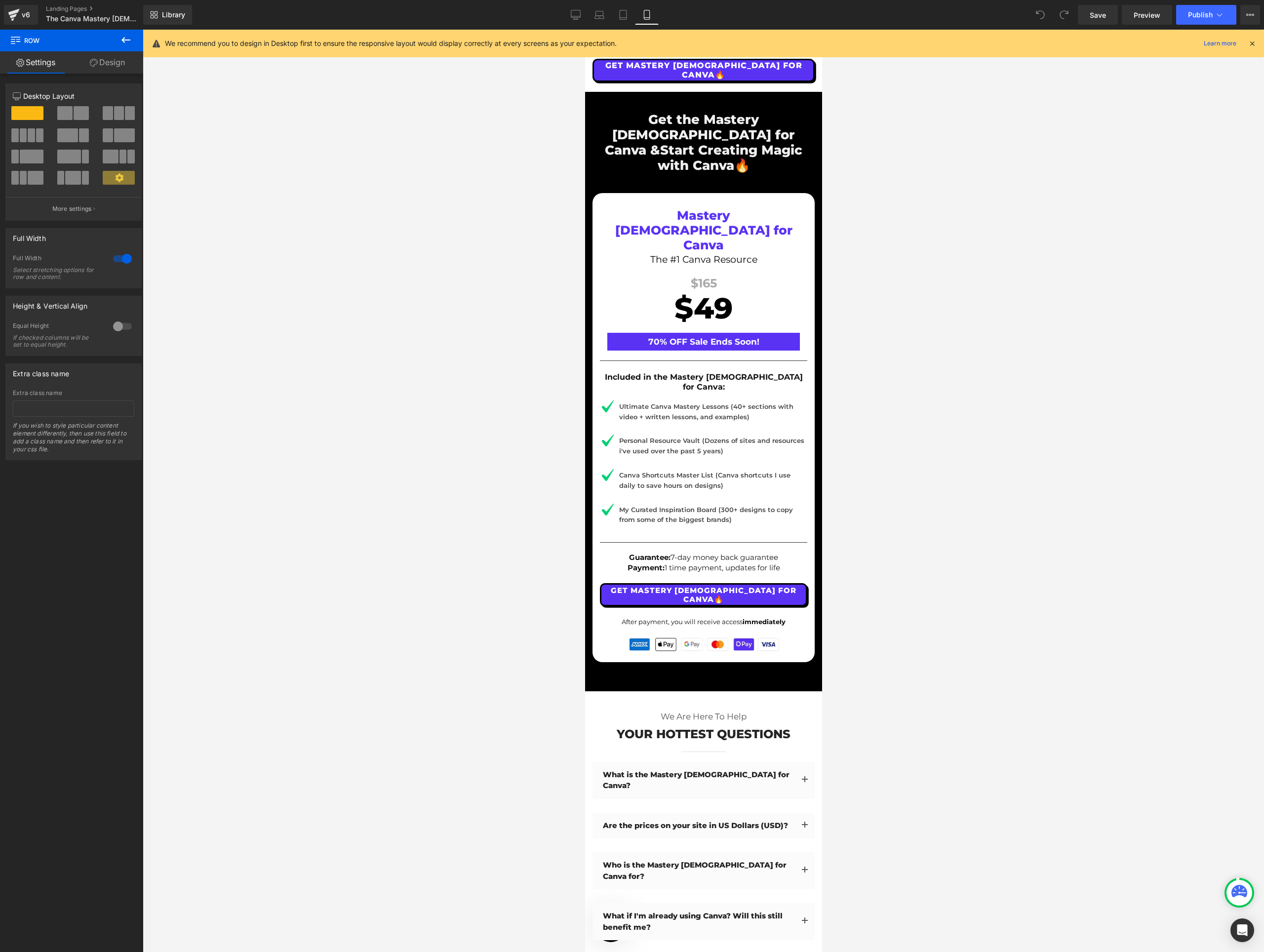
scroll to position [6388, 0]
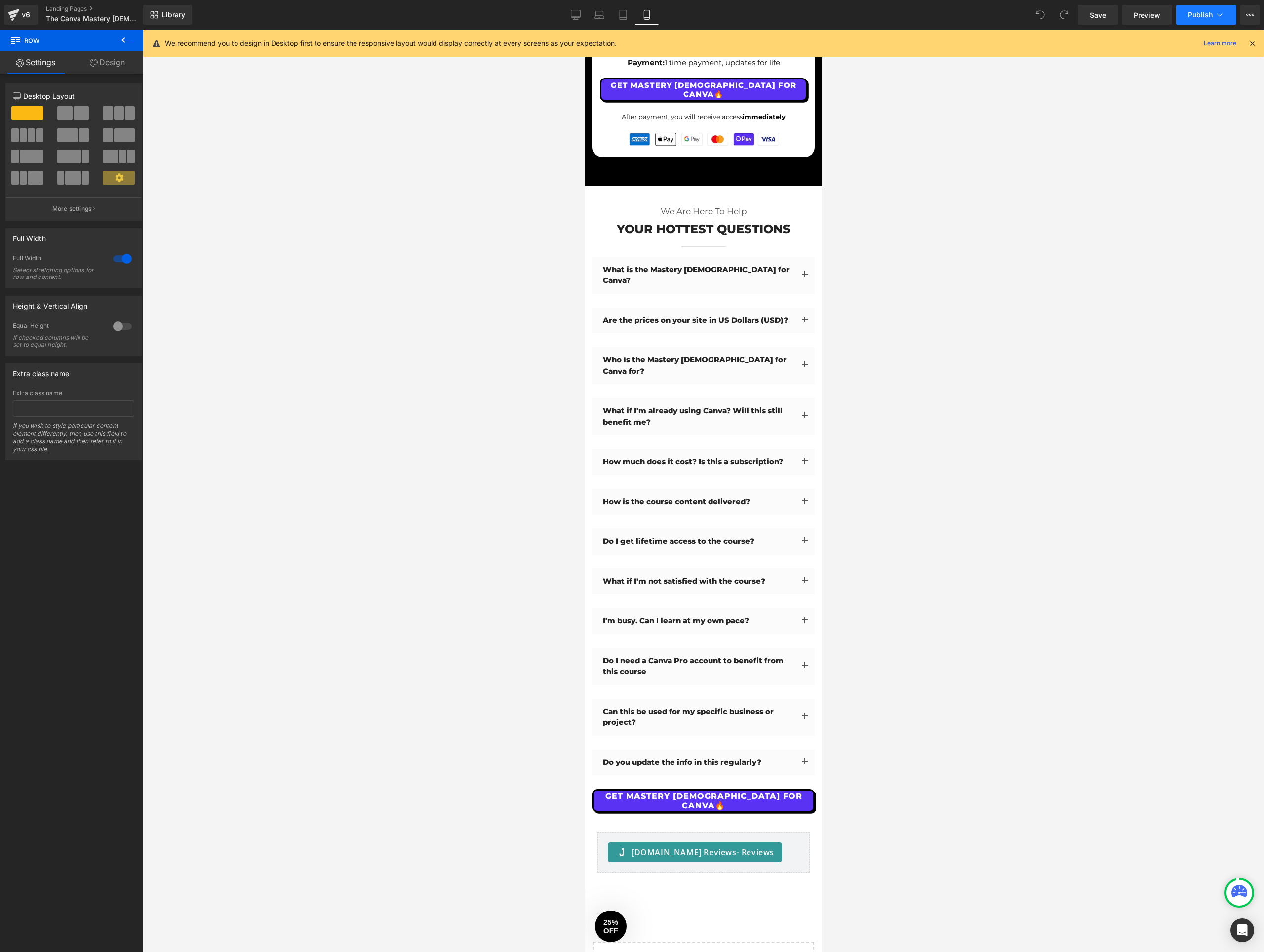
click at [1199, 8] on button "Publish" at bounding box center [1206, 14] width 60 height 20
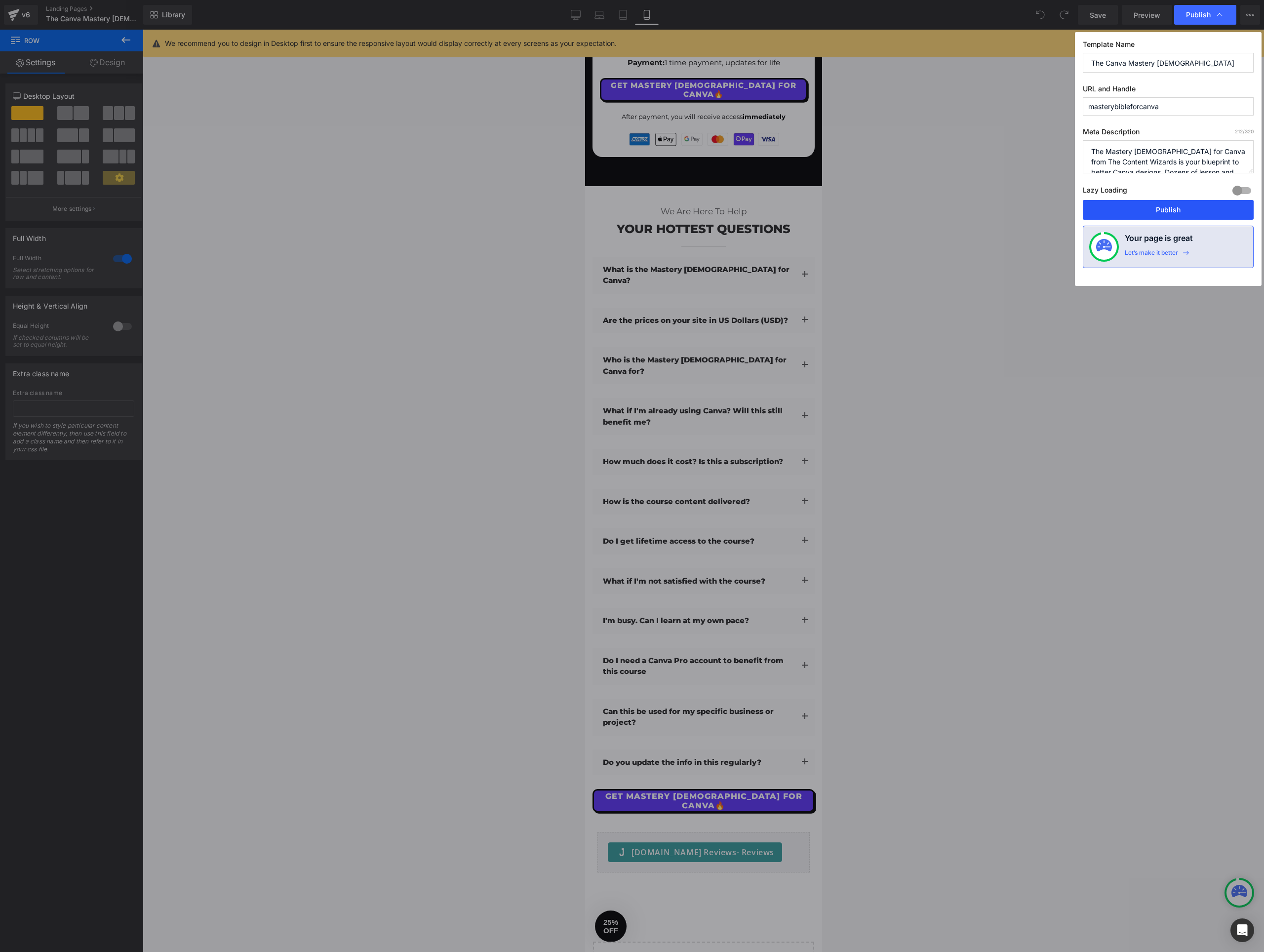
drag, startPoint x: 1153, startPoint y: 208, endPoint x: 221, endPoint y: 229, distance: 932.2
click at [1153, 208] on button "Publish" at bounding box center [1168, 210] width 171 height 20
